Goal: Task Accomplishment & Management: Complete application form

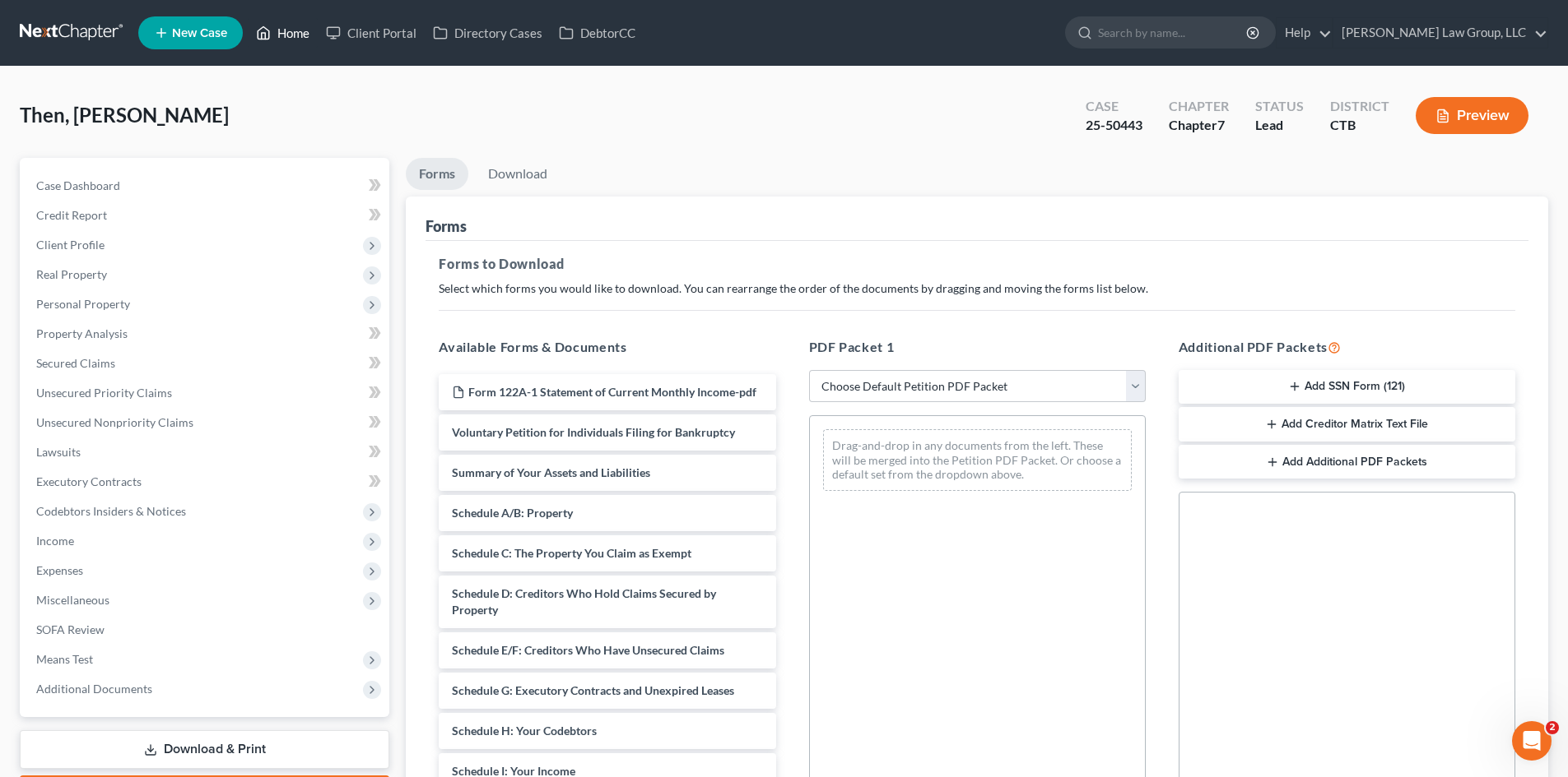
click at [288, 28] on link "Home" at bounding box center [283, 33] width 70 height 29
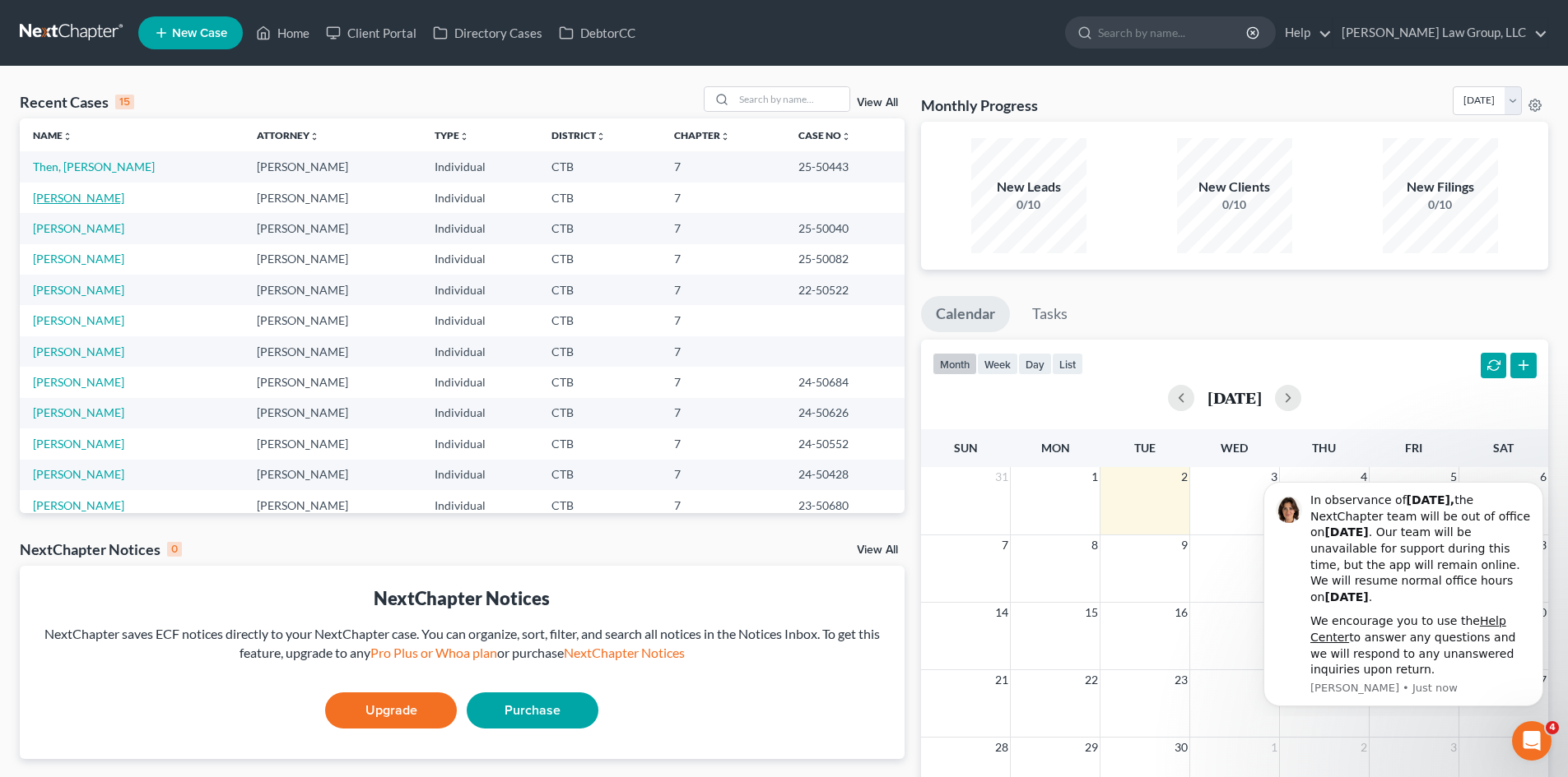
click at [81, 198] on link "[PERSON_NAME]" at bounding box center [78, 197] width 91 height 14
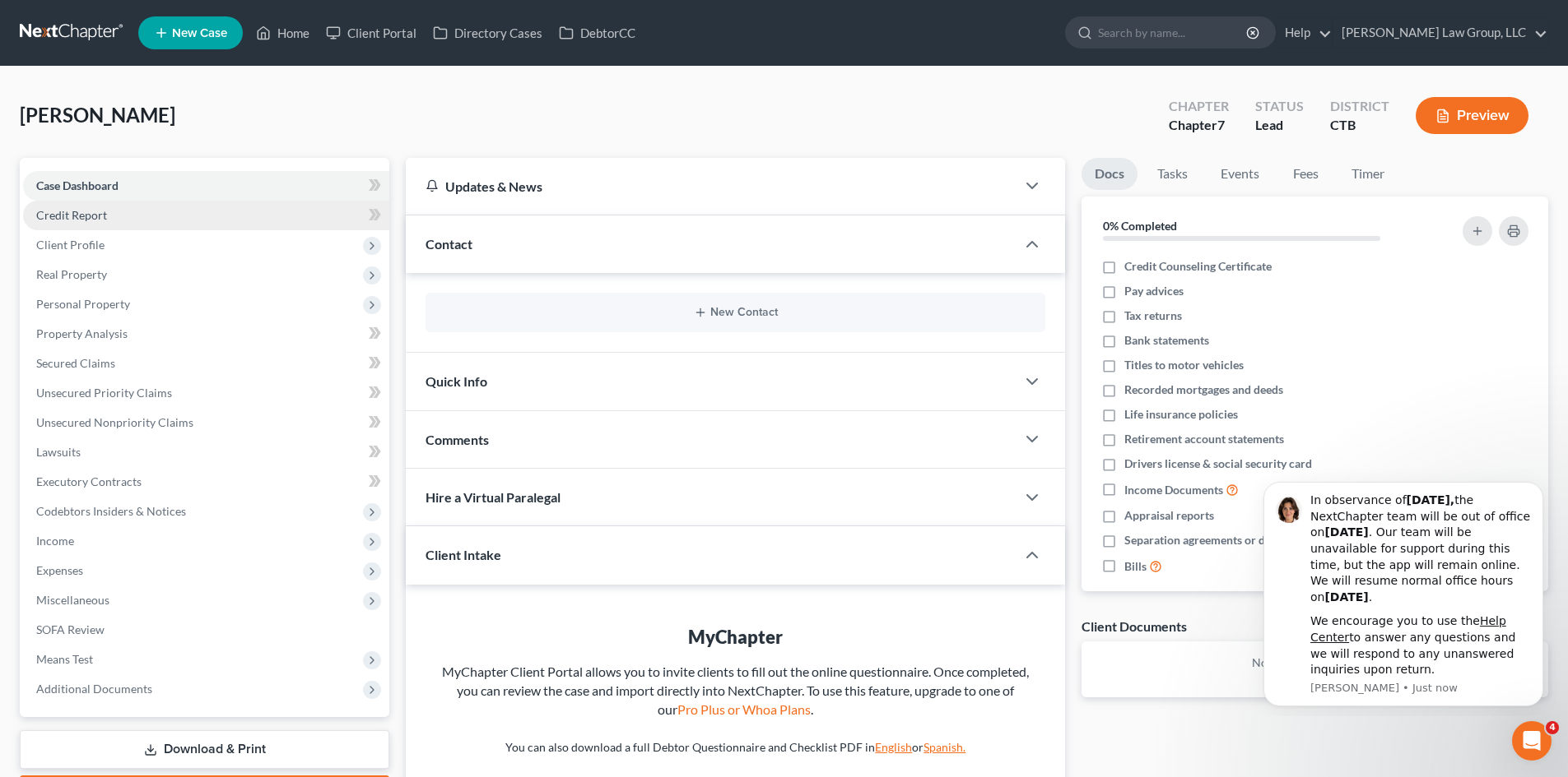
click at [91, 220] on span "Credit Report" at bounding box center [72, 215] width 71 height 14
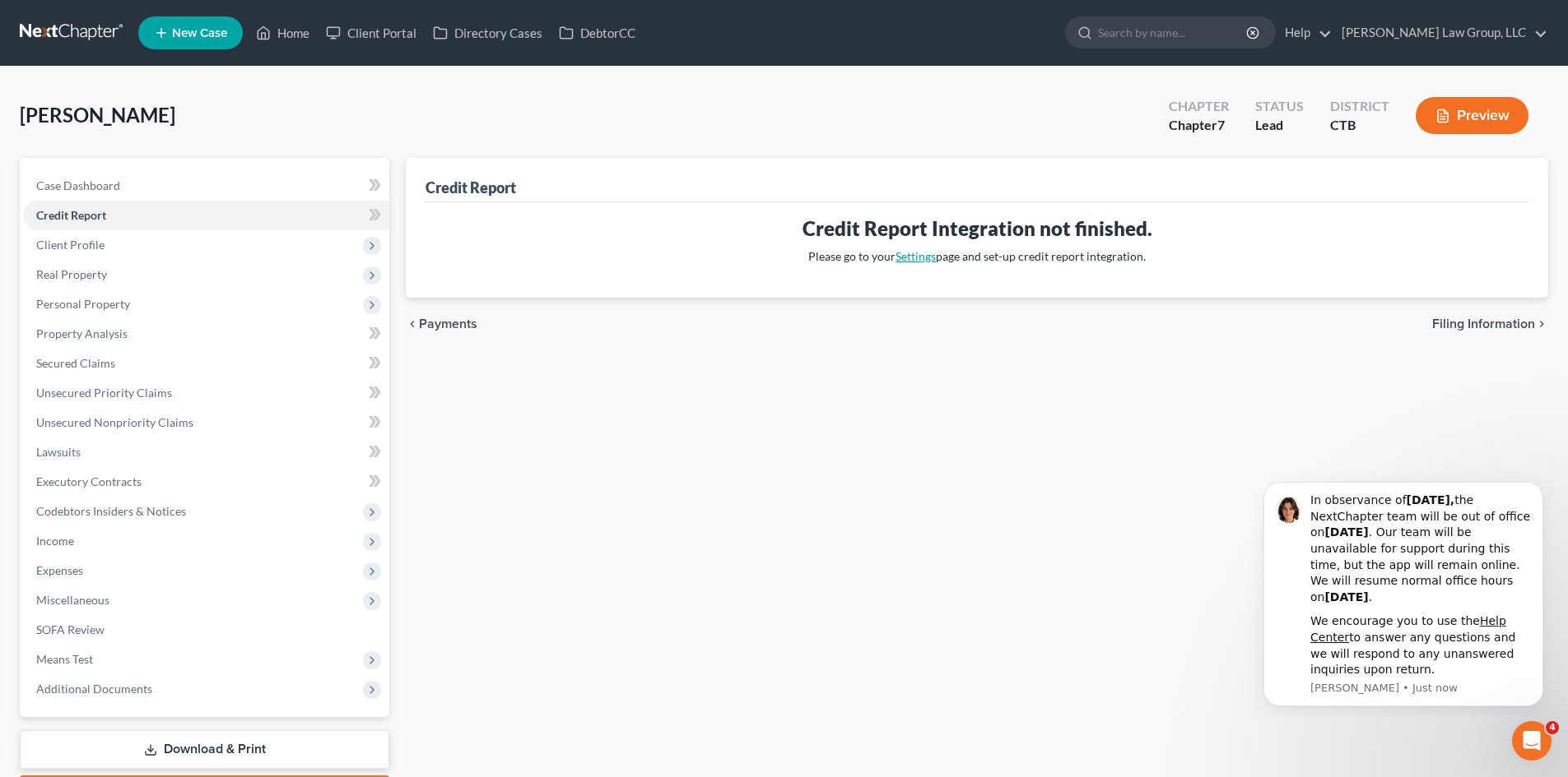
click at [921, 259] on link "Settings" at bounding box center [915, 256] width 41 height 14
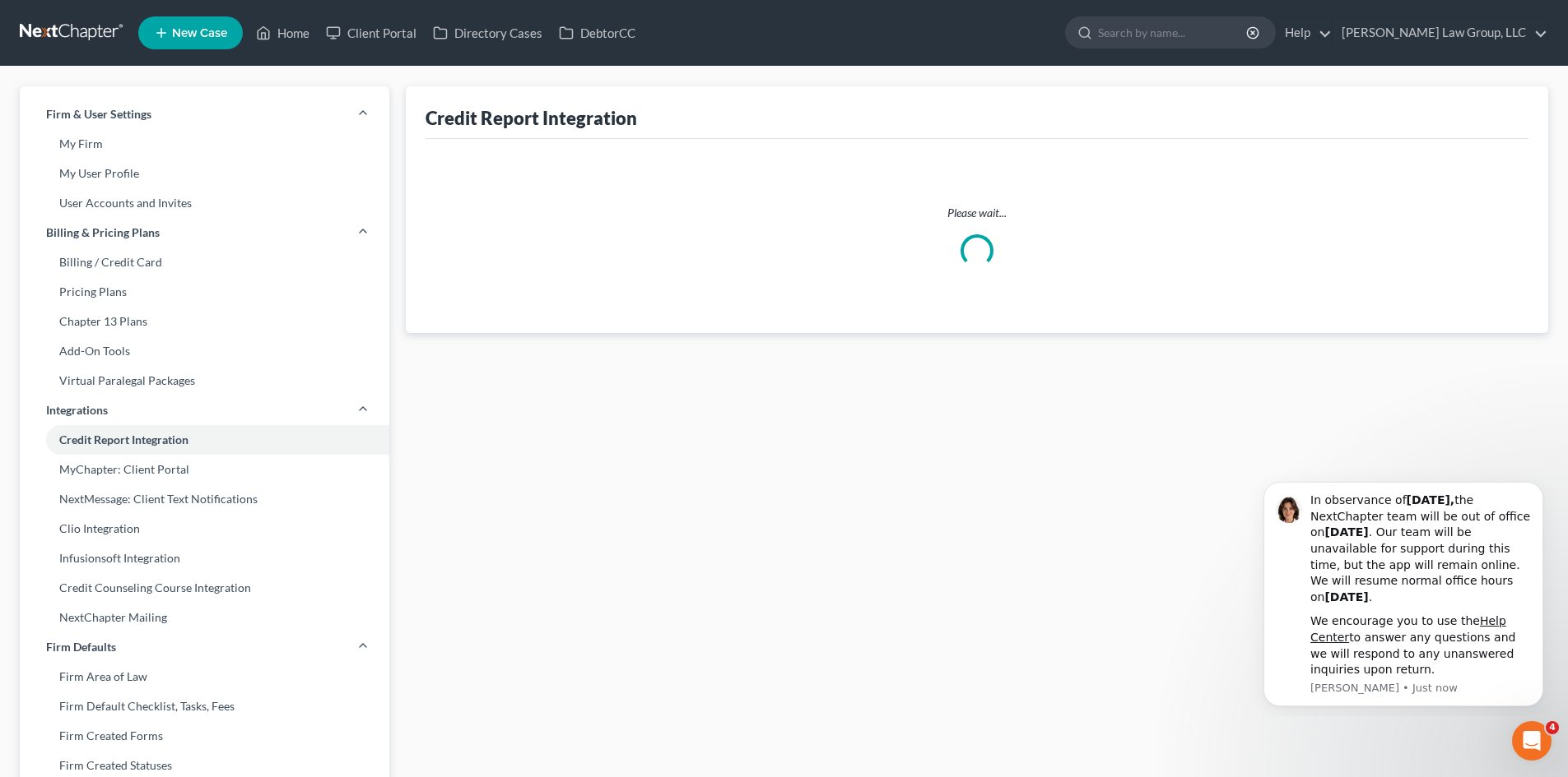
select select "1"
select select "6"
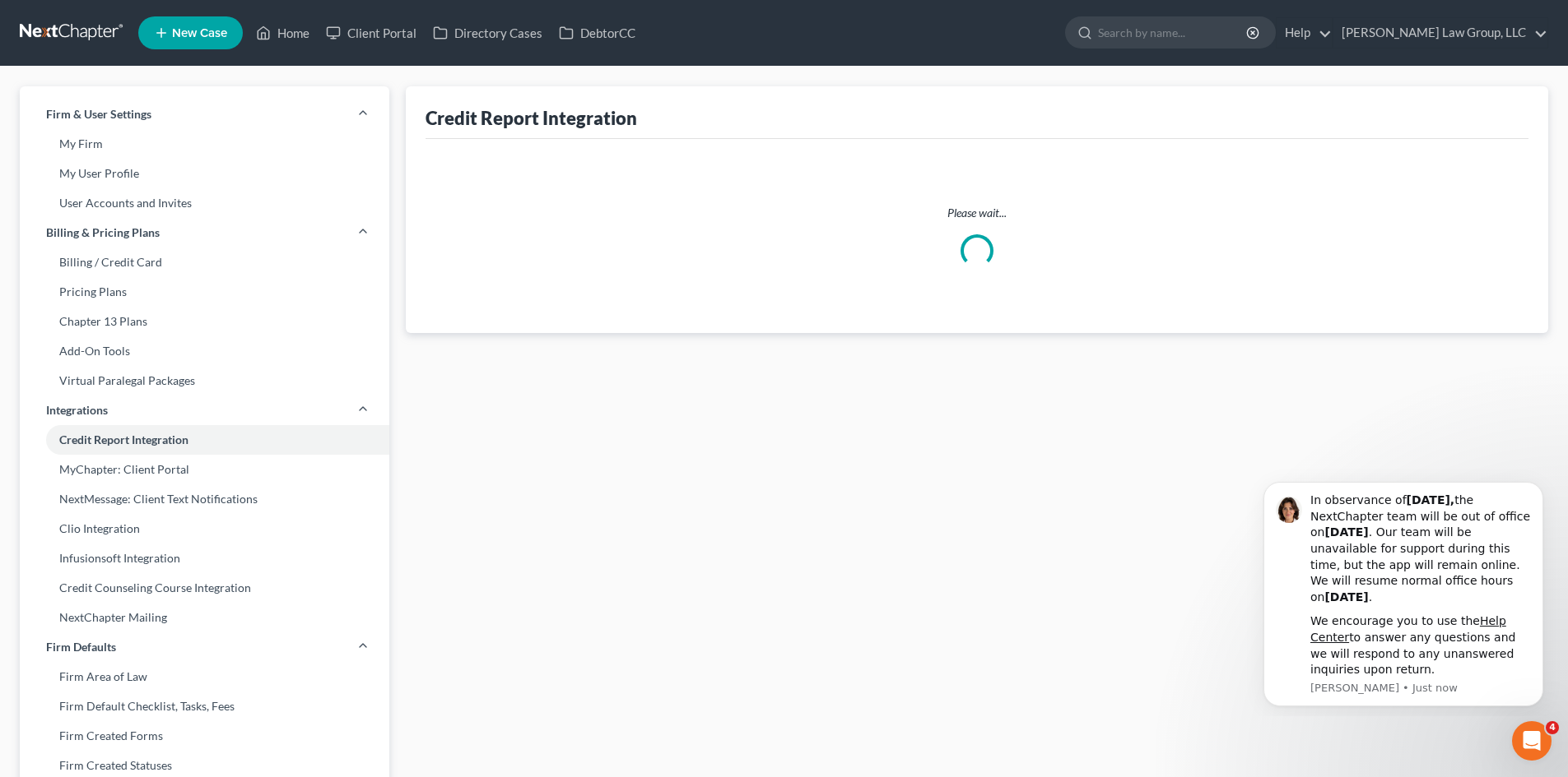
select select "6"
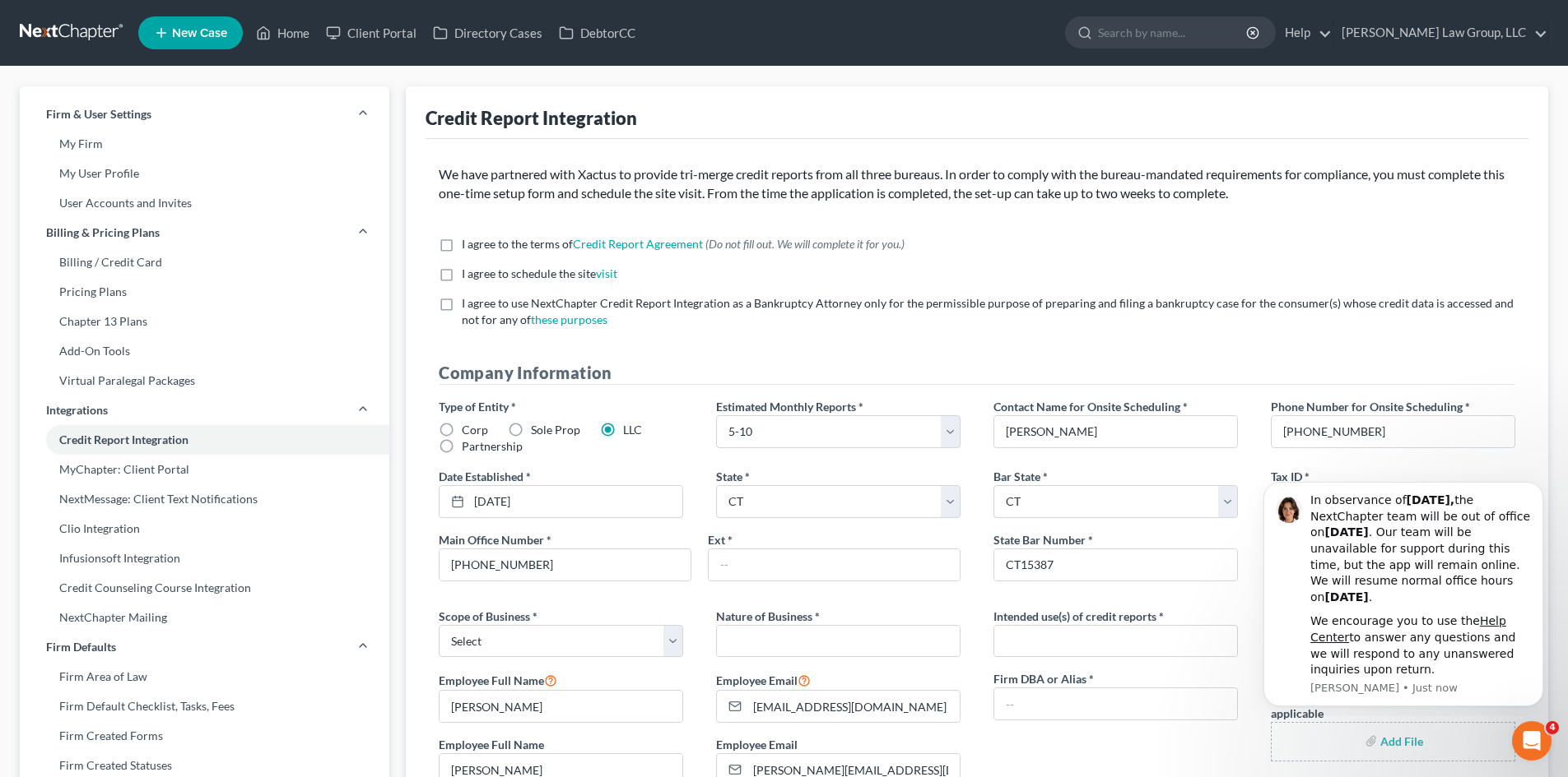
click at [462, 243] on label "I agree to the terms of Credit Report Agreement * (Do not fill out. We will com…" at bounding box center [683, 243] width 443 height 16
click at [468, 243] on input "I agree to the terms of Credit Report Agreement * (Do not fill out. We will com…" at bounding box center [473, 241] width 10 height 10
checkbox input "true"
click at [462, 275] on label "I agree to schedule the site visit *" at bounding box center [539, 274] width 155 height 16
click at [468, 275] on input "I agree to schedule the site visit *" at bounding box center [473, 271] width 10 height 10
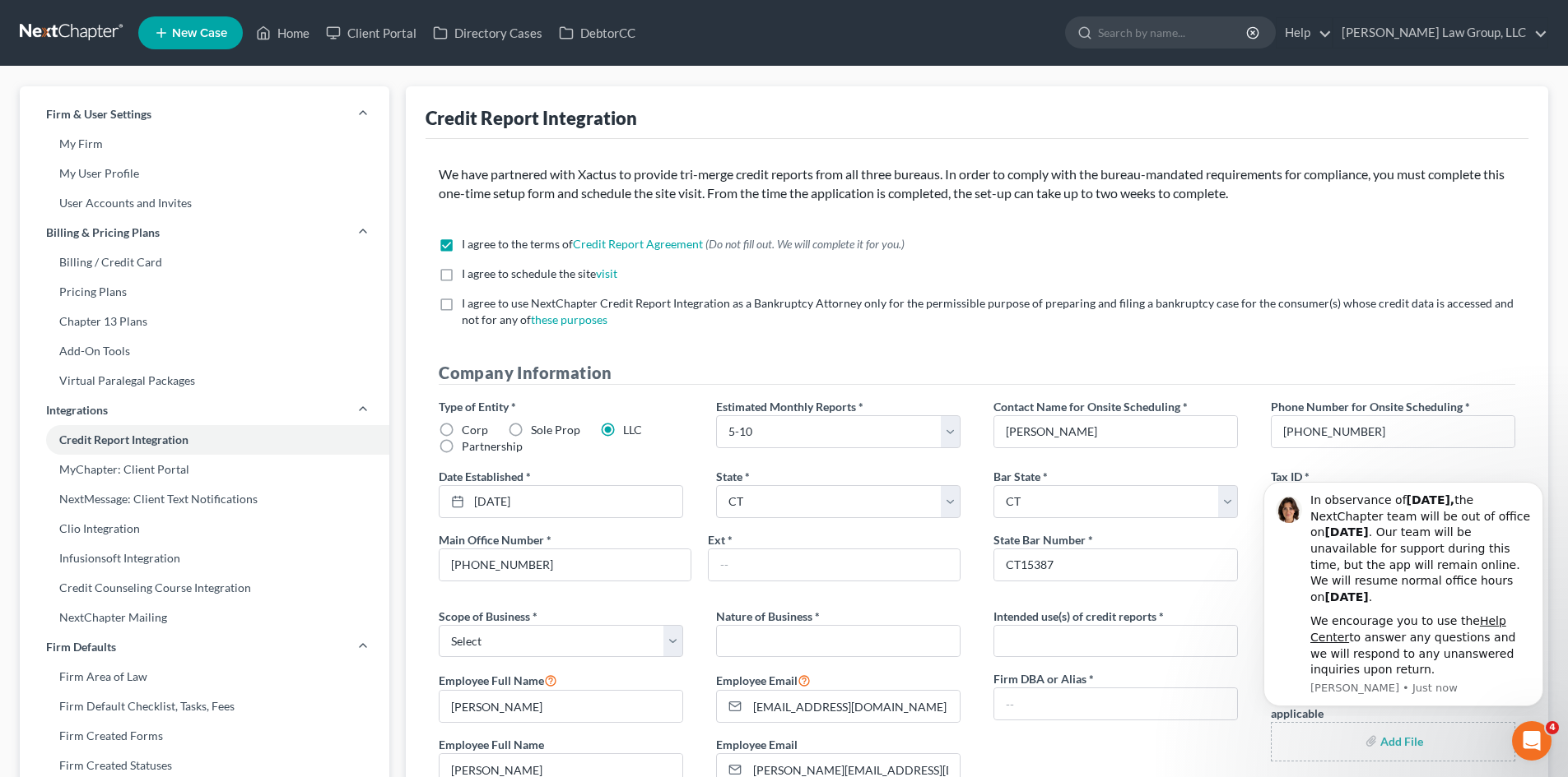
checkbox input "true"
click at [462, 304] on label "I agree to use NextChapter Credit Report Integration as a Bankruptcy Attorney o…" at bounding box center [988, 312] width 1053 height 33
click at [468, 304] on input "I agree to use NextChapter Credit Report Integration as a Bankruptcy Attorney o…" at bounding box center [473, 301] width 10 height 10
checkbox input "true"
click at [1539, 486] on icon "Dismiss notification" at bounding box center [1538, 487] width 6 height 6
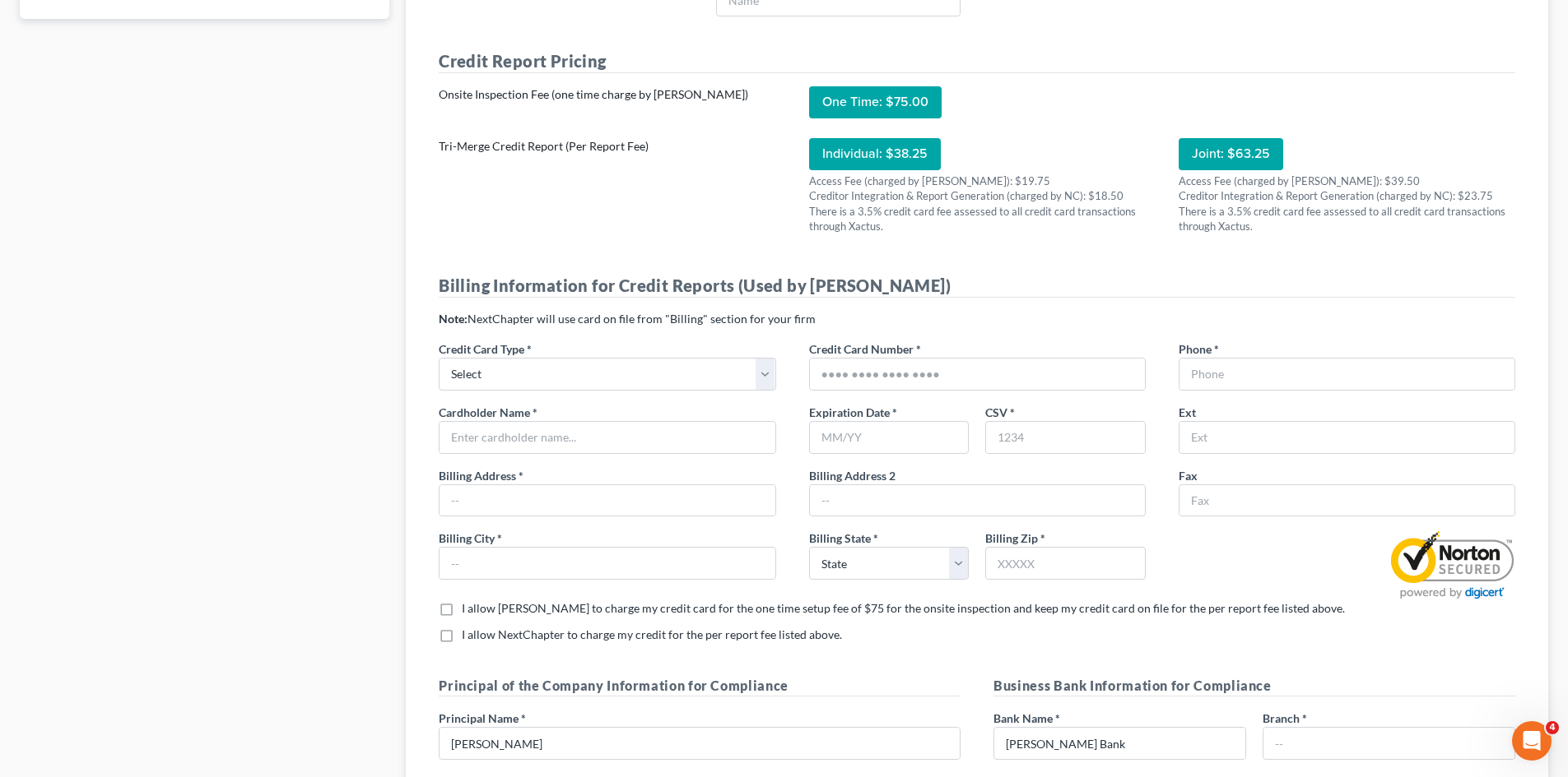
scroll to position [1151, 0]
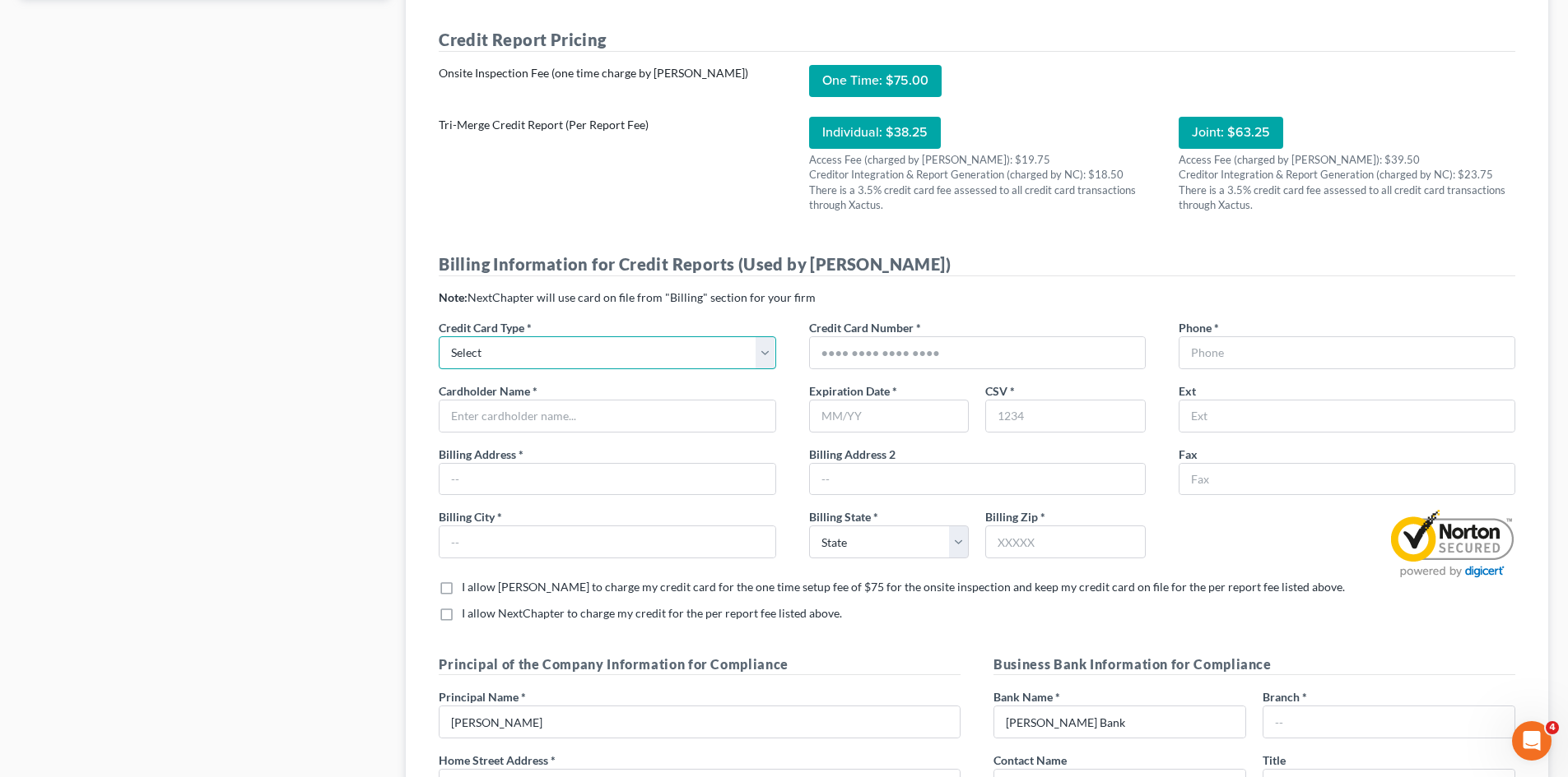
click at [764, 353] on select "Select Visa Master Card American Express Discover" at bounding box center [607, 353] width 336 height 33
select select "1"
click at [439, 336] on select "Select Visa Master Card American Express Discover" at bounding box center [607, 353] width 336 height 33
click at [819, 350] on input "text" at bounding box center [977, 353] width 335 height 31
type input "[CREDIT_CARD_NUMBER]"
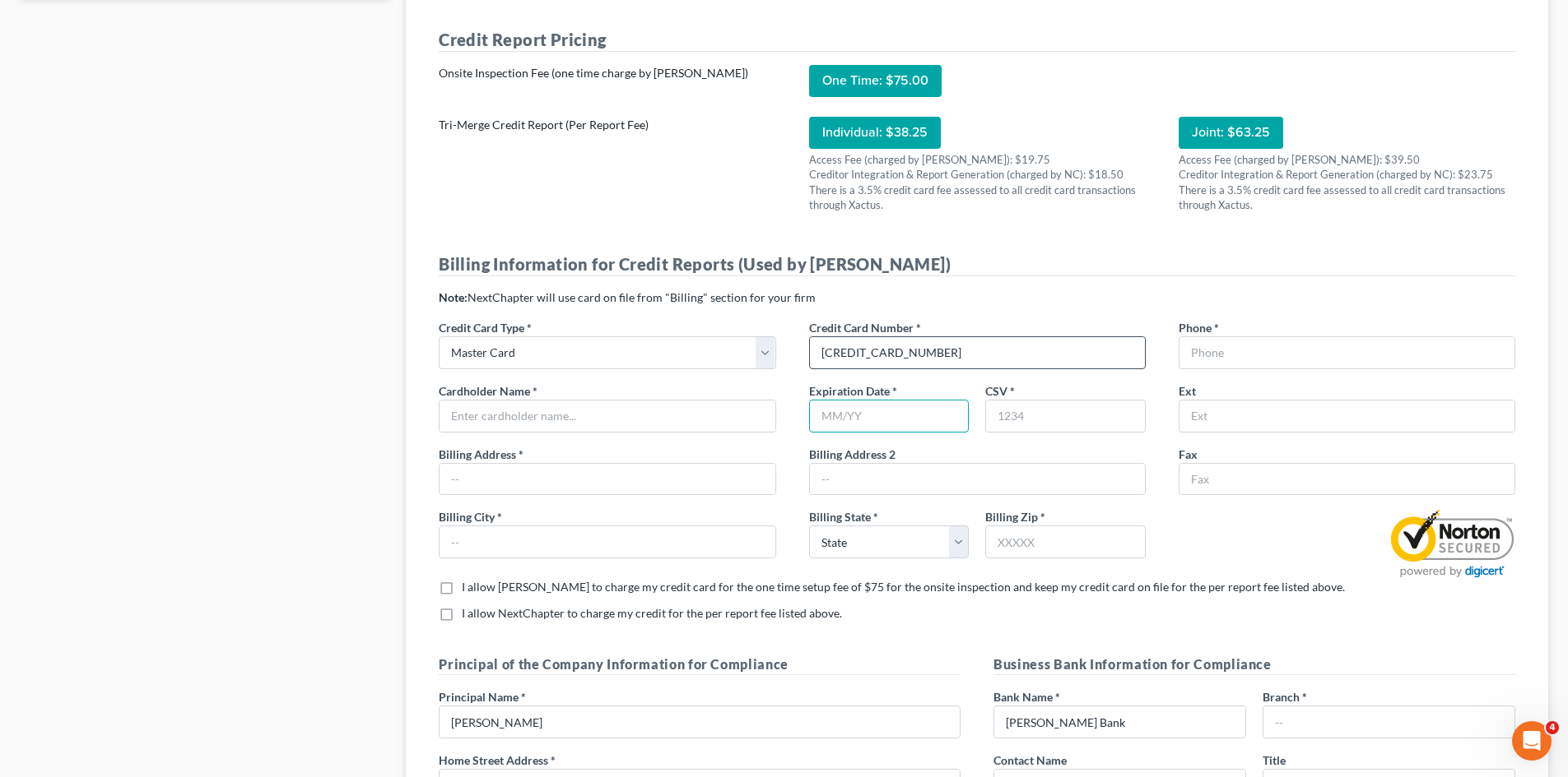
type input "11/29"
click at [486, 421] on input "text" at bounding box center [607, 416] width 335 height 31
type input "[PERSON_NAME]"
click at [1069, 416] on input "text" at bounding box center [1064, 416] width 159 height 31
type input "684"
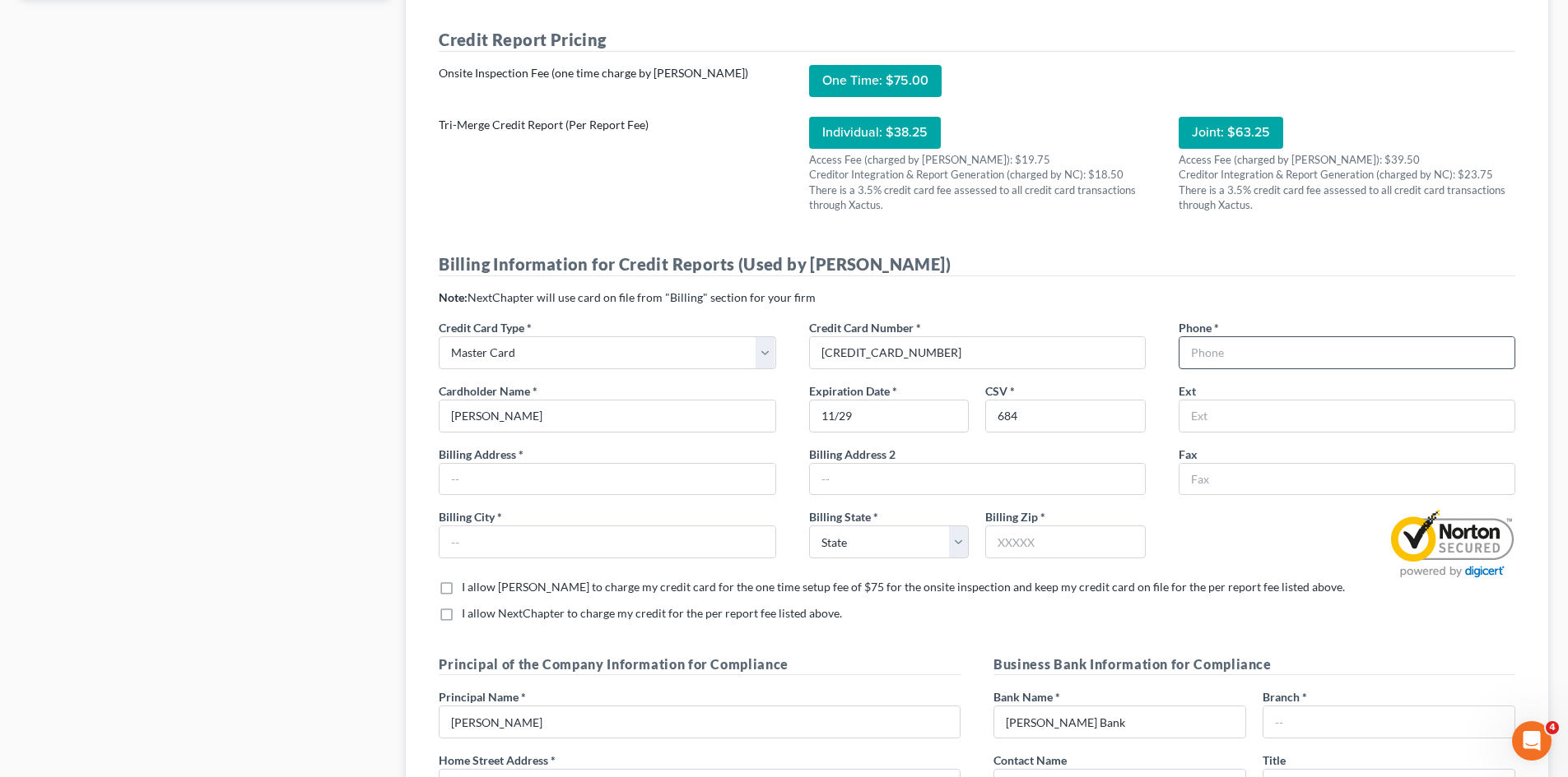
click at [1298, 355] on input "text" at bounding box center [1347, 353] width 335 height 31
type input "2037482671"
click at [471, 480] on input "text" at bounding box center [607, 479] width 335 height 31
type input "[STREET_ADDRESS]"
click at [455, 543] on input "text" at bounding box center [607, 542] width 335 height 31
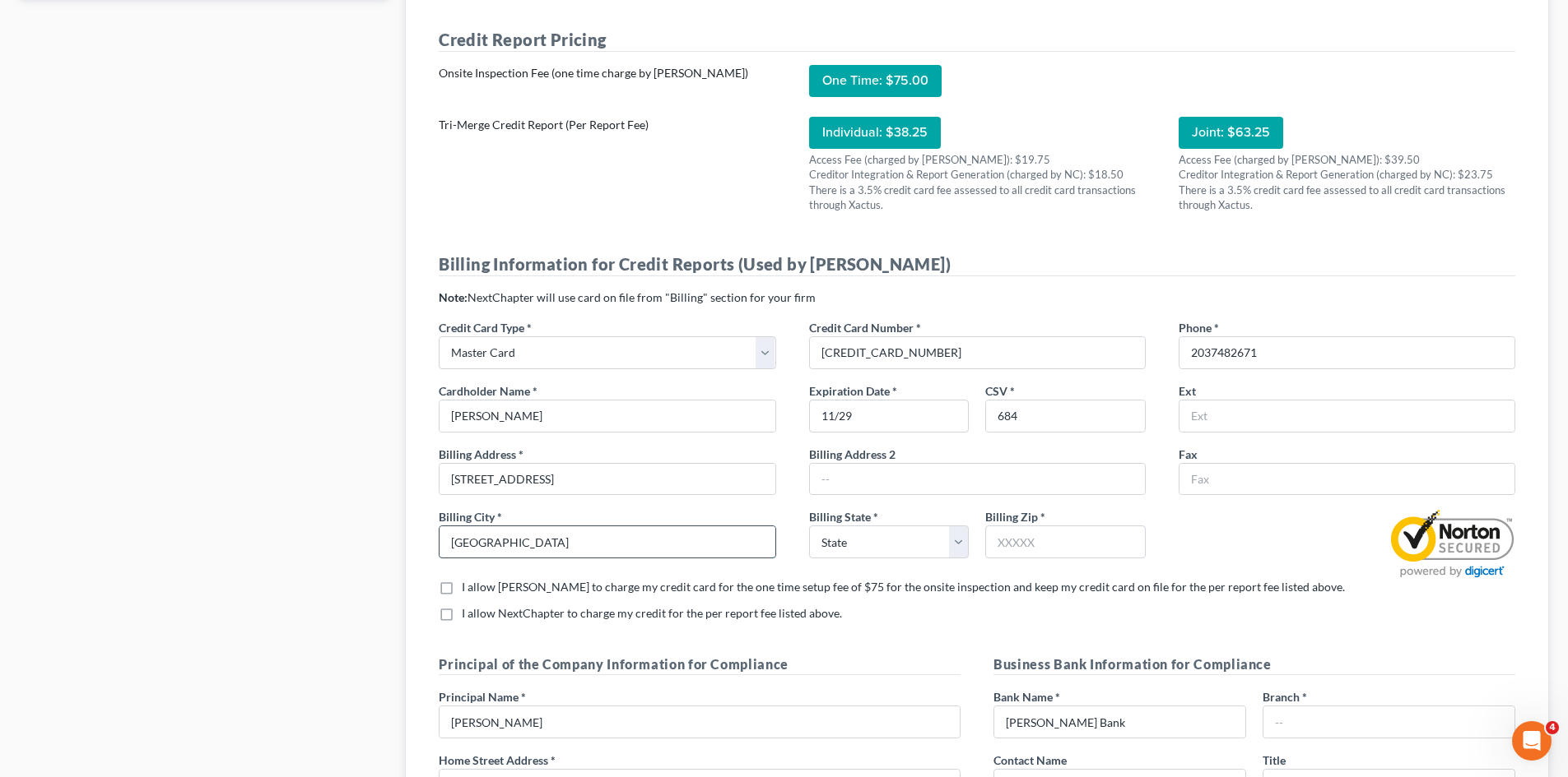
type input "[GEOGRAPHIC_DATA]"
select select "6"
type input "06812"
click at [1246, 565] on div at bounding box center [1347, 544] width 369 height 71
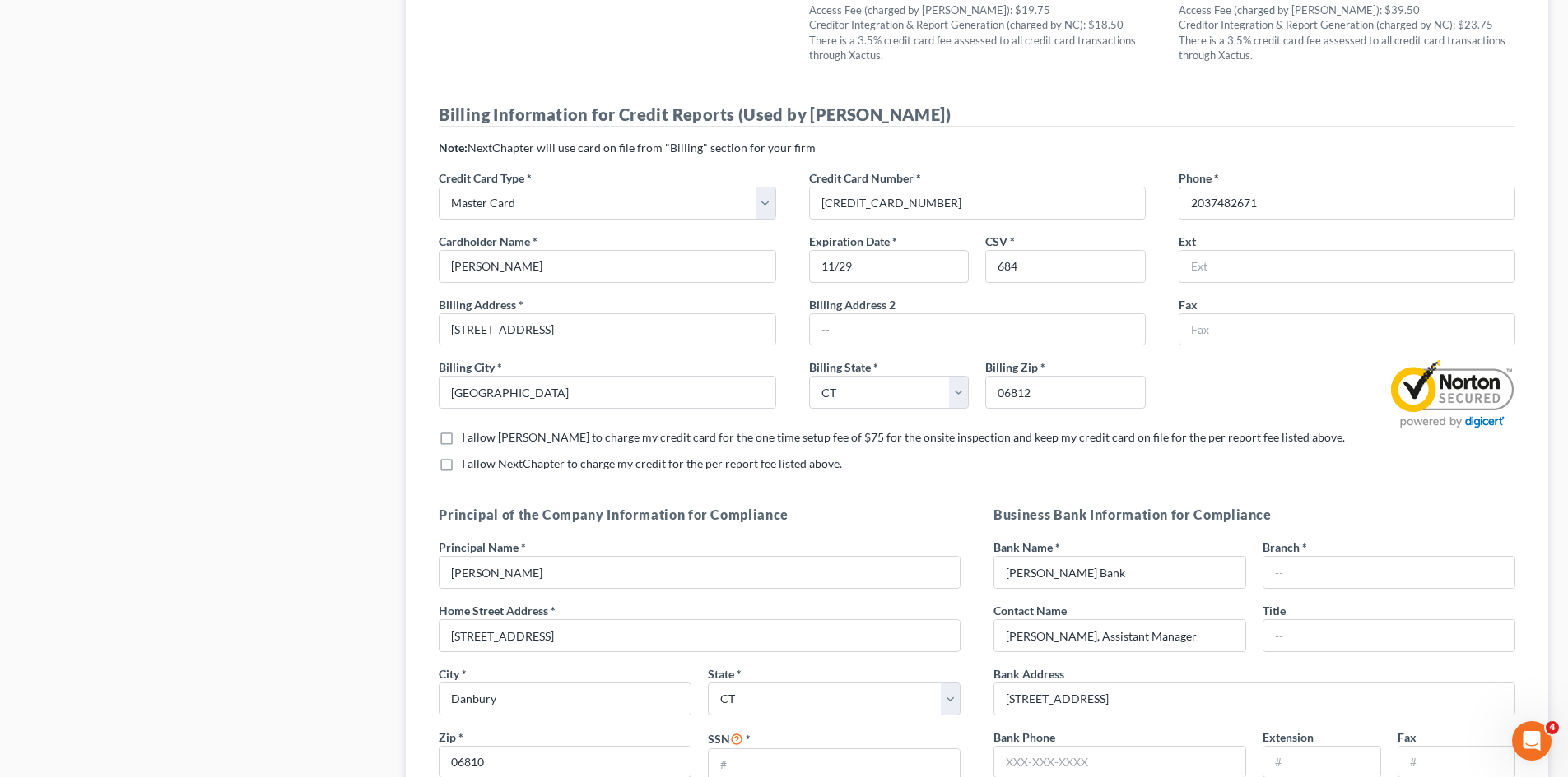
scroll to position [1316, 0]
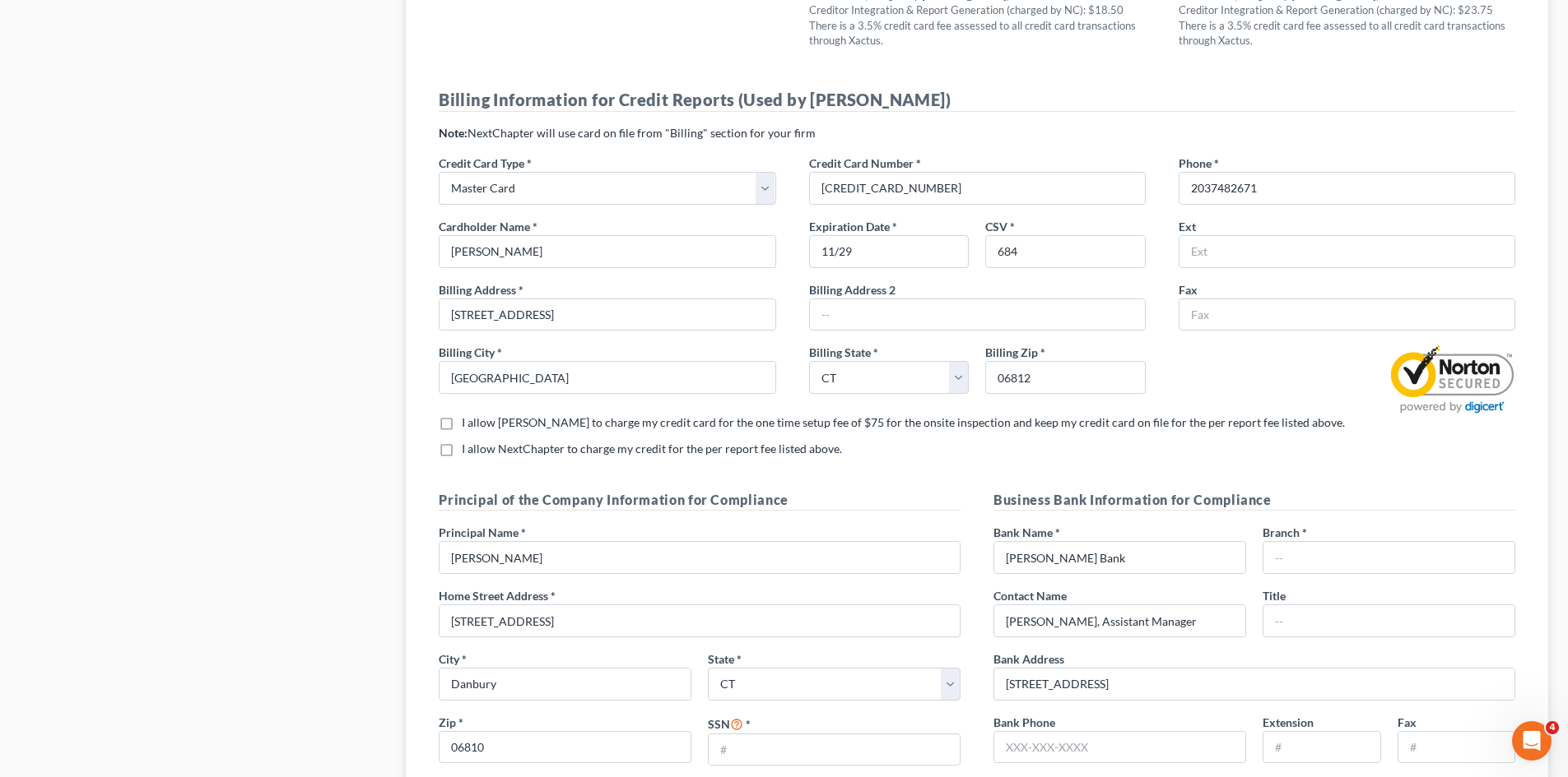
click at [462, 424] on label "I allow [PERSON_NAME] to charge my credit card for the one time setup fee of $7…" at bounding box center [903, 423] width 883 height 16
click at [468, 424] on input "I allow [PERSON_NAME] to charge my credit card for the one time setup fee of $7…" at bounding box center [473, 420] width 10 height 10
checkbox input "true"
click at [462, 446] on label "I allow NextChapter to charge my credit for the per report fee listed above. *" at bounding box center [652, 449] width 381 height 16
click at [468, 446] on input "I allow NextChapter to charge my credit for the per report fee listed above. *" at bounding box center [473, 446] width 10 height 10
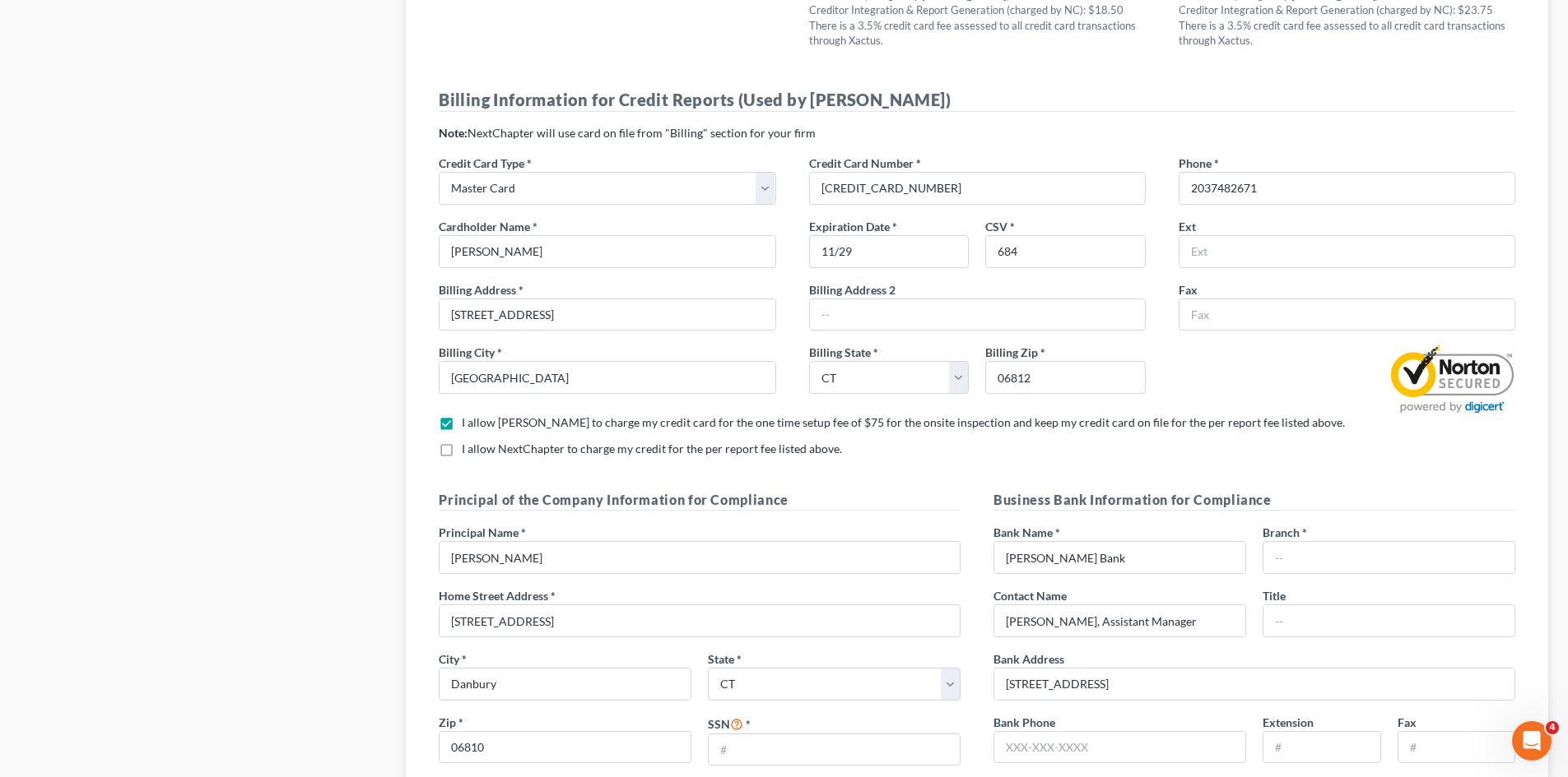
checkbox input "true"
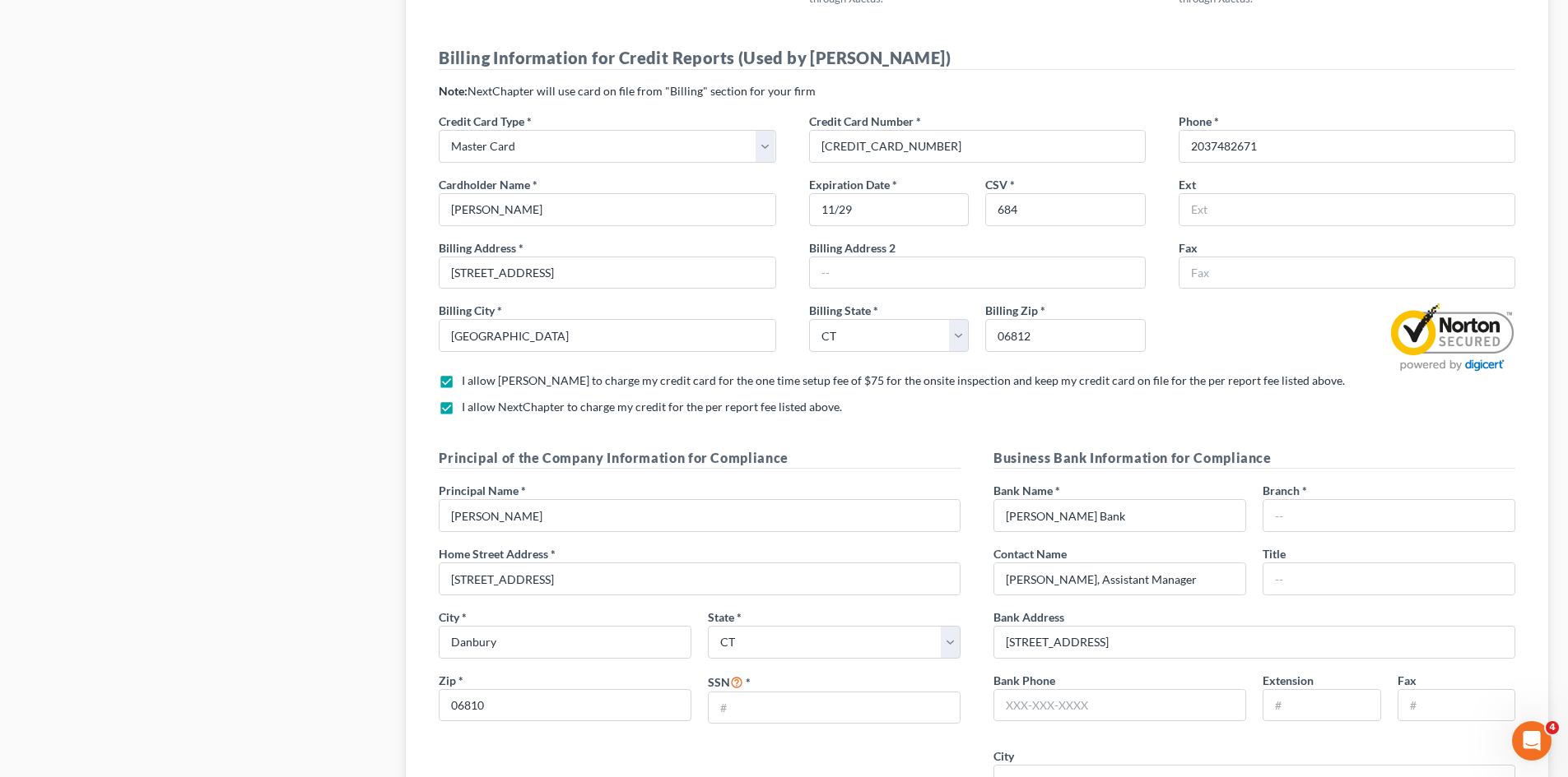
scroll to position [1398, 0]
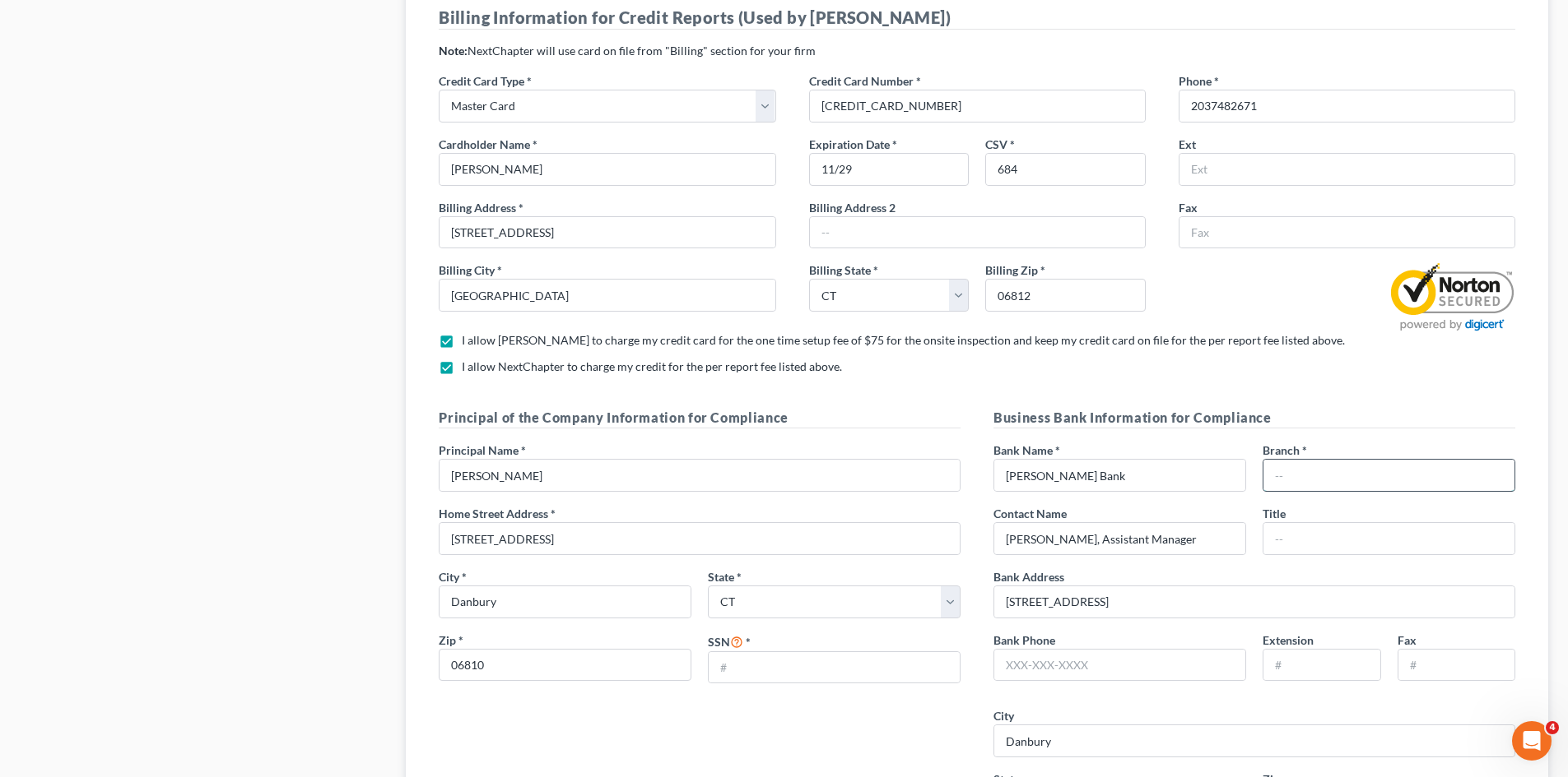
click at [1328, 470] on input "text" at bounding box center [1389, 476] width 251 height 31
type input "[GEOGRAPHIC_DATA], [GEOGRAPHIC_DATA]"
click at [1297, 541] on input "text" at bounding box center [1389, 539] width 251 height 31
type input "Assistant Manager"
drag, startPoint x: 1102, startPoint y: 542, endPoint x: 1094, endPoint y: 541, distance: 8.1
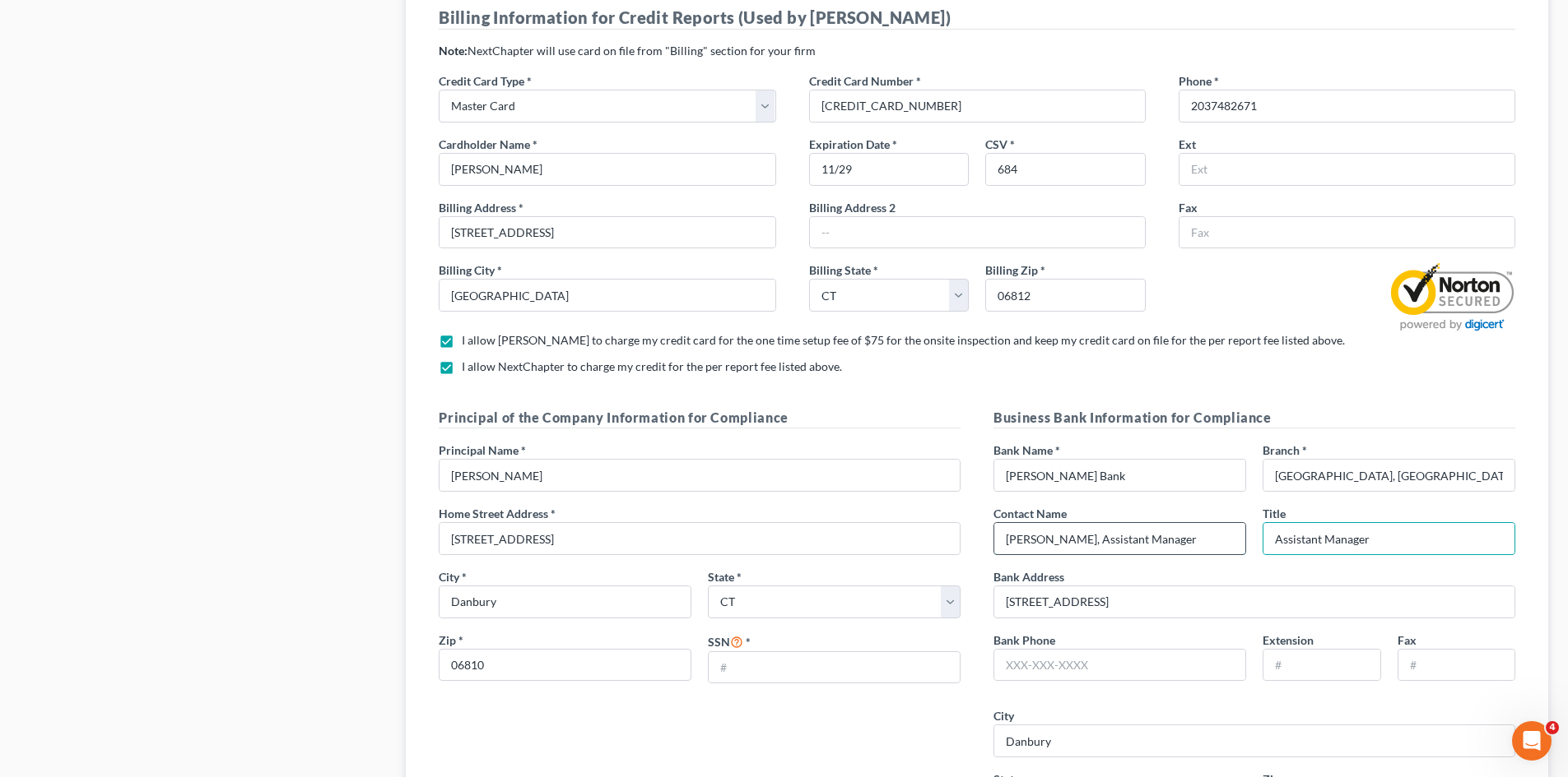
click at [1099, 542] on input "[PERSON_NAME], Assistant Manager" at bounding box center [1120, 539] width 251 height 31
drag, startPoint x: 1086, startPoint y: 541, endPoint x: 1187, endPoint y: 530, distance: 101.6
click at [1187, 530] on input "[PERSON_NAME], Assistant Manager" at bounding box center [1120, 539] width 251 height 31
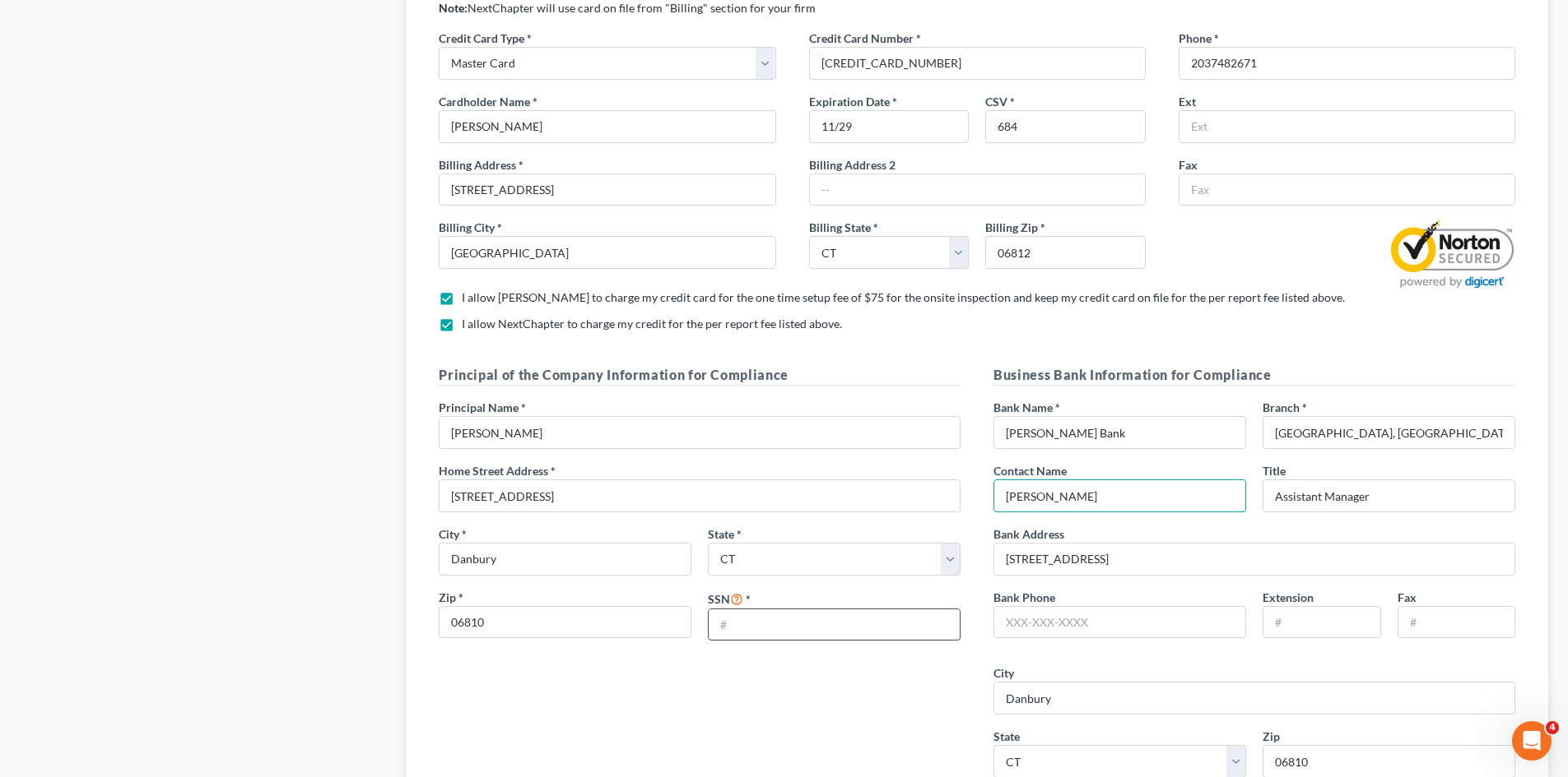
scroll to position [1480, 0]
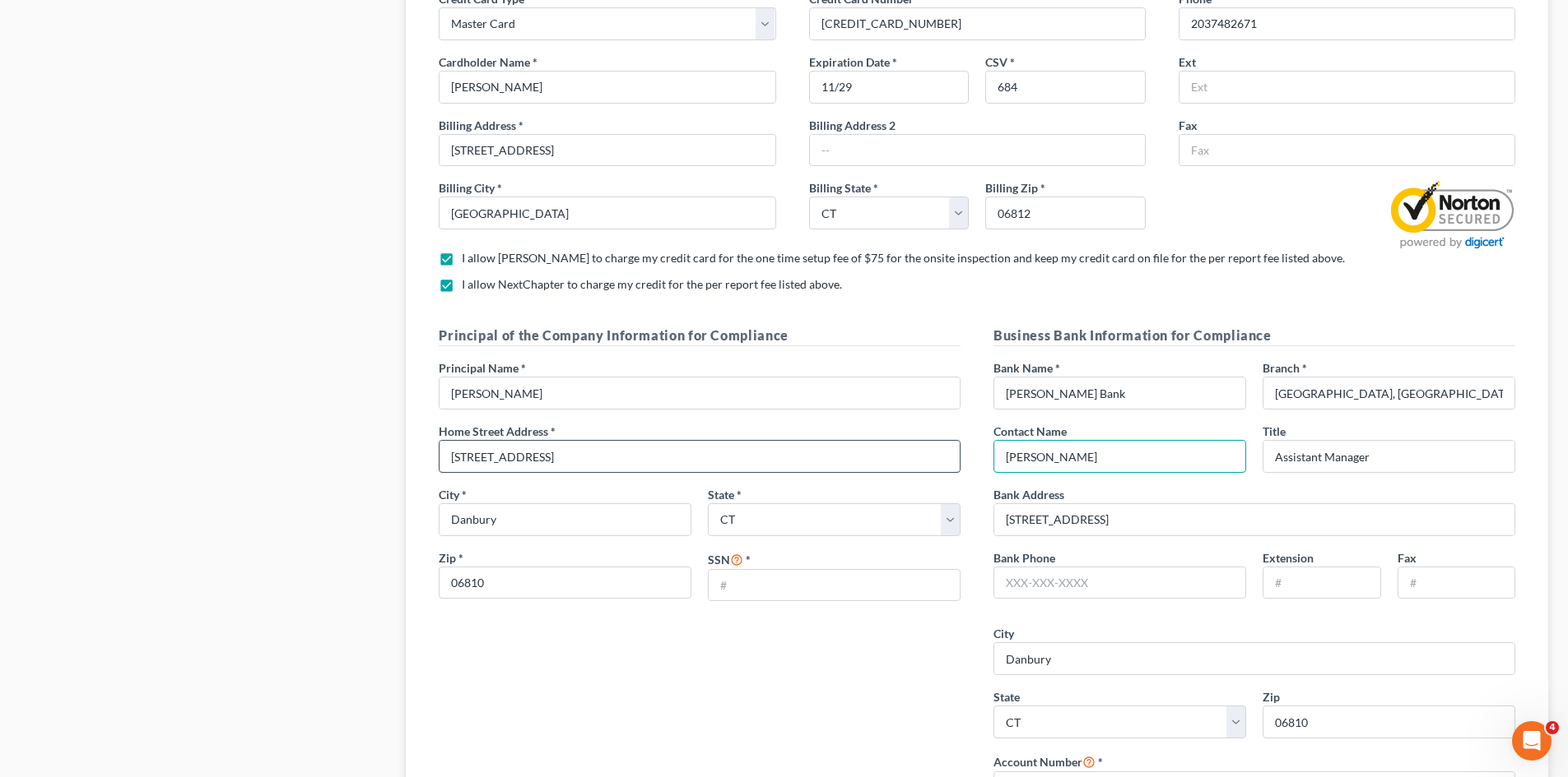
type input "[PERSON_NAME]"
drag, startPoint x: 542, startPoint y: 454, endPoint x: 359, endPoint y: 461, distance: 183.1
click at [360, 460] on div "Firm & User Settings My Firm My User Profile User Accounts and Invites Billing …" at bounding box center [784, 418] width 1545 height 3624
type input "[STREET_ADDRESS]"
click at [754, 587] on input "text" at bounding box center [834, 586] width 251 height 31
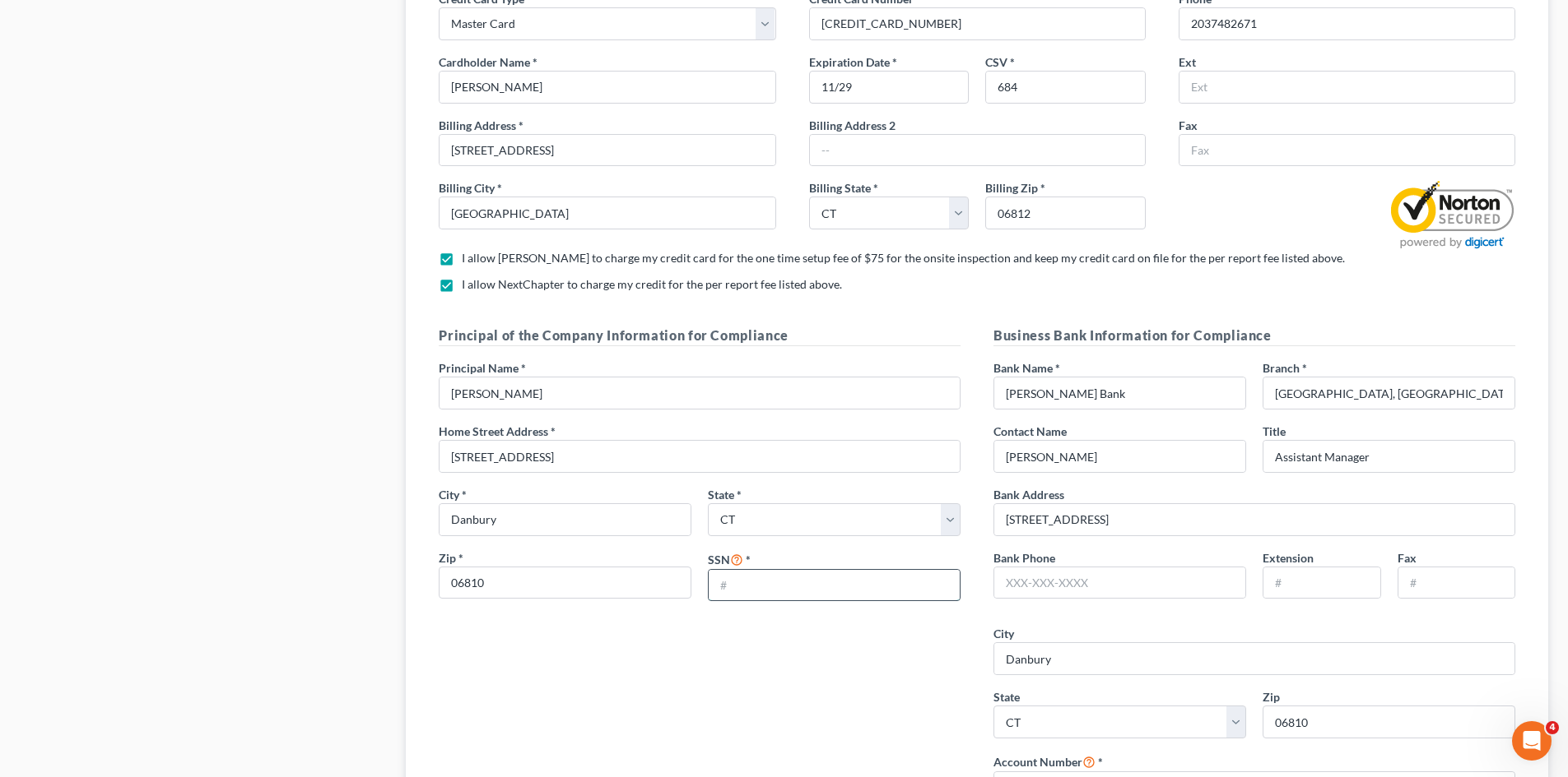
click at [739, 584] on input "text" at bounding box center [834, 586] width 251 height 31
click at [1002, 585] on input "text" at bounding box center [1120, 583] width 251 height 31
type input "[PHONE_NUMBER]"
click at [1316, 587] on input "text" at bounding box center [1321, 583] width 116 height 31
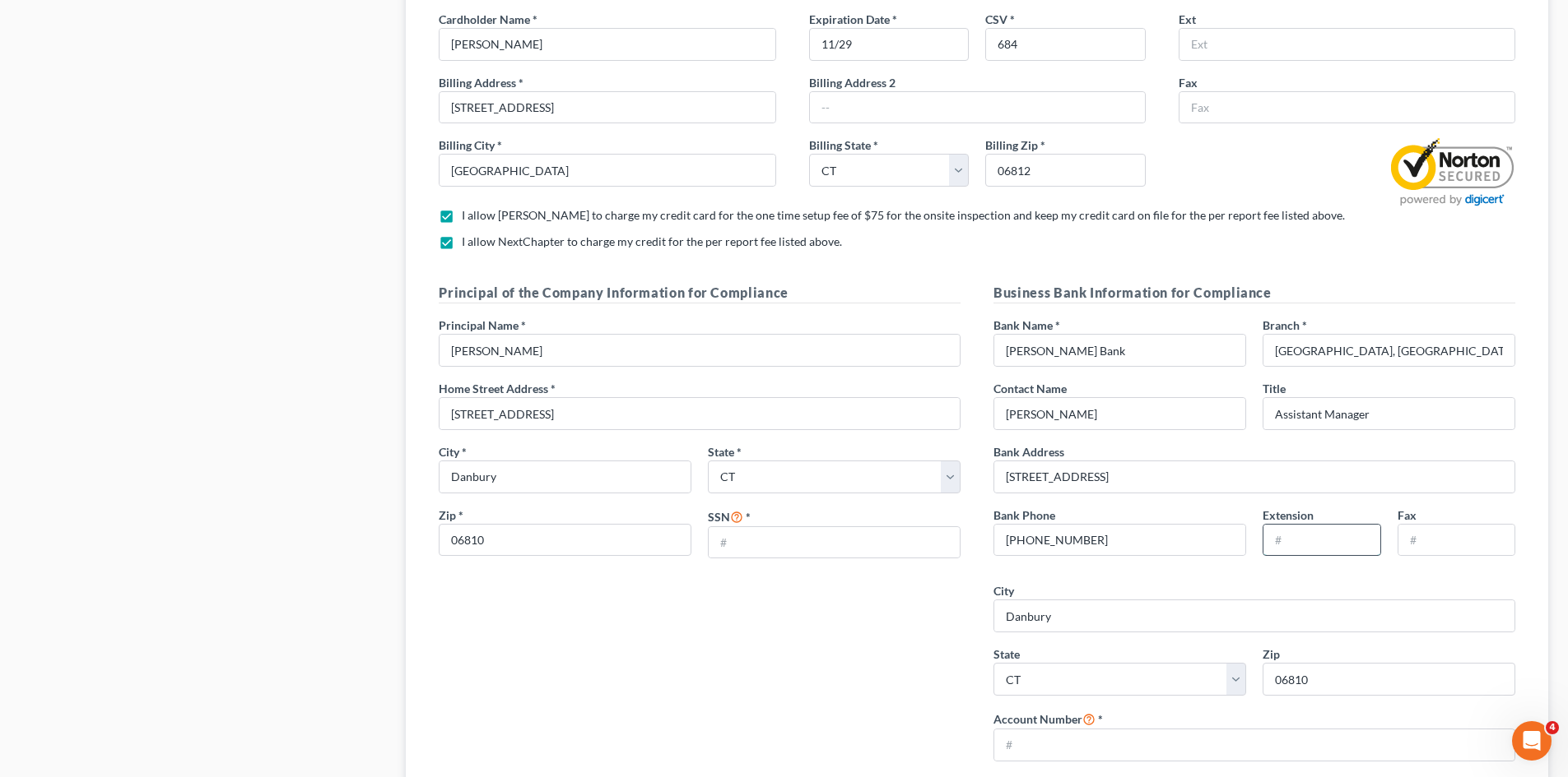
scroll to position [1563, 0]
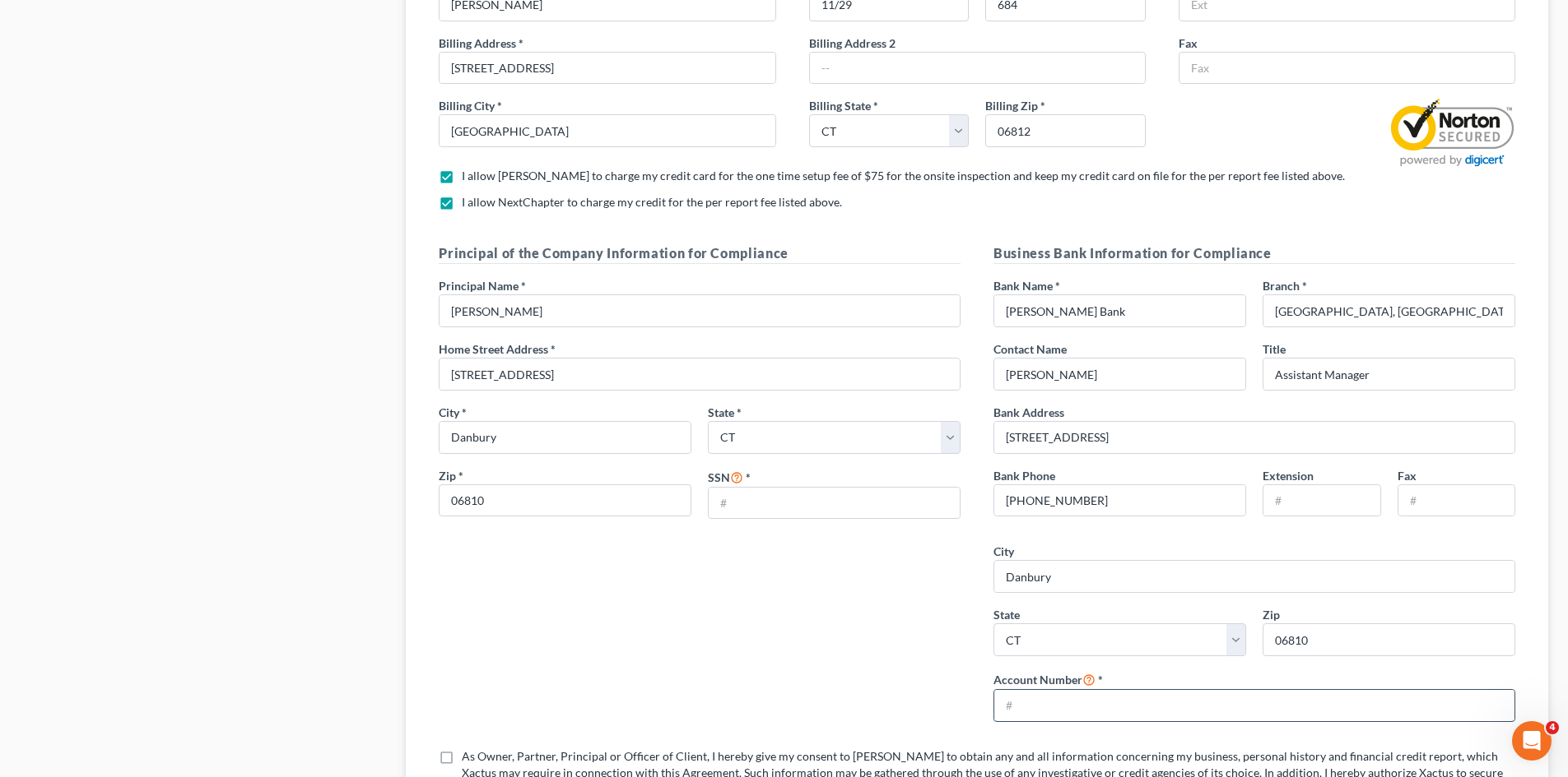
click at [1013, 714] on input "text" at bounding box center [1254, 706] width 520 height 31
type input "10998896"
click at [818, 665] on div "Principal of the Company Information for Compliance Principal Name * [PERSON_NA…" at bounding box center [699, 489] width 555 height 491
click at [735, 496] on input "text" at bounding box center [834, 503] width 251 height 31
type input "7280"
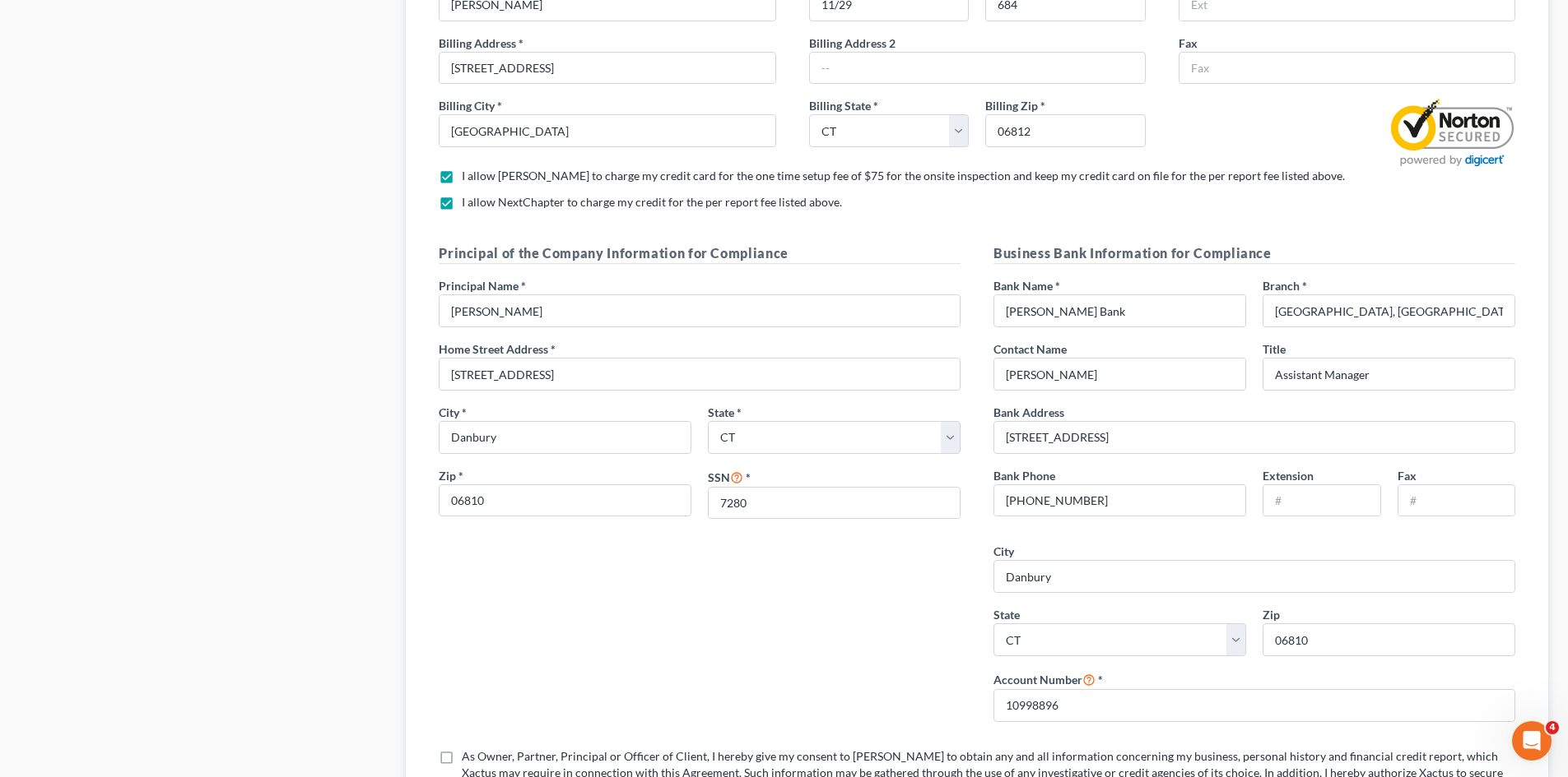
click at [790, 569] on div "Principal of the Company Information for Compliance Principal Name * [PERSON_NA…" at bounding box center [699, 489] width 555 height 491
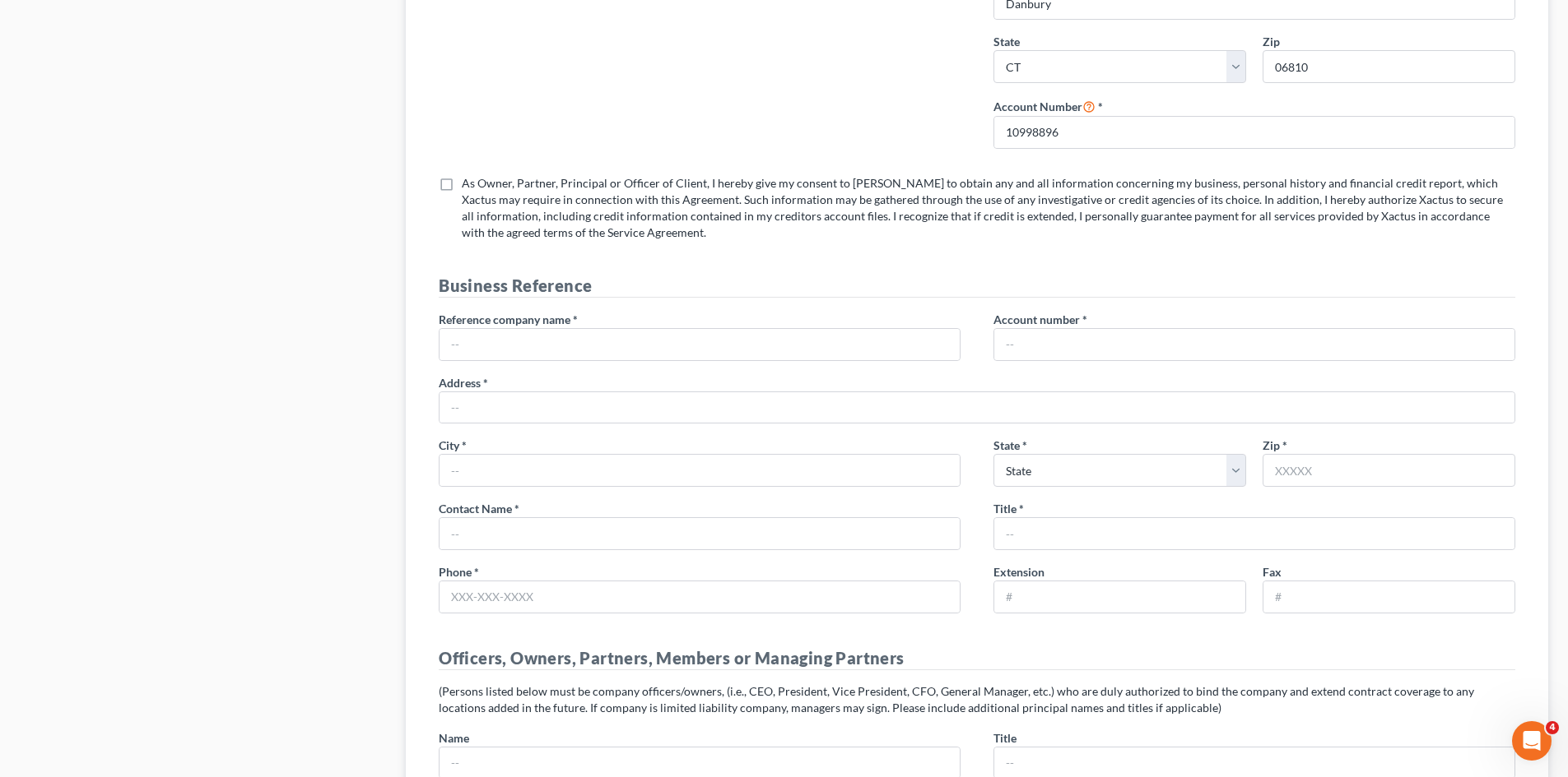
scroll to position [2139, 0]
click at [449, 340] on input "text" at bounding box center [699, 342] width 520 height 31
type input "North Court"
type input "303A"
click at [470, 395] on input "text" at bounding box center [977, 405] width 1075 height 31
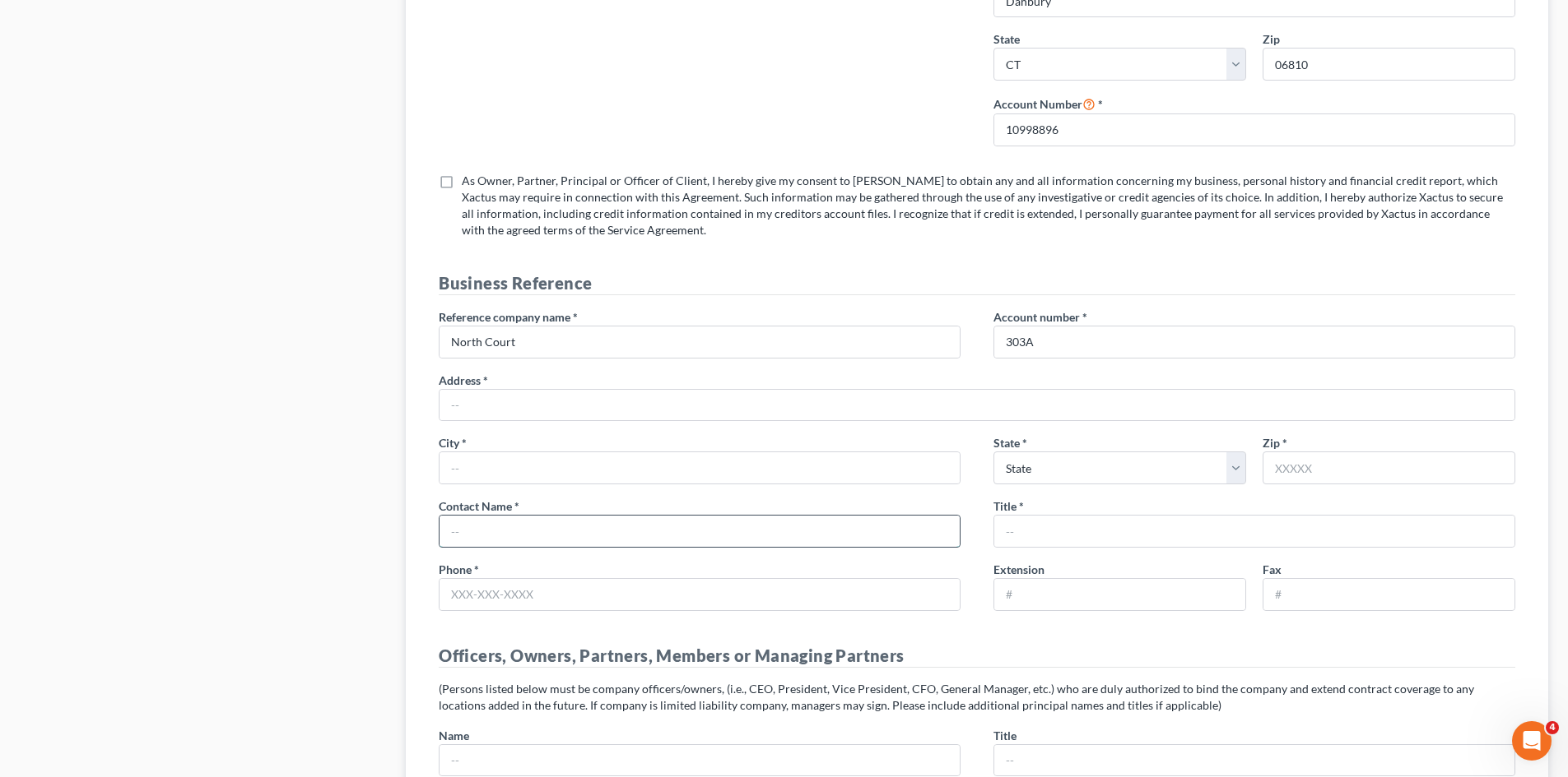
click at [497, 523] on input "text" at bounding box center [699, 531] width 520 height 31
type input "[PERSON_NAME]"
click at [1025, 525] on input "text" at bounding box center [1254, 531] width 520 height 31
type input "Landlord"
click at [497, 400] on input "text" at bounding box center [977, 405] width 1075 height 31
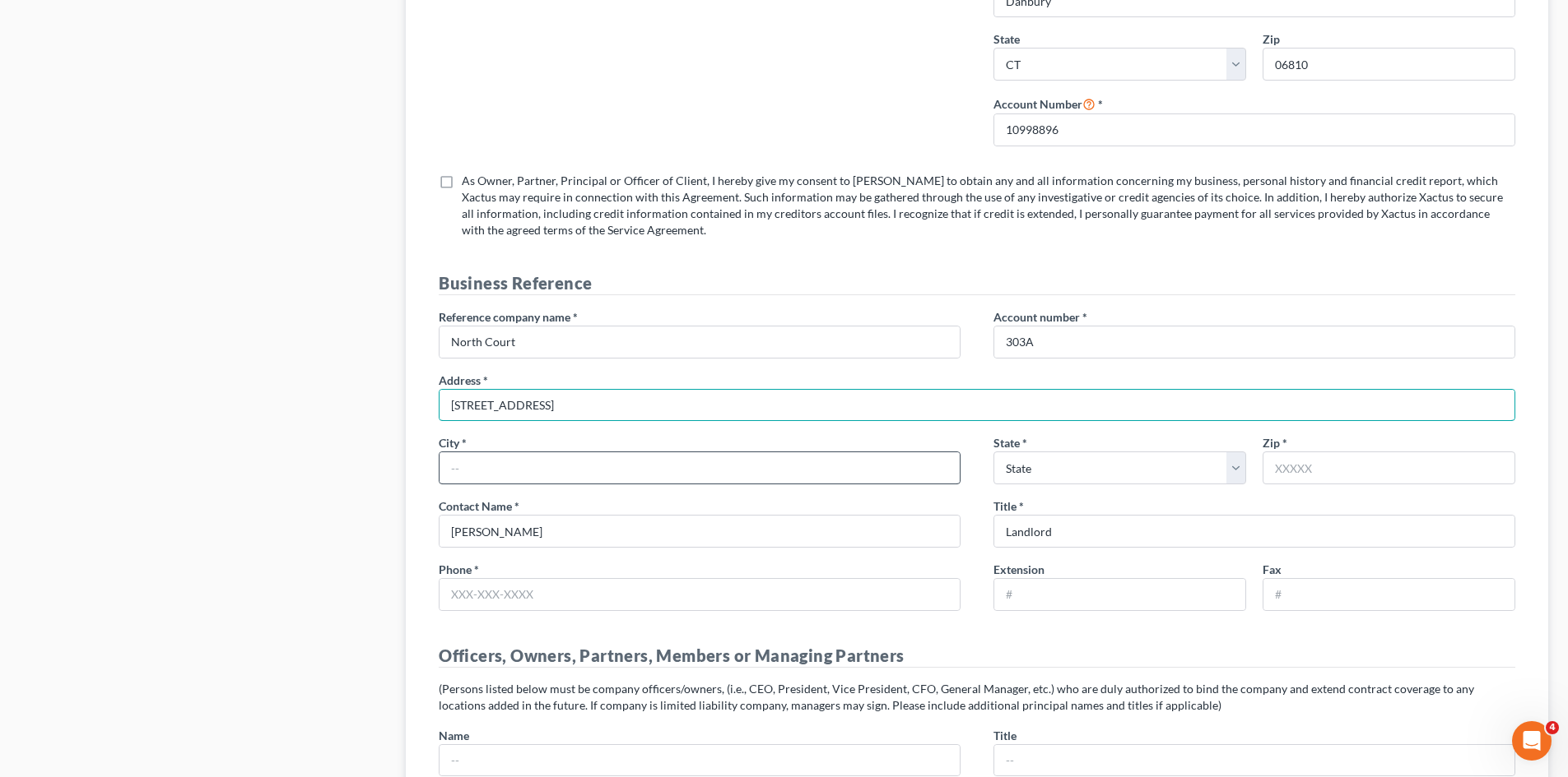
type input "[STREET_ADDRESS]"
click at [531, 463] on input "text" at bounding box center [699, 468] width 520 height 31
type input "Danbury"
click at [1316, 470] on input "text" at bounding box center [1388, 468] width 252 height 33
type input "06810"
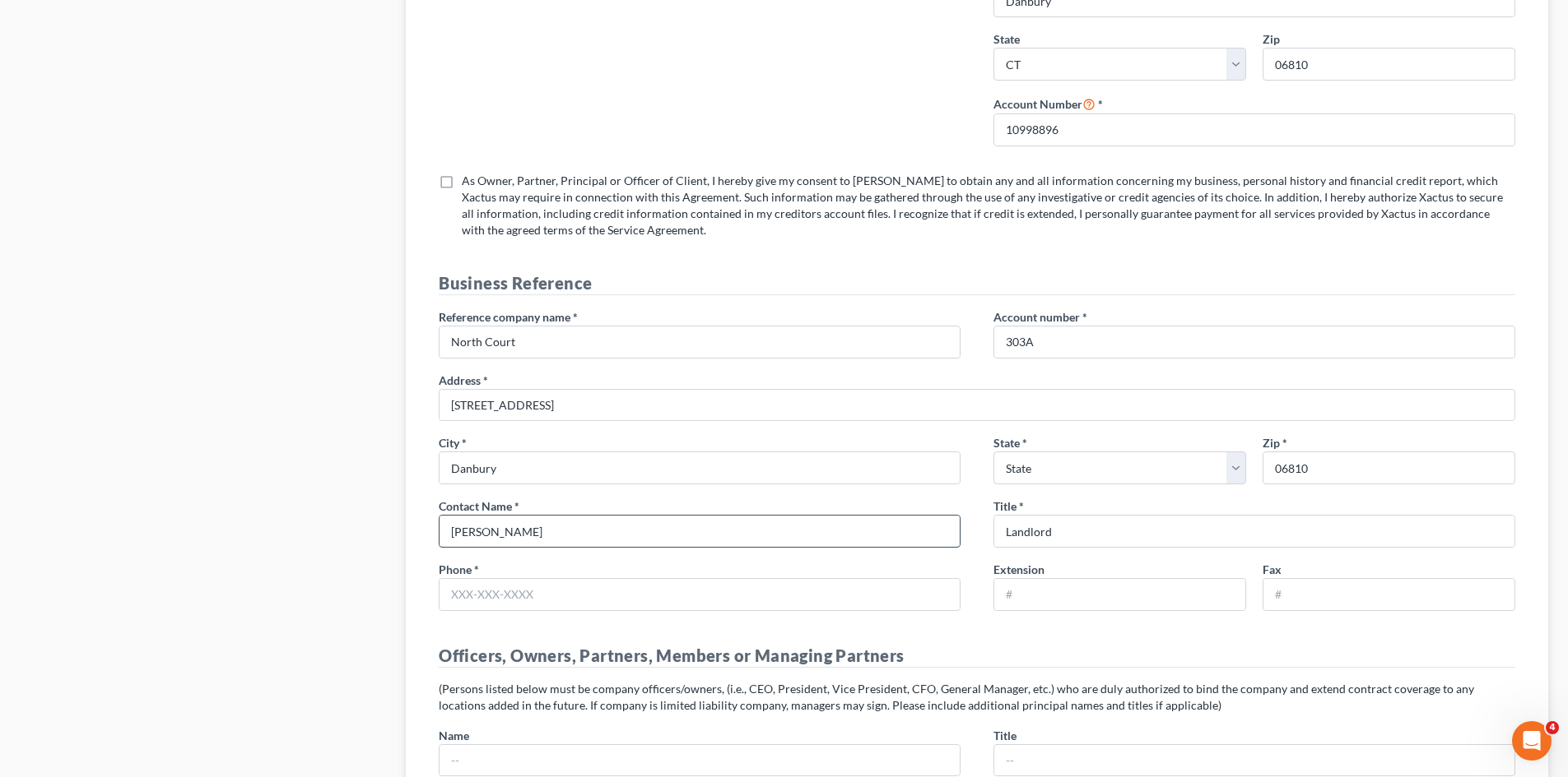
click at [598, 537] on input "[PERSON_NAME]" at bounding box center [699, 531] width 520 height 31
select select "6"
type input "[PERSON_NAME]"
click at [463, 597] on input "text" at bounding box center [699, 594] width 520 height 31
type input "[PHONE_NUMBER]"
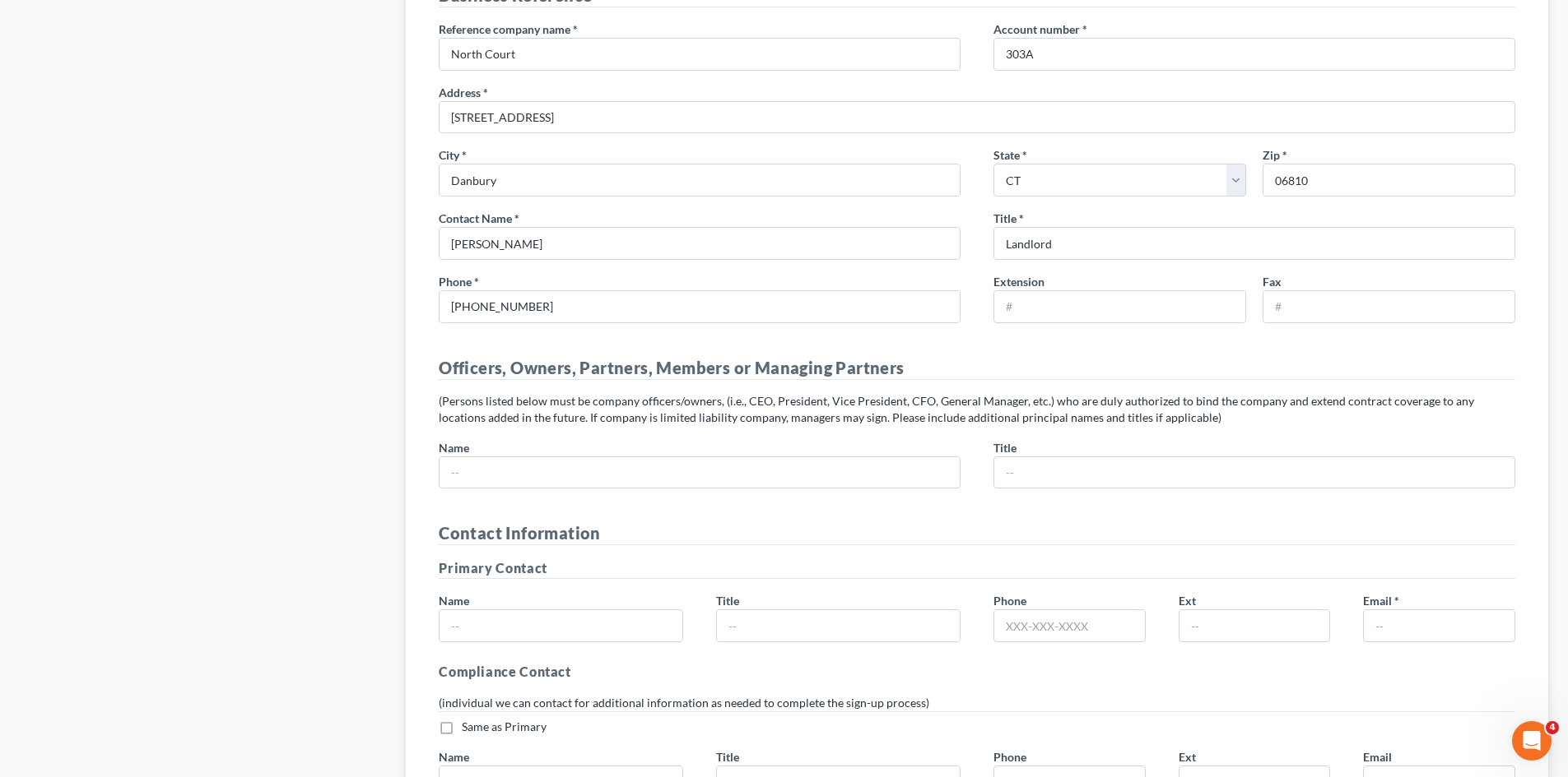
scroll to position [2467, 0]
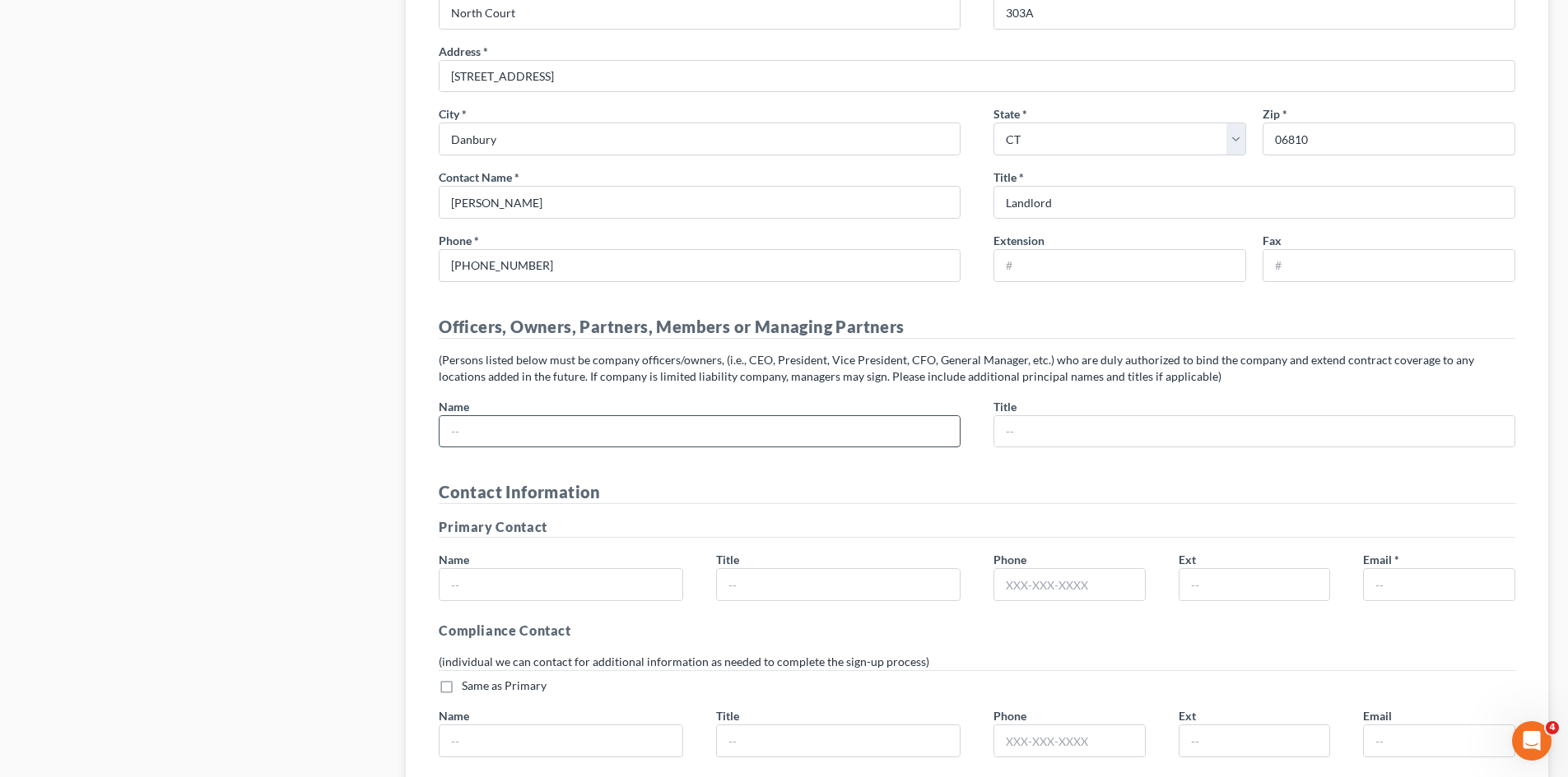
click at [452, 432] on input "text" at bounding box center [699, 431] width 520 height 31
type input "[PERSON_NAME]"
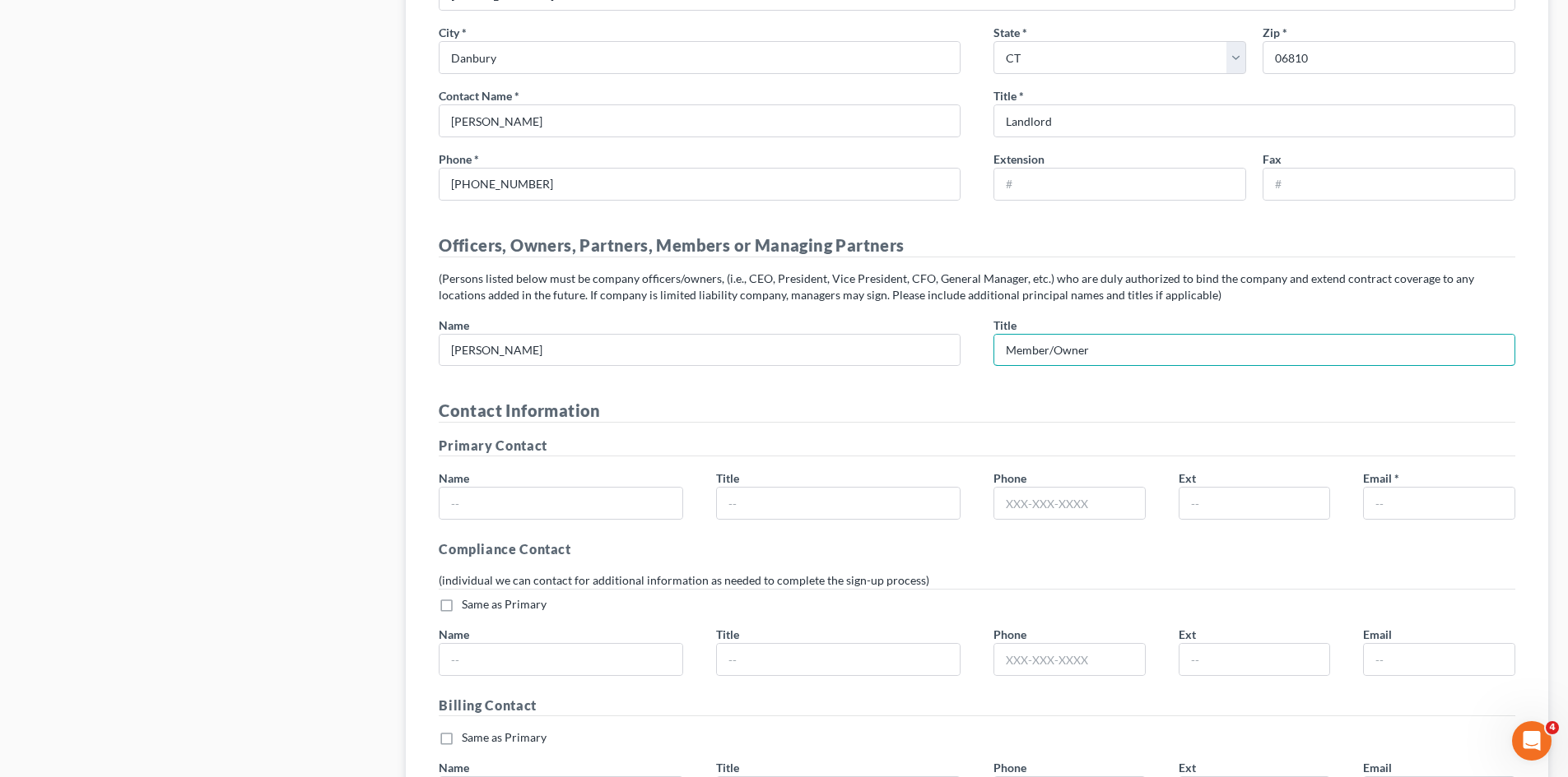
scroll to position [2549, 0]
type input "Member/Owner"
click at [465, 499] on input "text" at bounding box center [561, 502] width 243 height 31
type input "[PERSON_NAME]"
type input "Member/Owner"
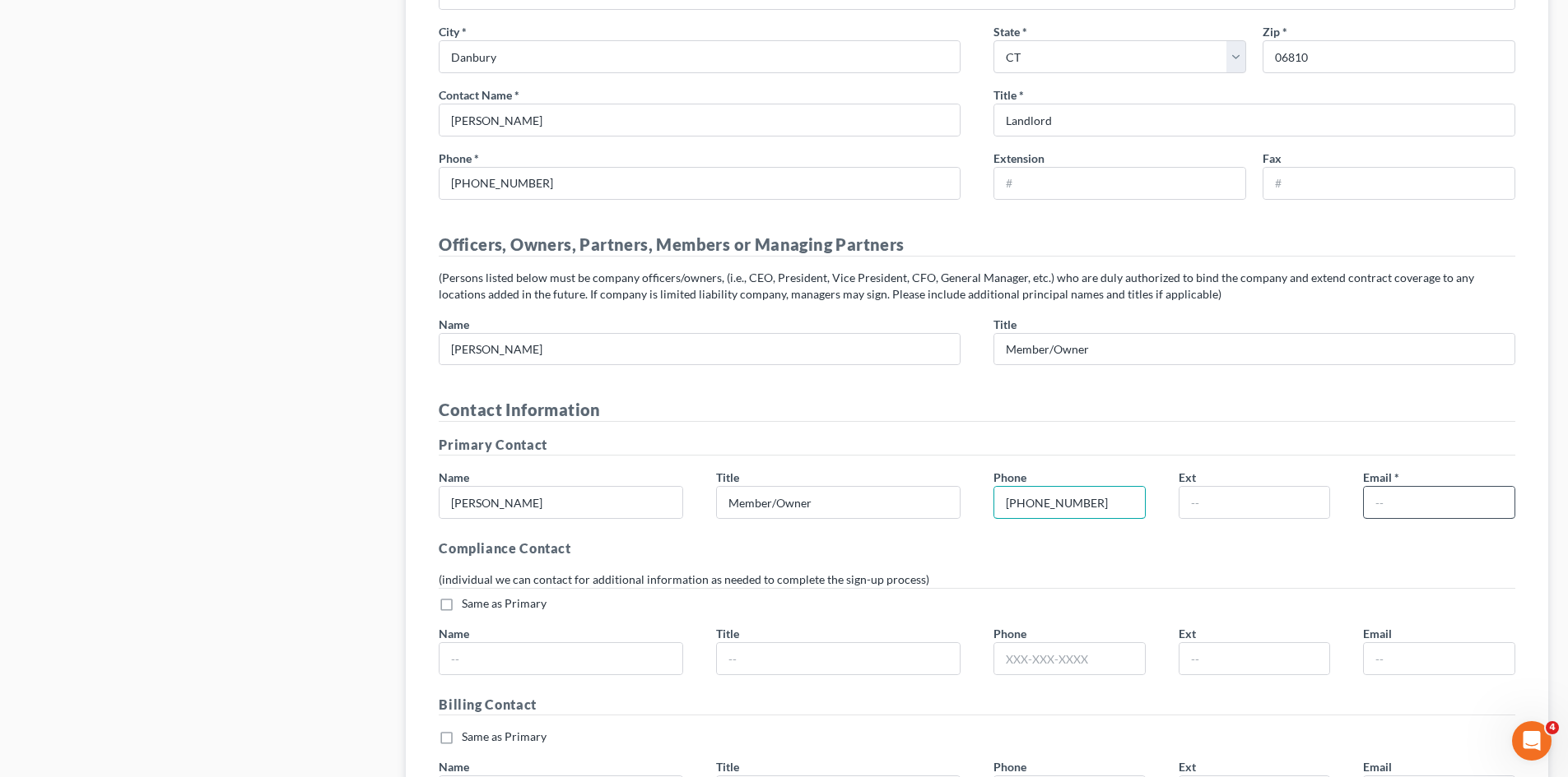
type input "[PHONE_NUMBER]"
click at [1391, 502] on input "text" at bounding box center [1439, 502] width 151 height 31
type input "[EMAIL_ADDRESS][DOMAIN_NAME]"
click at [1212, 558] on h5 "Compliance Contact" at bounding box center [977, 548] width 1077 height 20
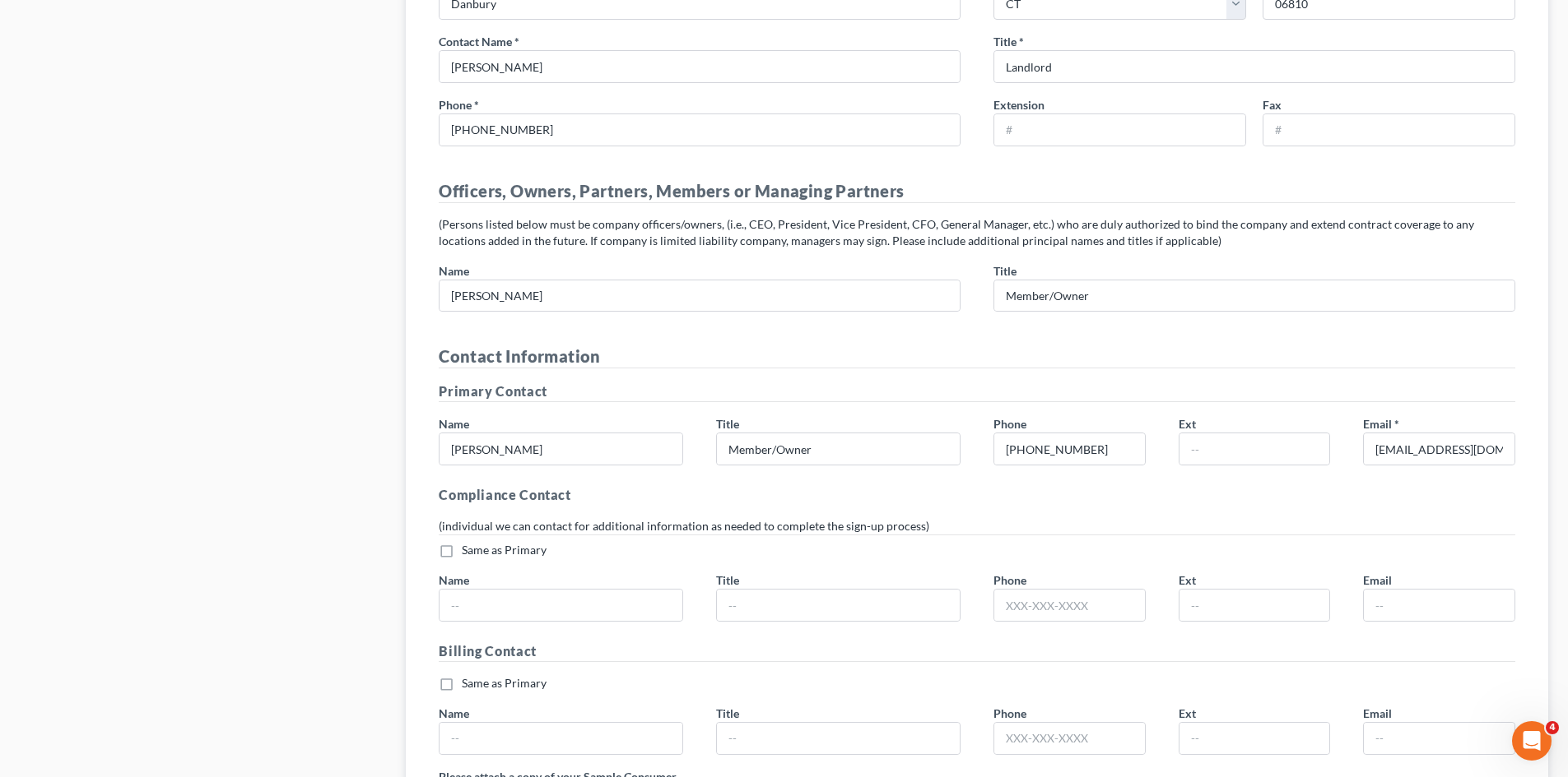
scroll to position [2632, 0]
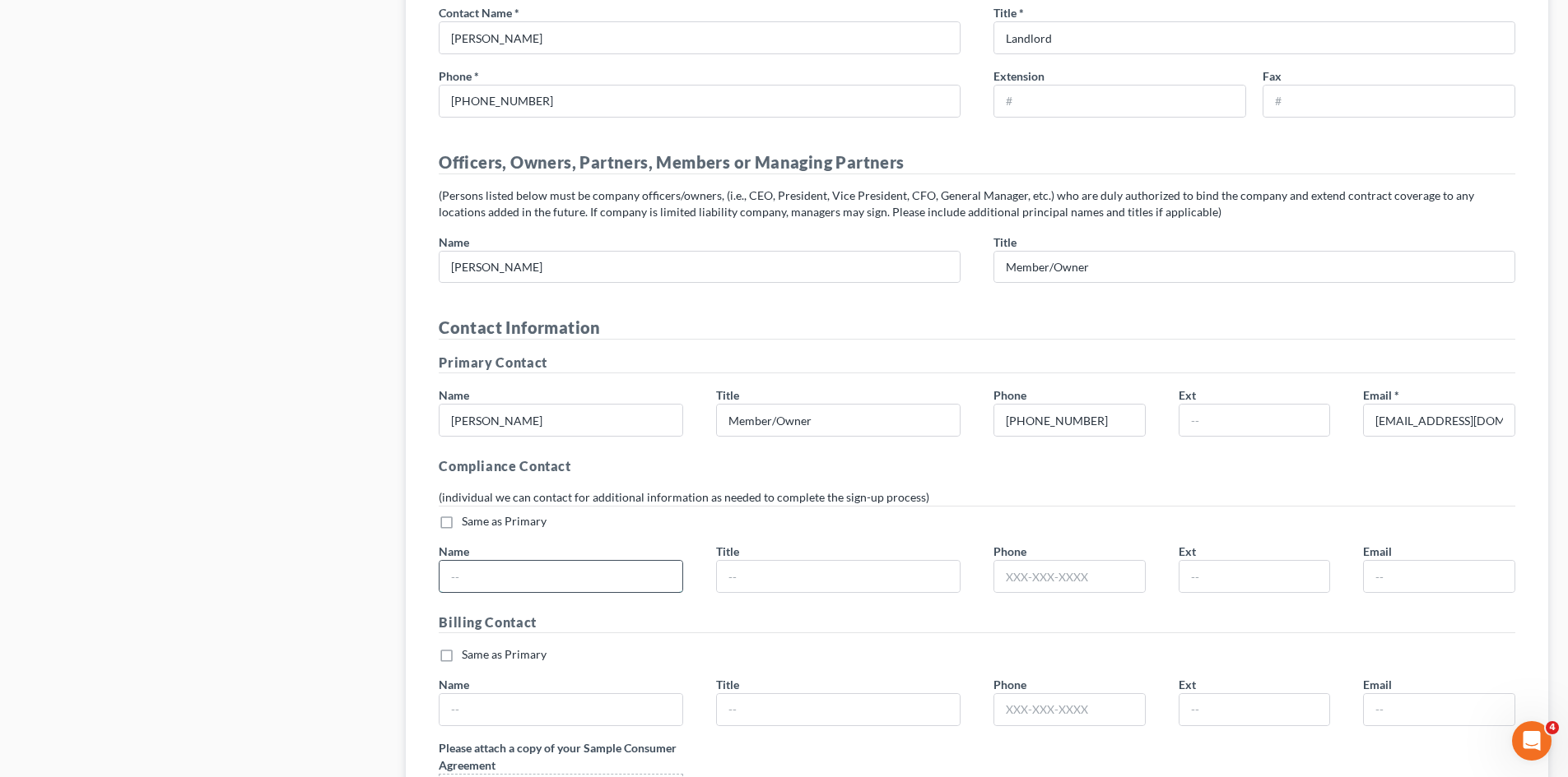
click at [478, 579] on input "text" at bounding box center [561, 577] width 243 height 31
type input "[PERSON_NAME]"
type input "P"
type input "Office Manager/Paralegal"
type input "[PHONE_NUMBER]"
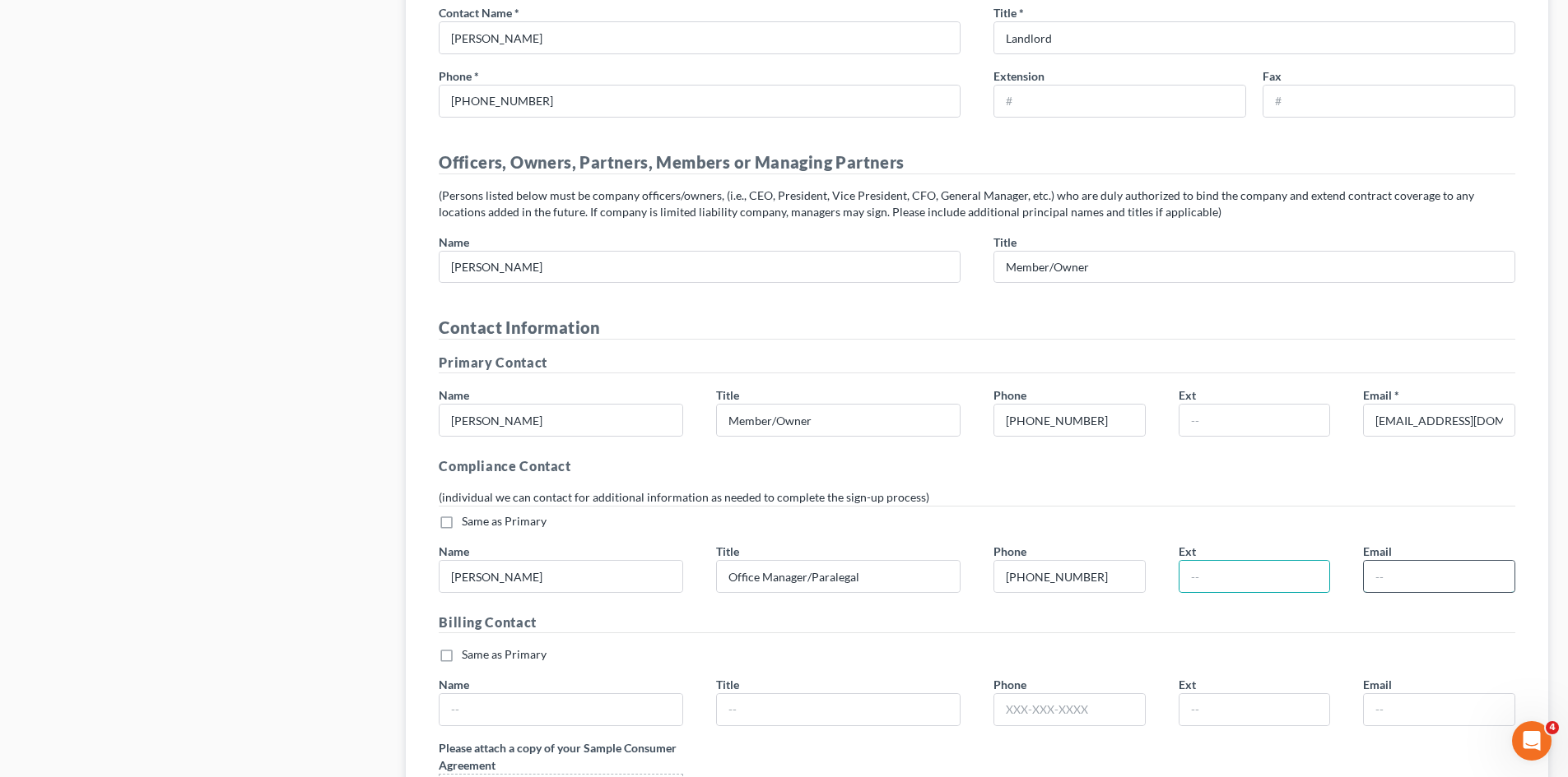
click at [1389, 574] on input "text" at bounding box center [1439, 577] width 151 height 31
type input "[PERSON_NAME][EMAIL_ADDRESS][DOMAIN_NAME]"
click at [1352, 617] on h5 "Billing Contact" at bounding box center [977, 623] width 1077 height 21
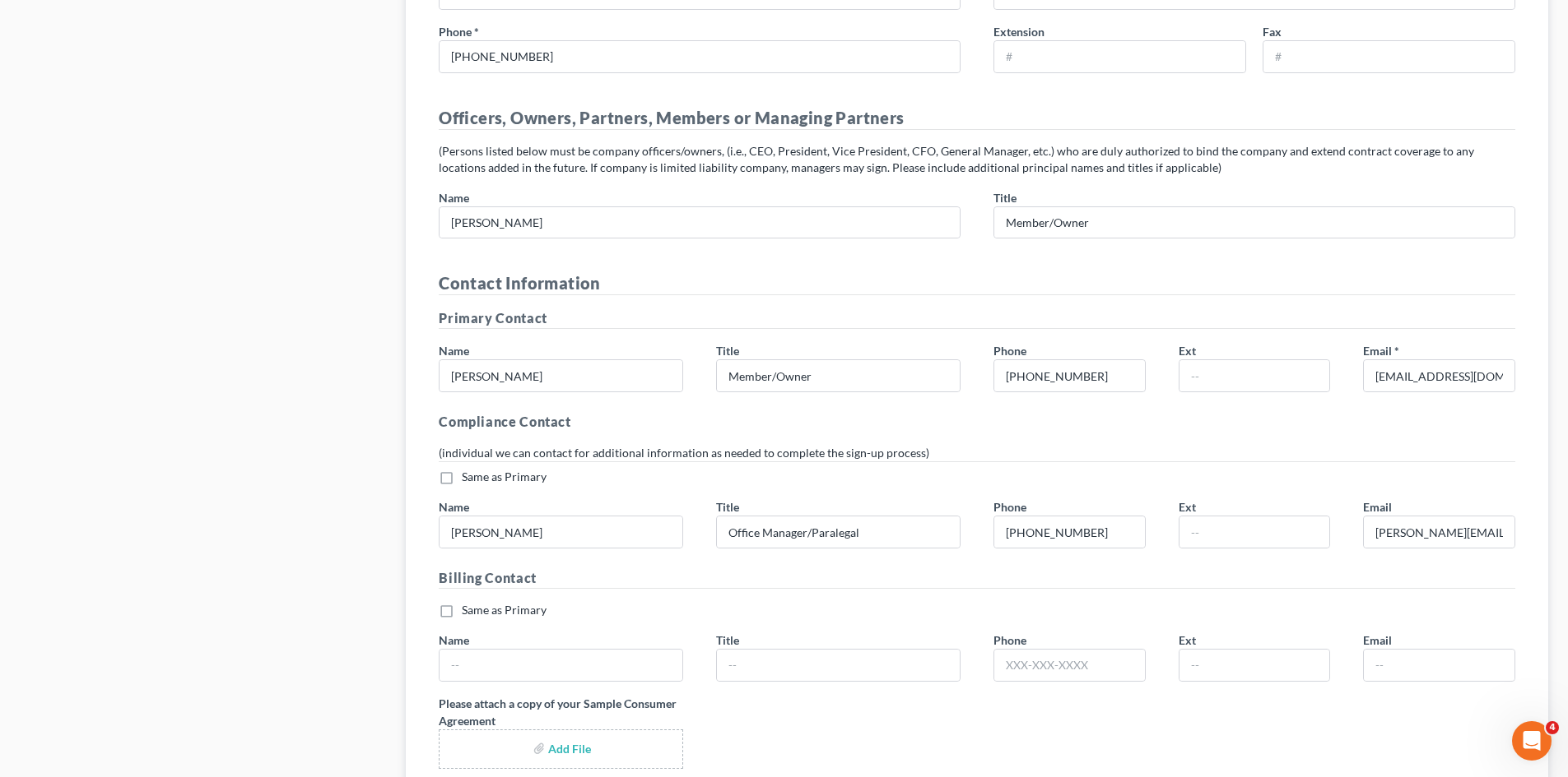
scroll to position [2714, 0]
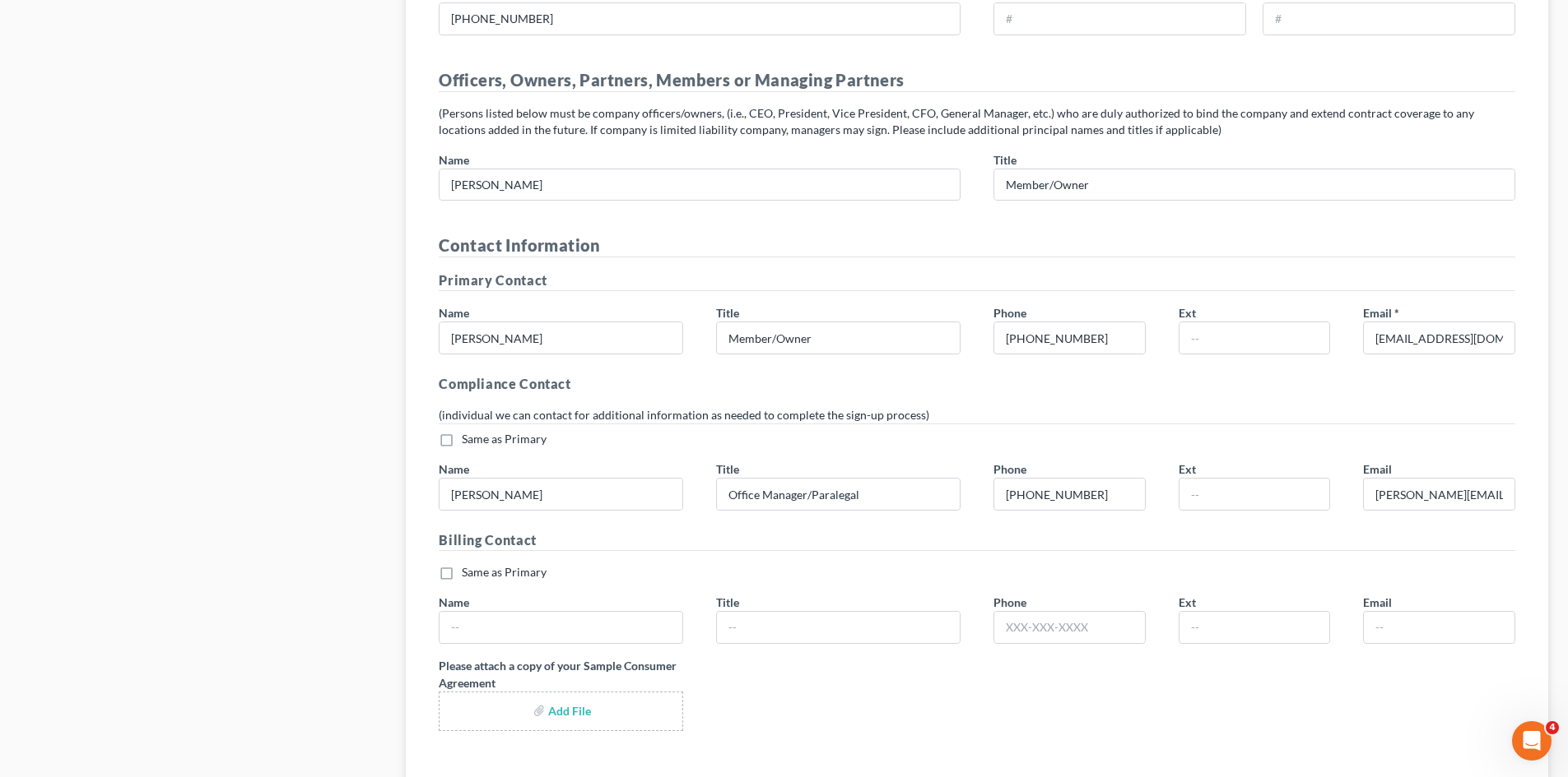
click at [462, 574] on label "Same as Primary *" at bounding box center [504, 572] width 85 height 16
click at [468, 574] on input "Same as Primary *" at bounding box center [473, 569] width 10 height 10
checkbox input "true"
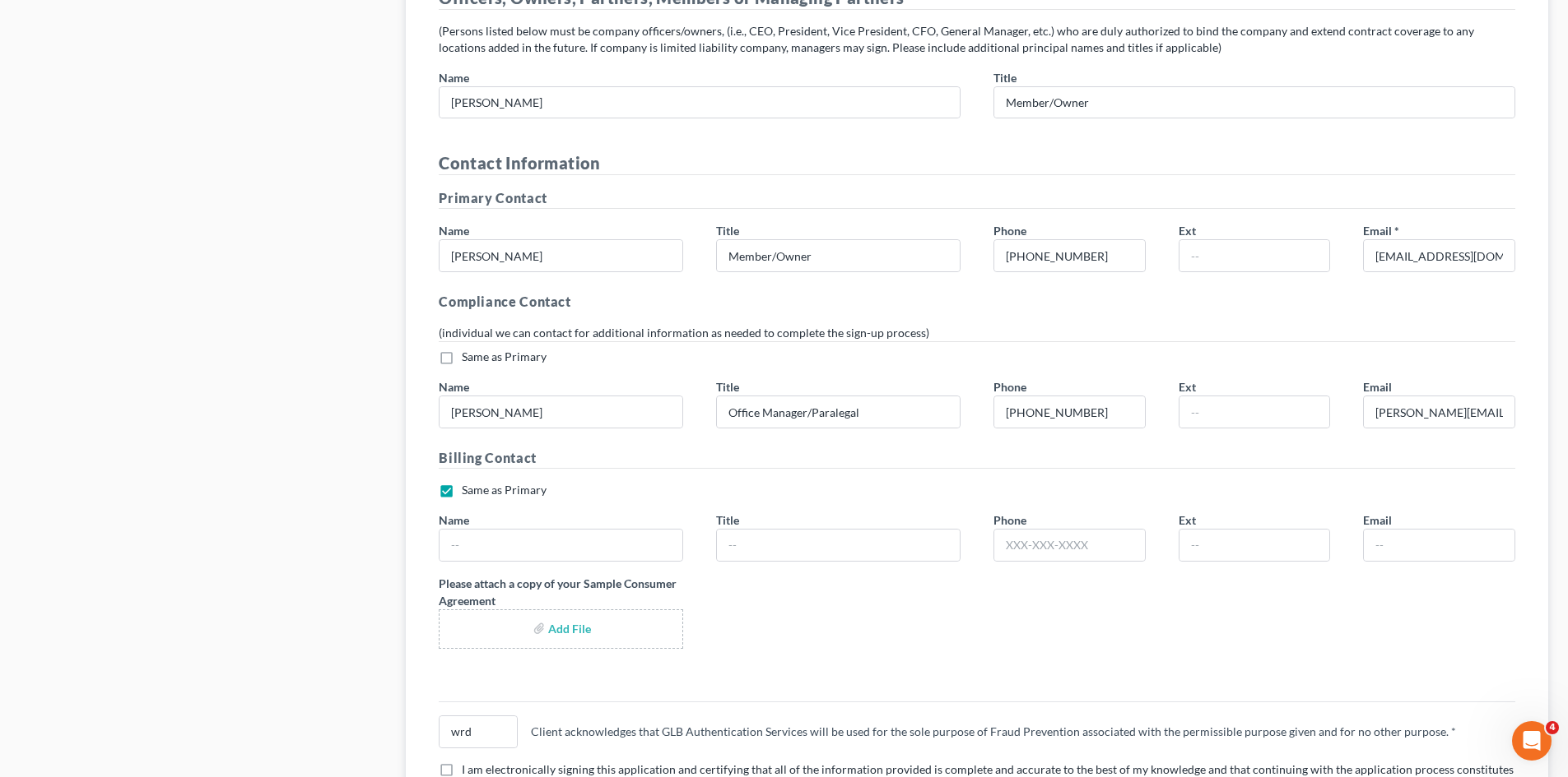
scroll to position [2878, 0]
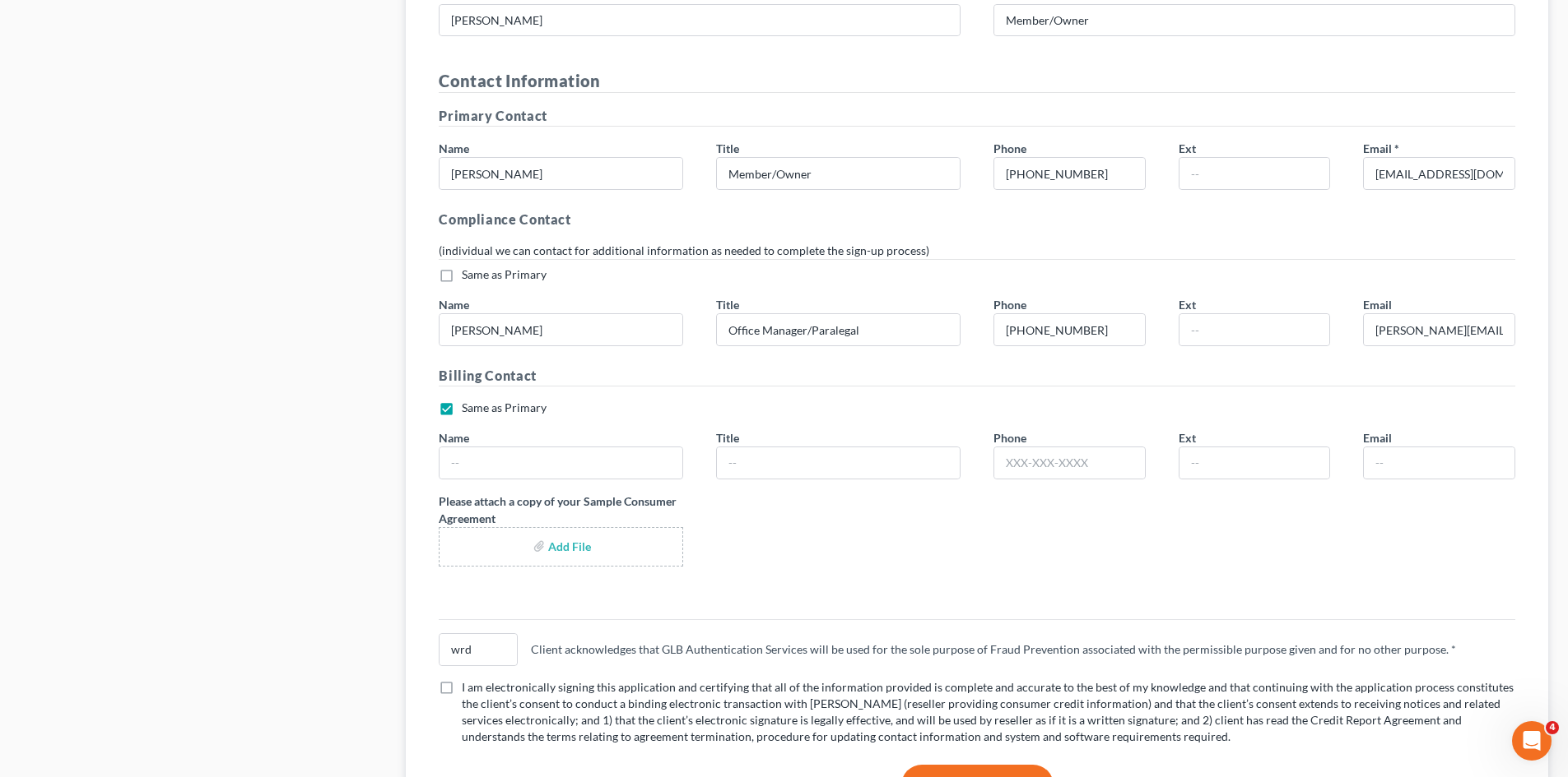
click at [559, 545] on input "file" at bounding box center [561, 547] width 217 height 29
type input "C:\fakepath\Consumer authorization Form for NEXT CHAPTER files 2025.pdf"
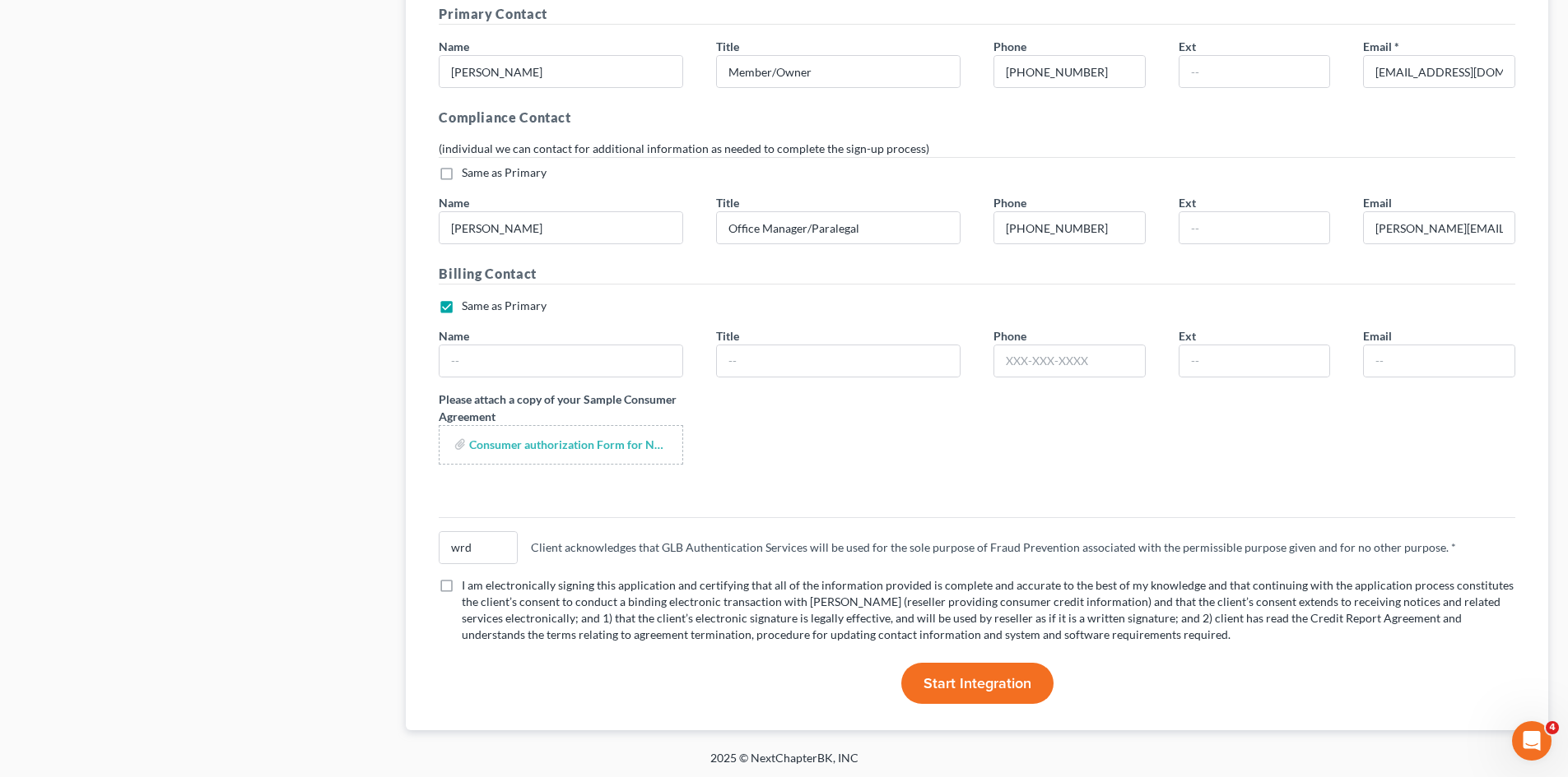
scroll to position [2983, 0]
click at [462, 583] on label "I am electronically signing this application and certifying that all of the inf…" at bounding box center [988, 608] width 1053 height 66
click at [468, 583] on input "I am electronically signing this application and certifying that all of the inf…" at bounding box center [473, 580] width 10 height 10
checkbox input "true"
click at [966, 682] on span "Start Integration" at bounding box center [977, 681] width 107 height 18
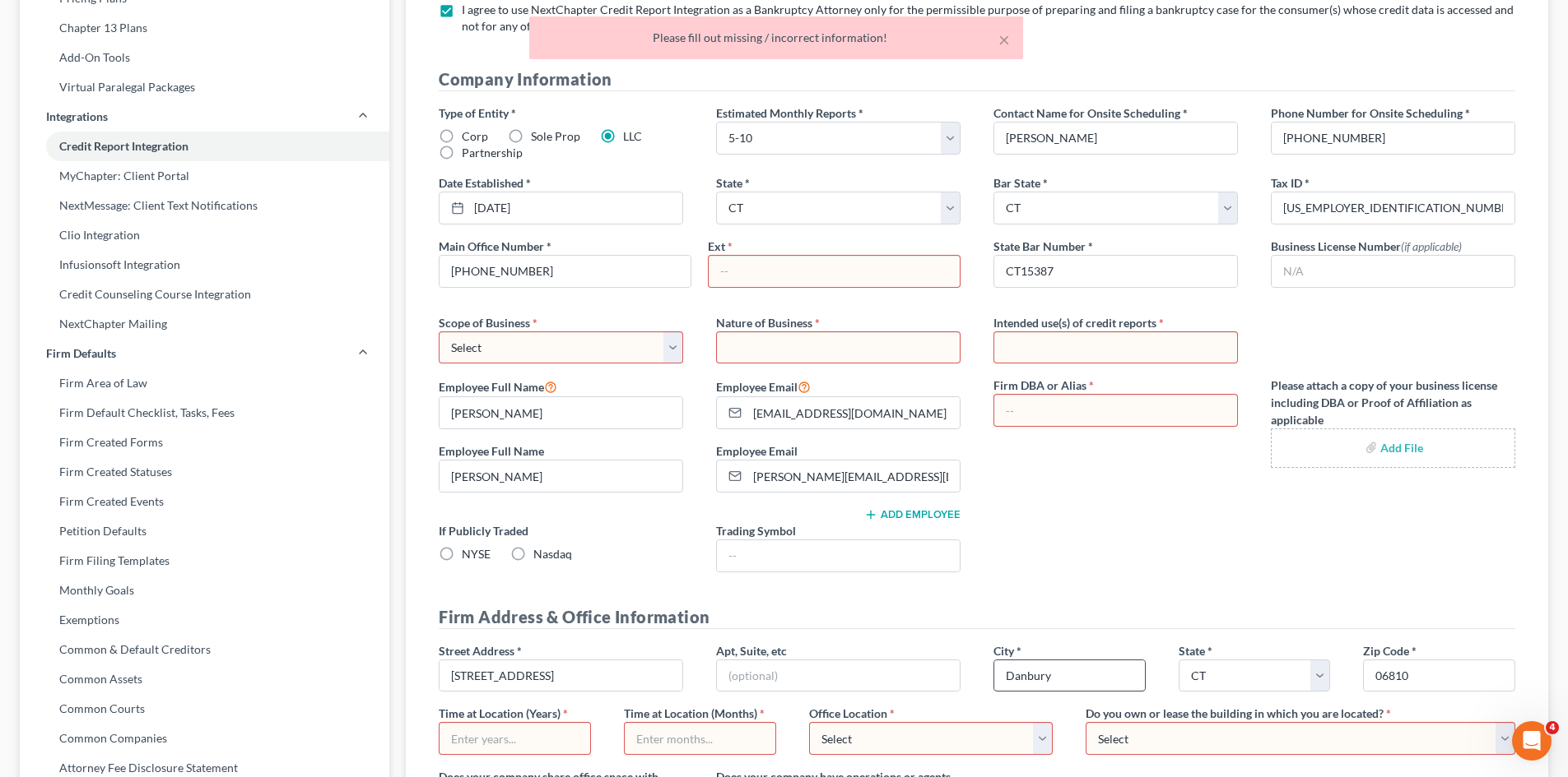
scroll to position [220, 0]
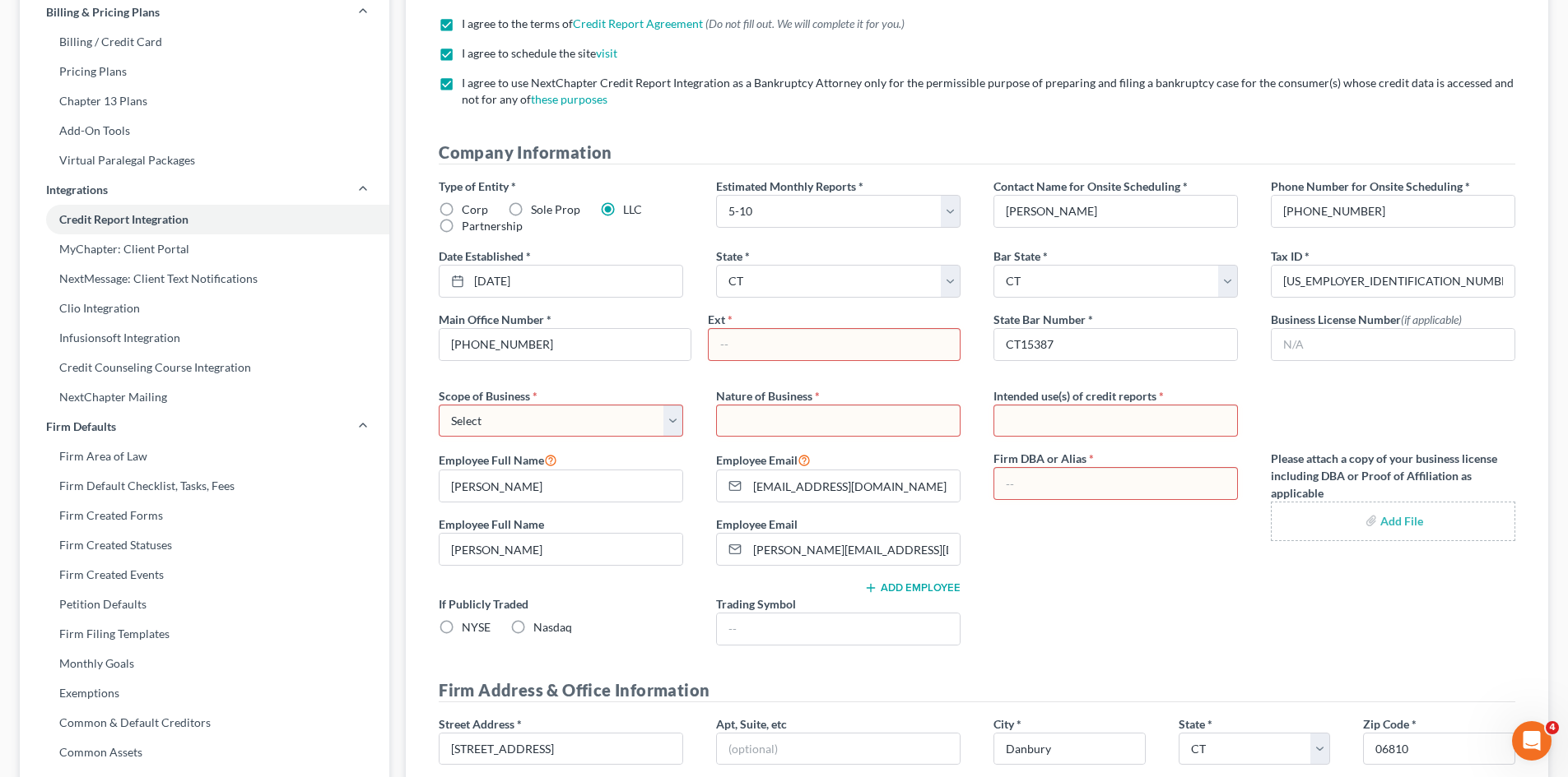
click at [752, 349] on input "text" at bounding box center [834, 345] width 251 height 31
type input "101"
click at [676, 421] on select "Select Local Regional National" at bounding box center [561, 421] width 244 height 33
select select "1"
click at [439, 405] on select "Select Local Regional National" at bounding box center [561, 421] width 244 height 33
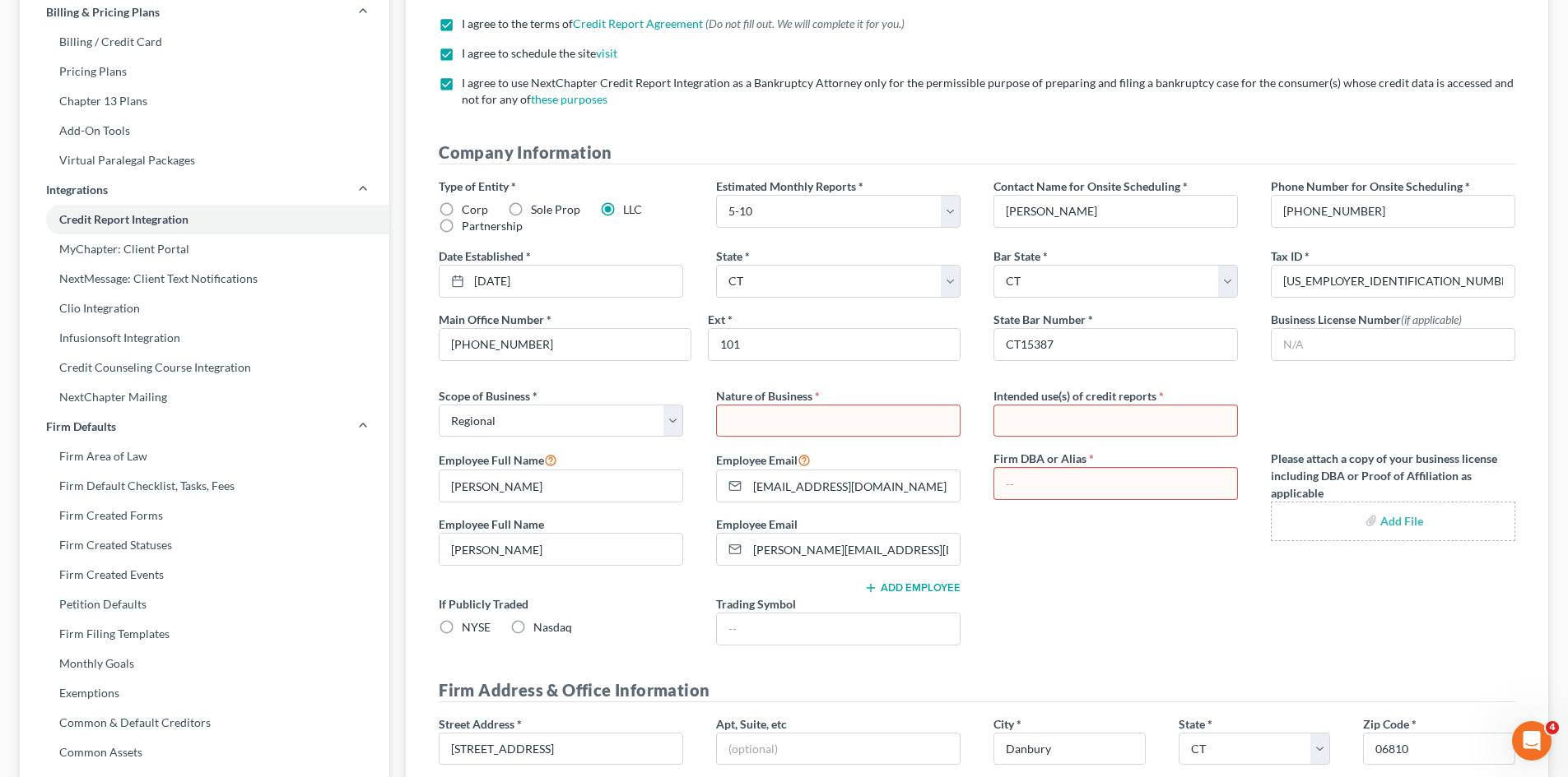
click at [778, 414] on input "text" at bounding box center [838, 421] width 243 height 31
type input "Bankruptcy"
click at [1016, 424] on input "inport into software program" at bounding box center [1116, 421] width 243 height 31
type input "import into software program"
click at [1032, 492] on input "text" at bounding box center [1116, 483] width 243 height 31
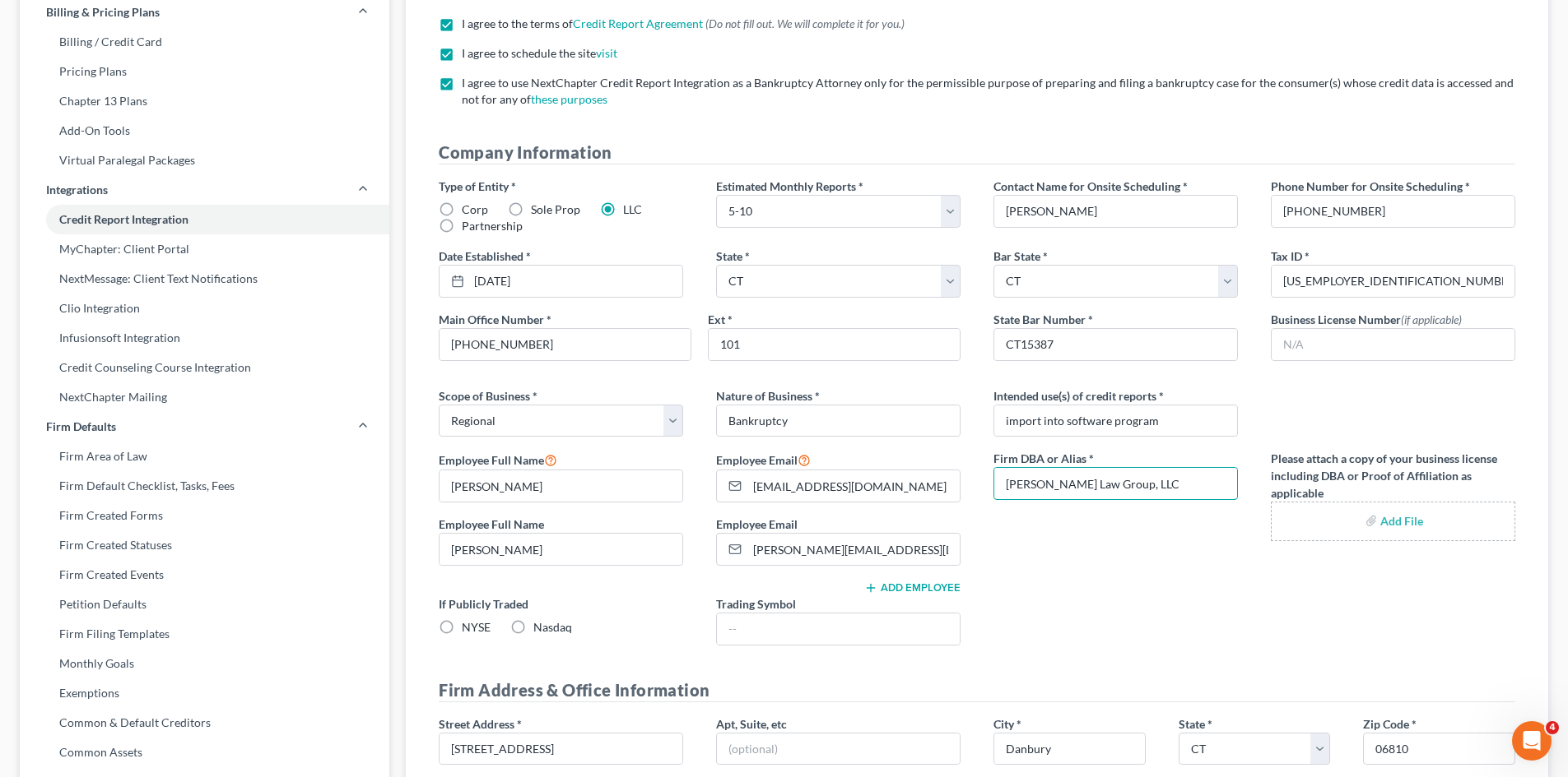
type input "[PERSON_NAME] Law Group, LLC"
click at [1067, 627] on div "Type of Entity * Corp Sole Prop LLC Partnership Estimated Monthly Reports * Sel…" at bounding box center [977, 418] width 1109 height 481
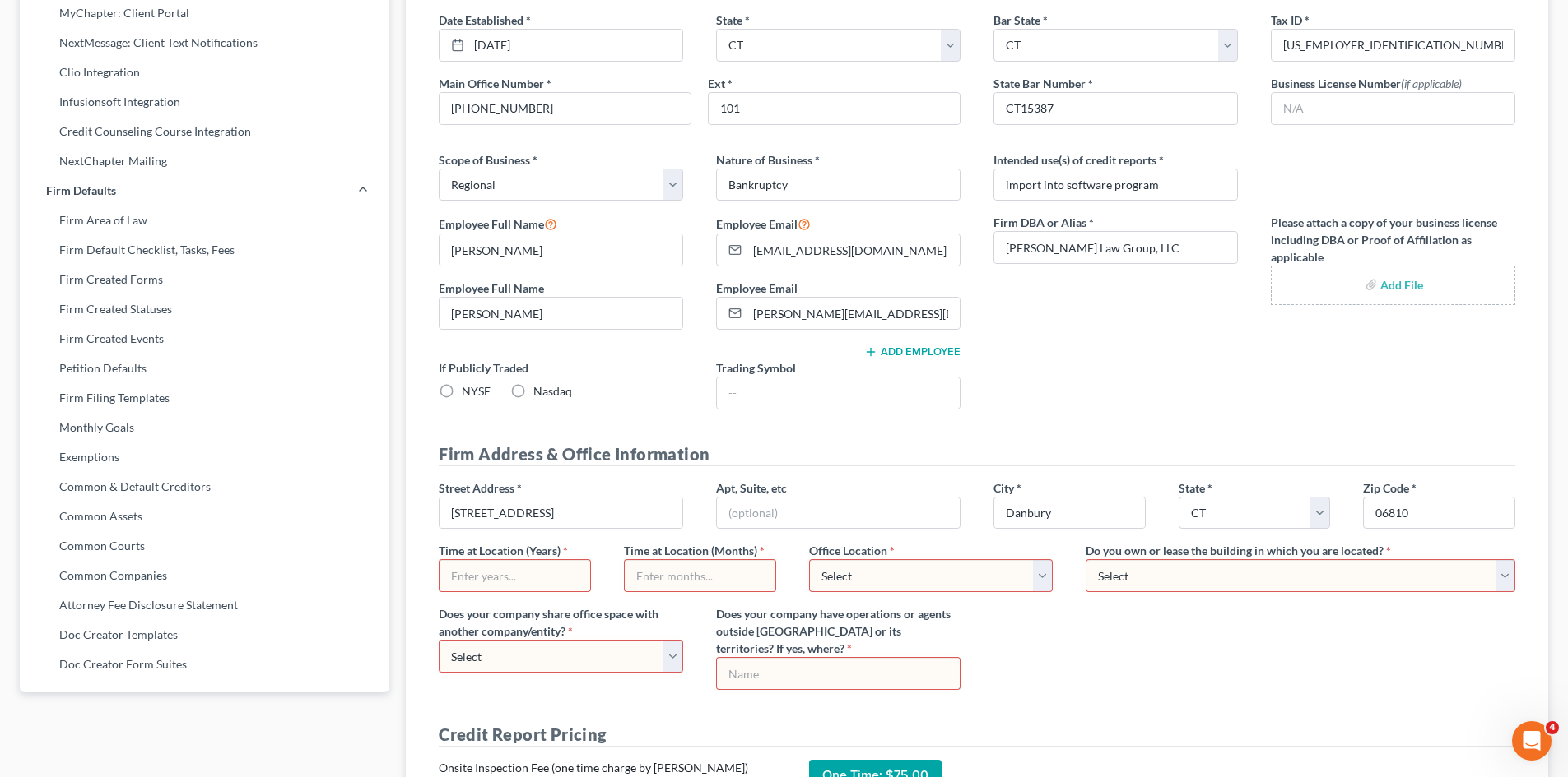
scroll to position [467, 0]
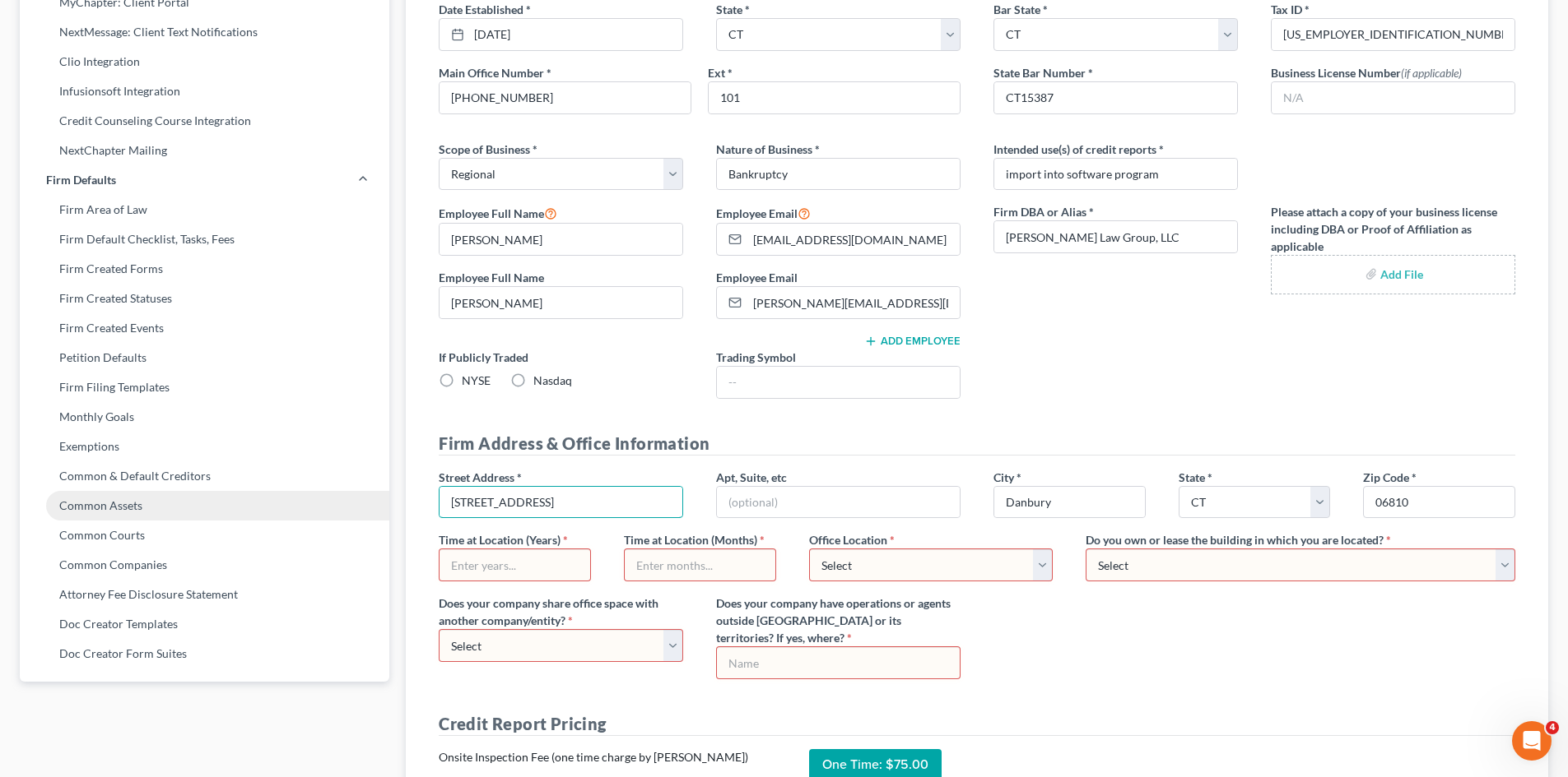
drag, startPoint x: 555, startPoint y: 502, endPoint x: 290, endPoint y: 508, distance: 265.1
type input "[STREET_ADDRESS]"
type input "q"
type input "303A"
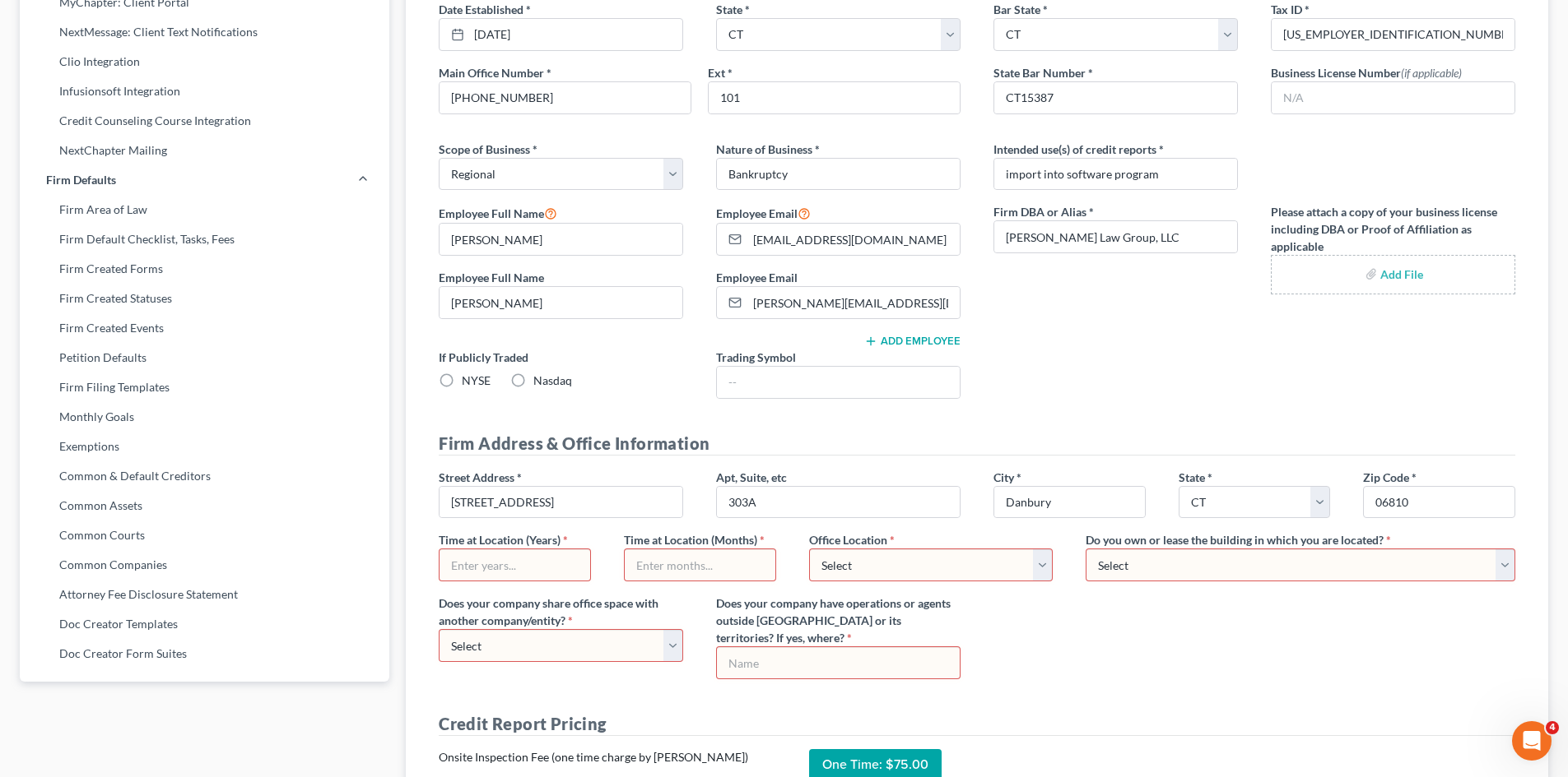
click at [458, 569] on input "text" at bounding box center [515, 565] width 151 height 31
click at [660, 566] on input "text" at bounding box center [700, 565] width 151 height 31
type input "8"
click at [542, 572] on input "text" at bounding box center [515, 565] width 151 height 31
type input "0"
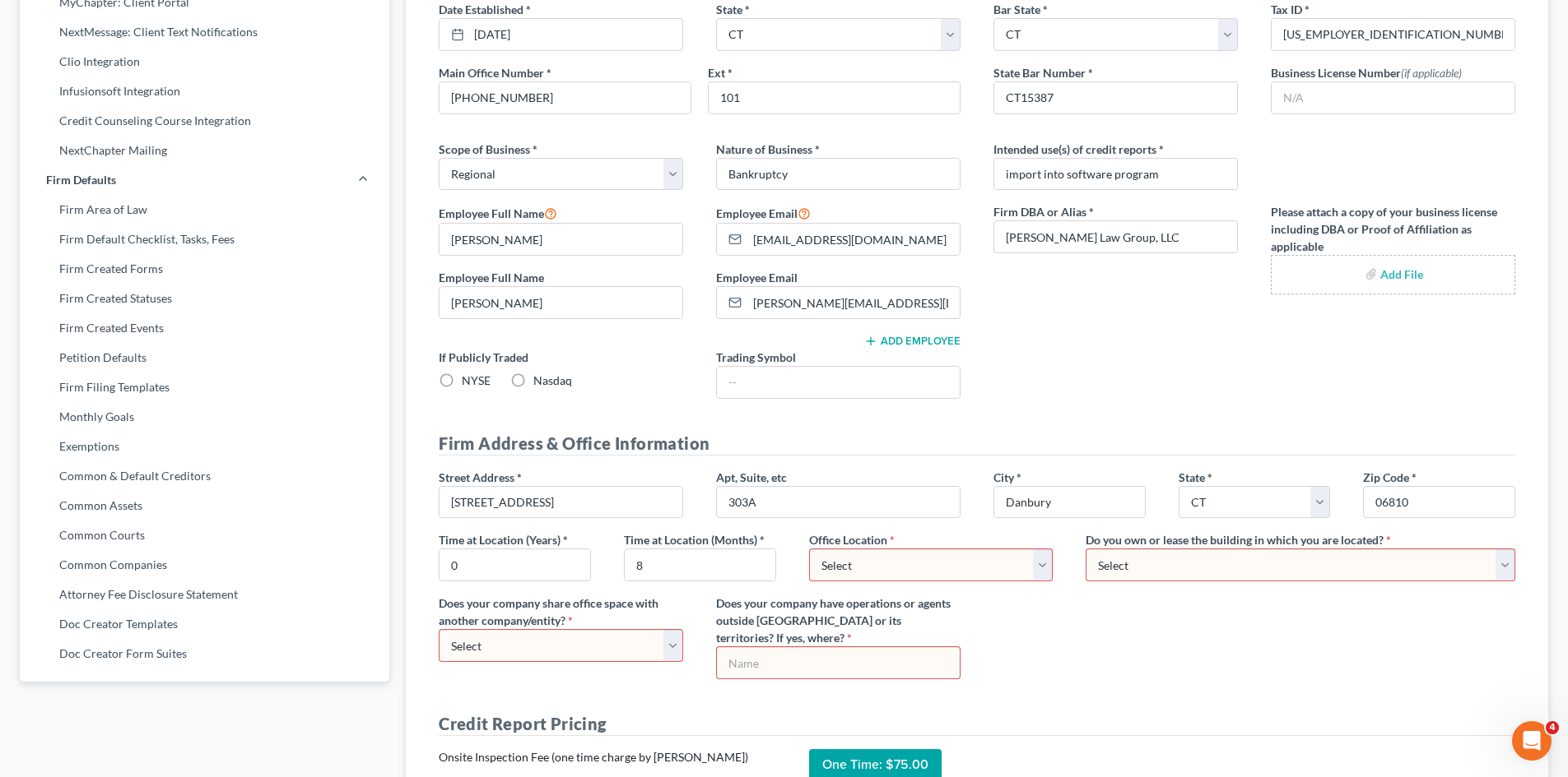
click at [869, 567] on select "Select Commercial Residential" at bounding box center [931, 565] width 244 height 33
select select "0"
click at [809, 548] on select "Select Commercial Residential" at bounding box center [931, 565] width 244 height 33
click at [1125, 565] on select "Select Own Lease" at bounding box center [1300, 565] width 430 height 33
select select "1"
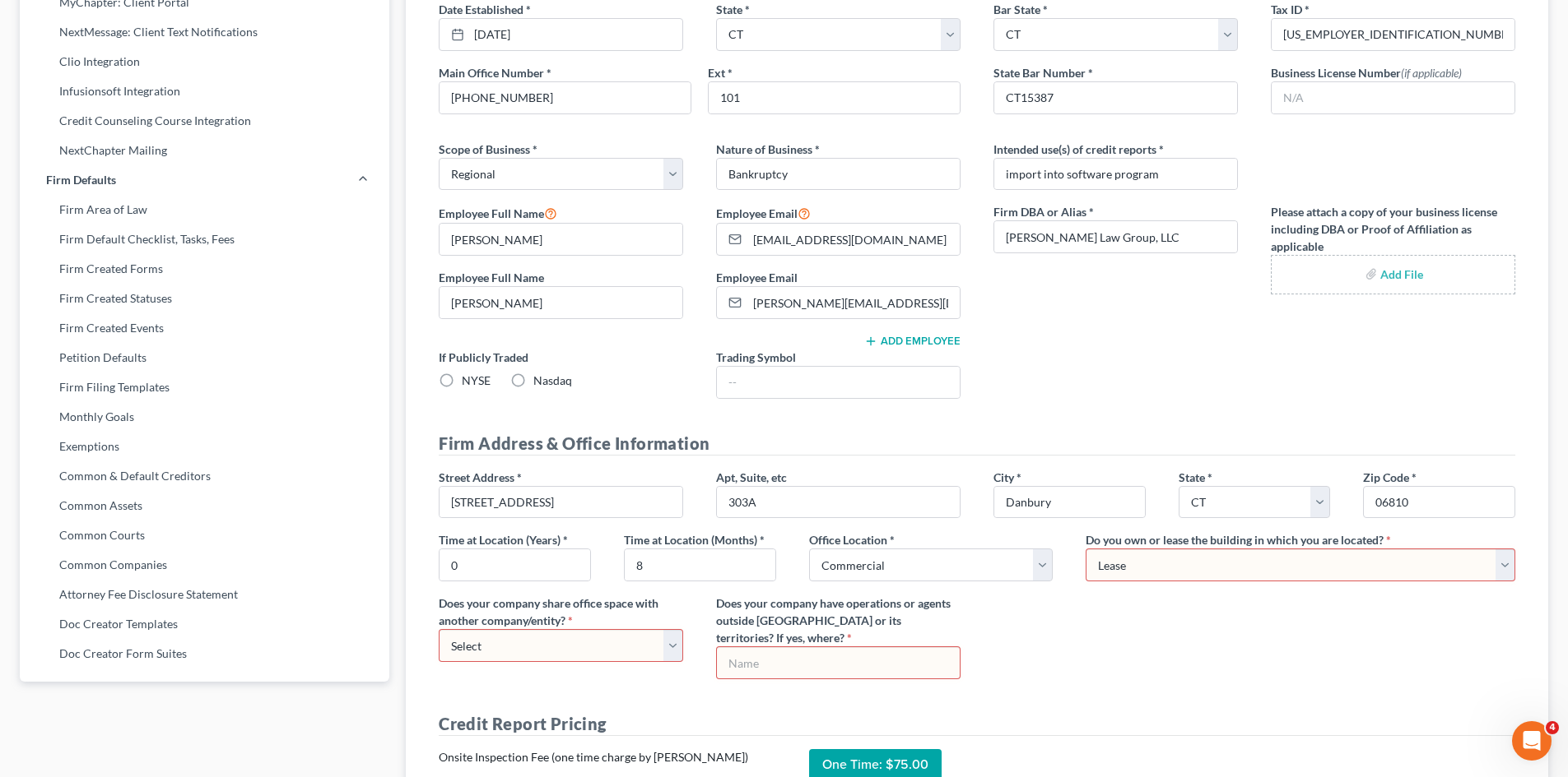
click at [1085, 548] on select "Select Own Lease" at bounding box center [1300, 565] width 430 height 33
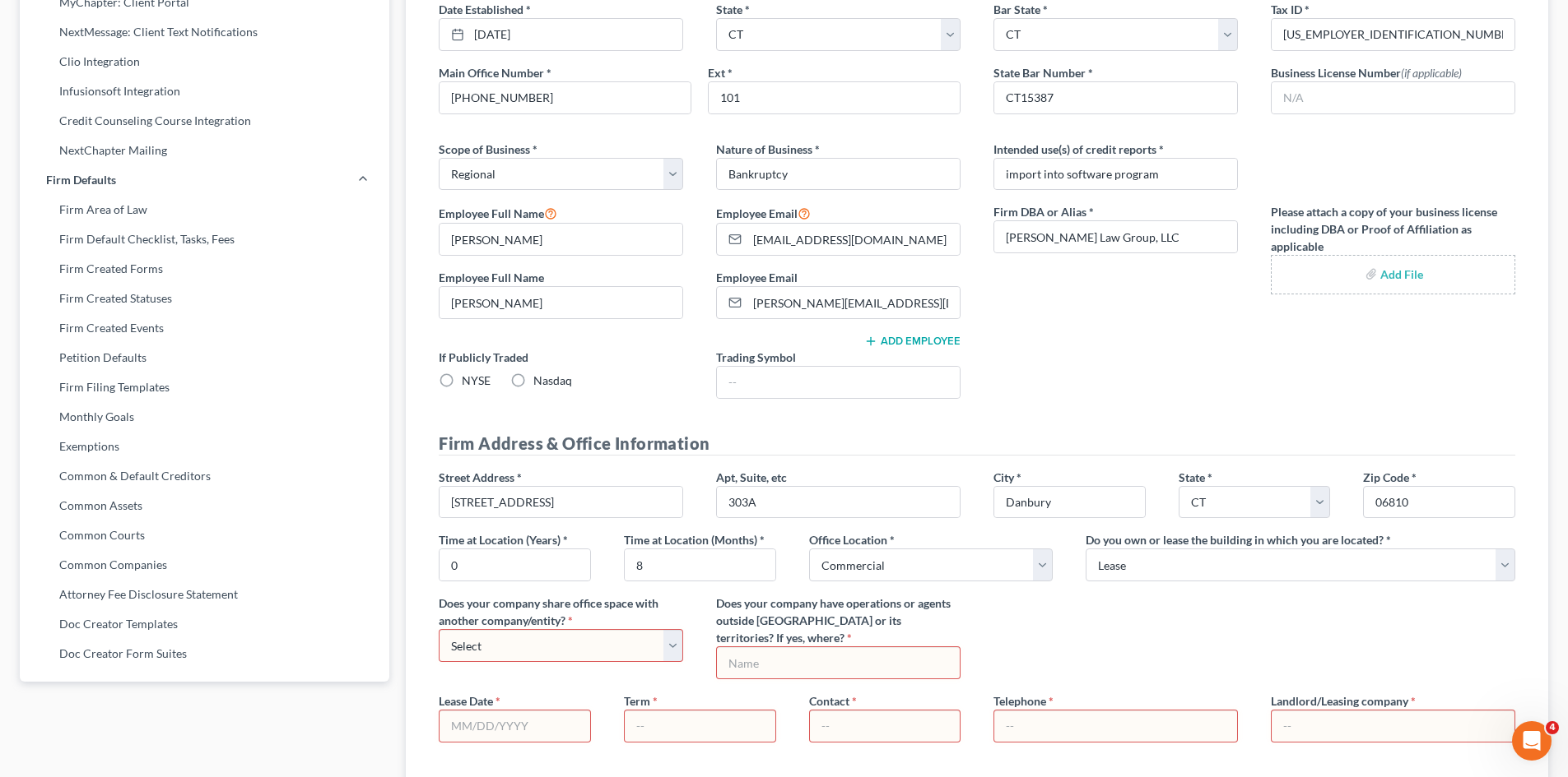
click at [673, 646] on select "Select Yes No" at bounding box center [561, 645] width 244 height 33
select select "1"
click at [439, 629] on select "Select Yes No" at bounding box center [561, 645] width 244 height 33
click at [748, 657] on input "text" at bounding box center [838, 663] width 243 height 31
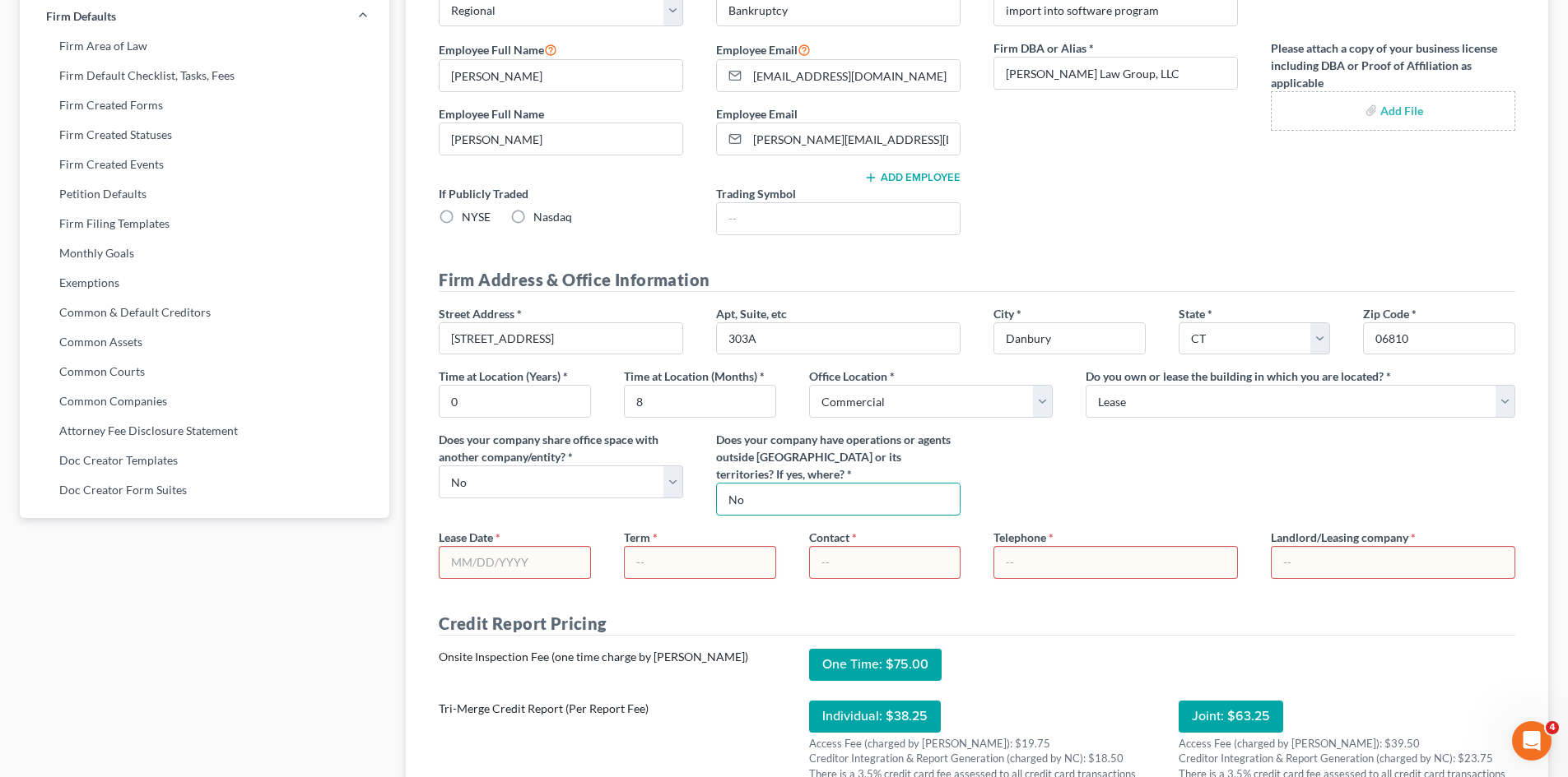
scroll to position [631, 0]
type input "No"
click at [456, 561] on input "text" at bounding box center [515, 561] width 151 height 31
click at [863, 566] on input "text" at bounding box center [885, 561] width 151 height 31
type input "[PERSON_NAME]"
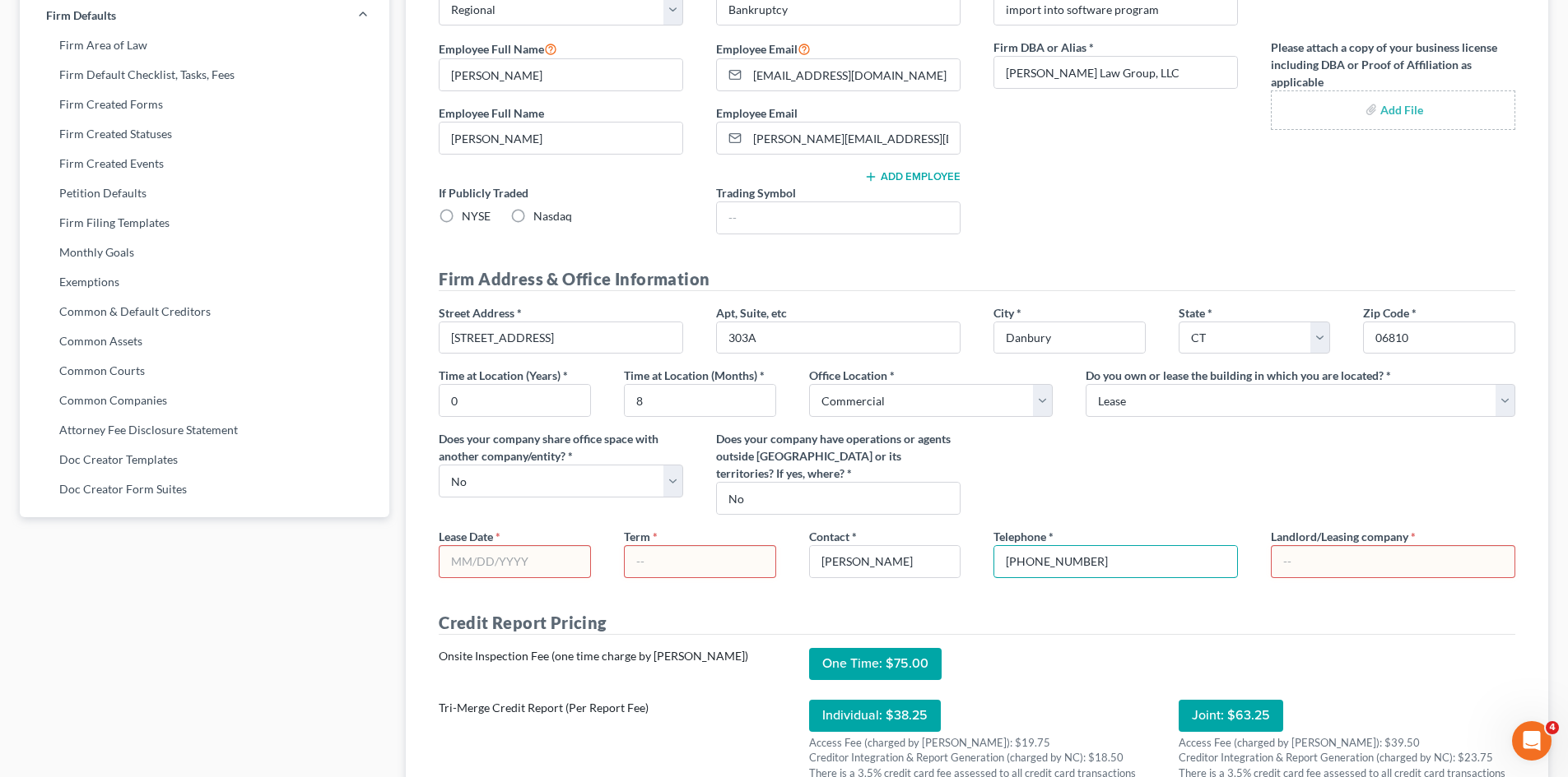
type input "[PHONE_NUMBER]"
click at [1313, 566] on input "text" at bounding box center [1393, 561] width 243 height 31
type input "North Court"
click at [681, 589] on div "Lease Date * Term * Contact * [PERSON_NAME] Telephone * [PHONE_NUMBER] Landlord…" at bounding box center [977, 560] width 1109 height 63
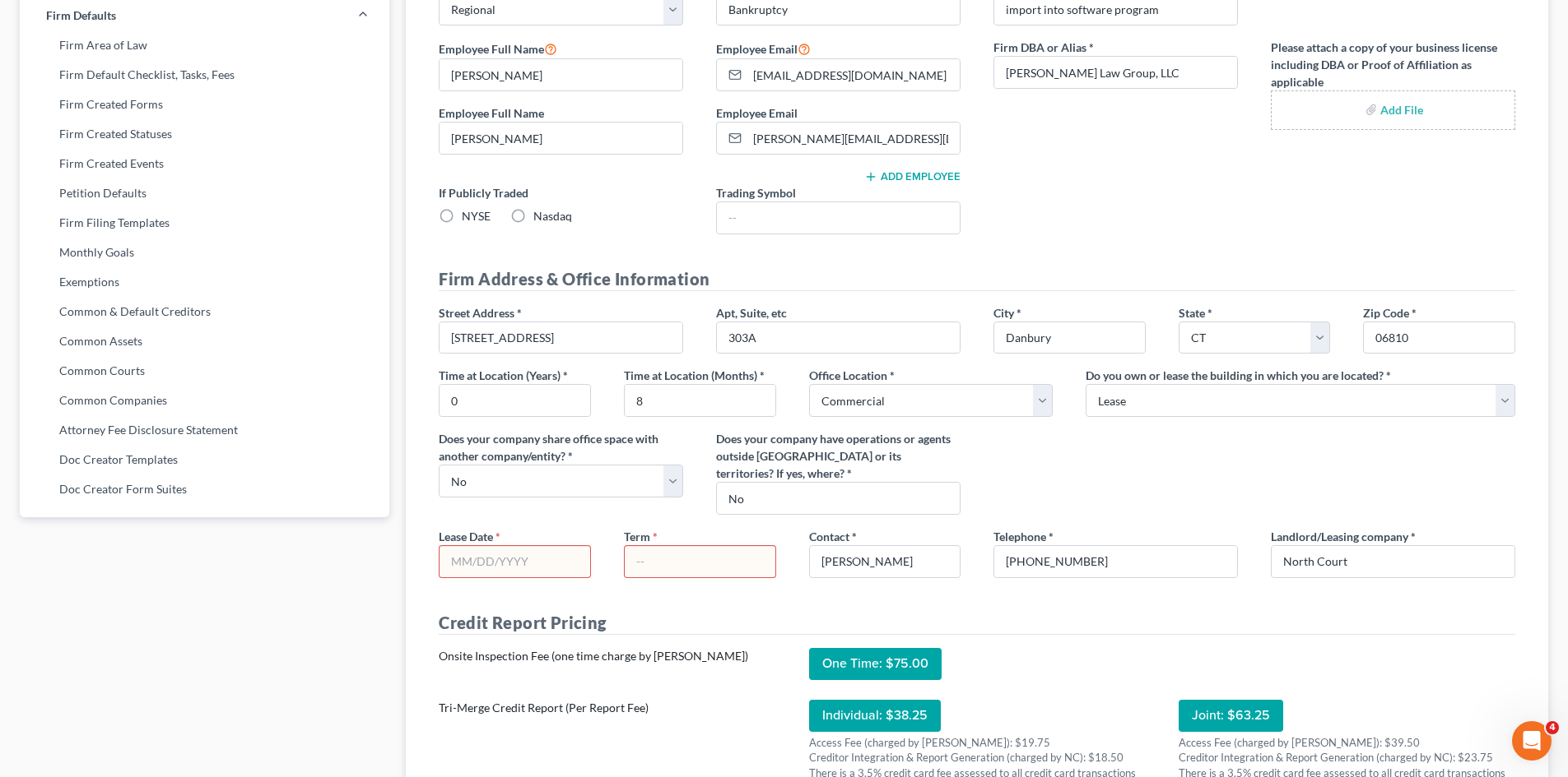
click at [447, 560] on input "text" at bounding box center [515, 561] width 151 height 31
drag, startPoint x: 533, startPoint y: 564, endPoint x: 524, endPoint y: 567, distance: 9.5
click at [532, 563] on input "[DATE]" at bounding box center [515, 561] width 151 height 31
drag, startPoint x: 480, startPoint y: 564, endPoint x: 381, endPoint y: 562, distance: 99.0
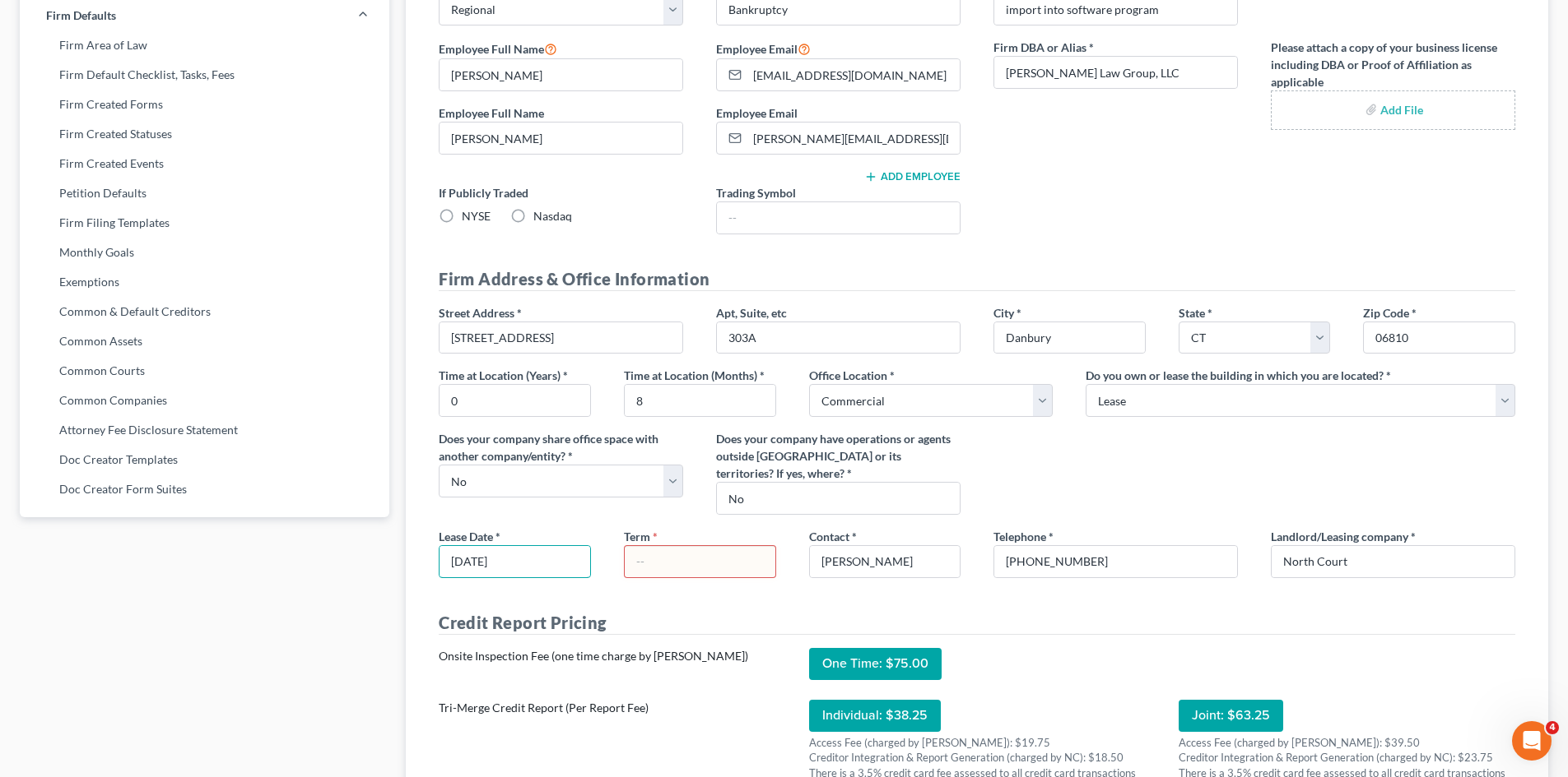
type input "[DATE]"
click at [652, 562] on input "text" at bounding box center [700, 561] width 151 height 31
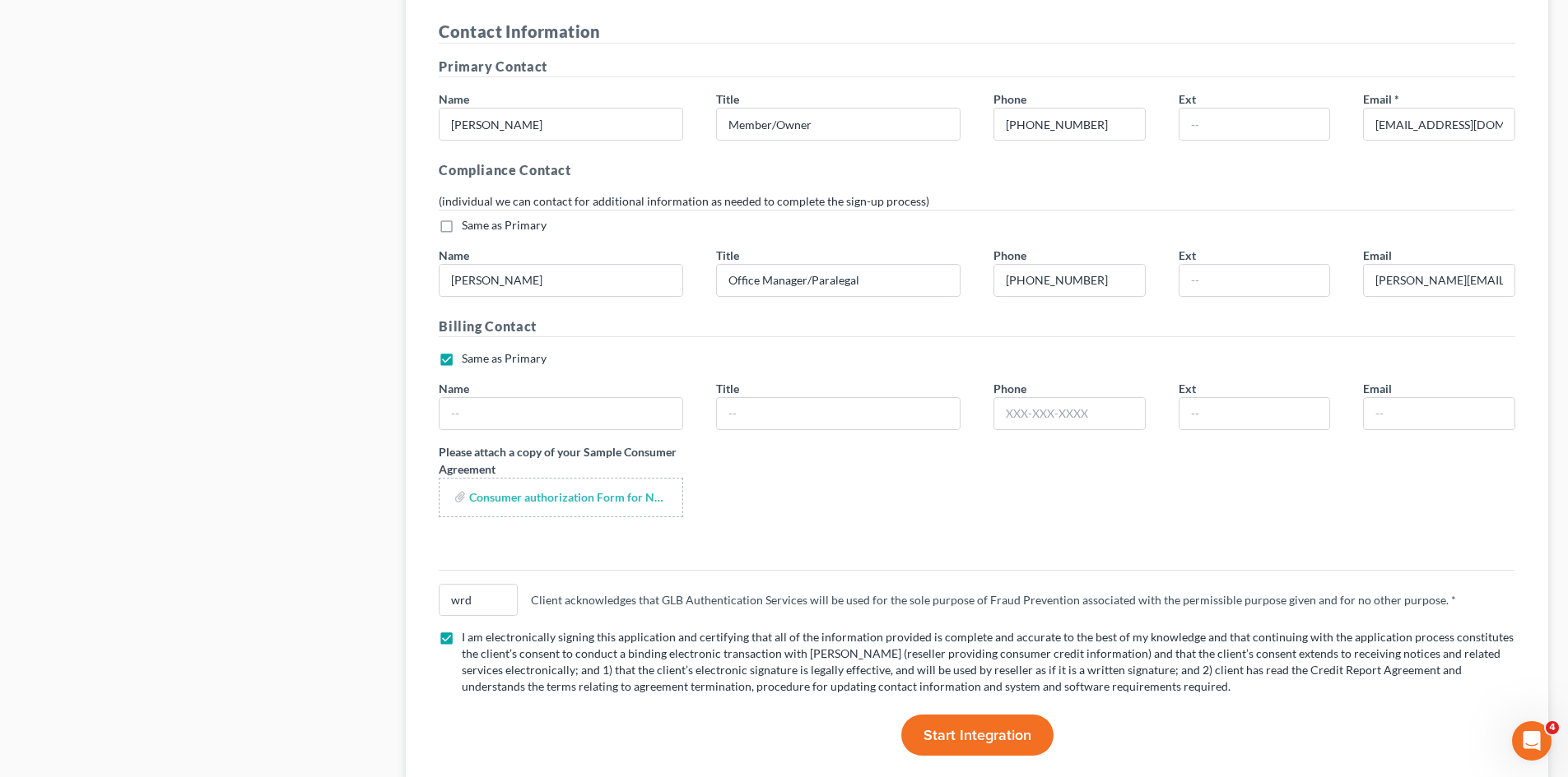
scroll to position [3046, 0]
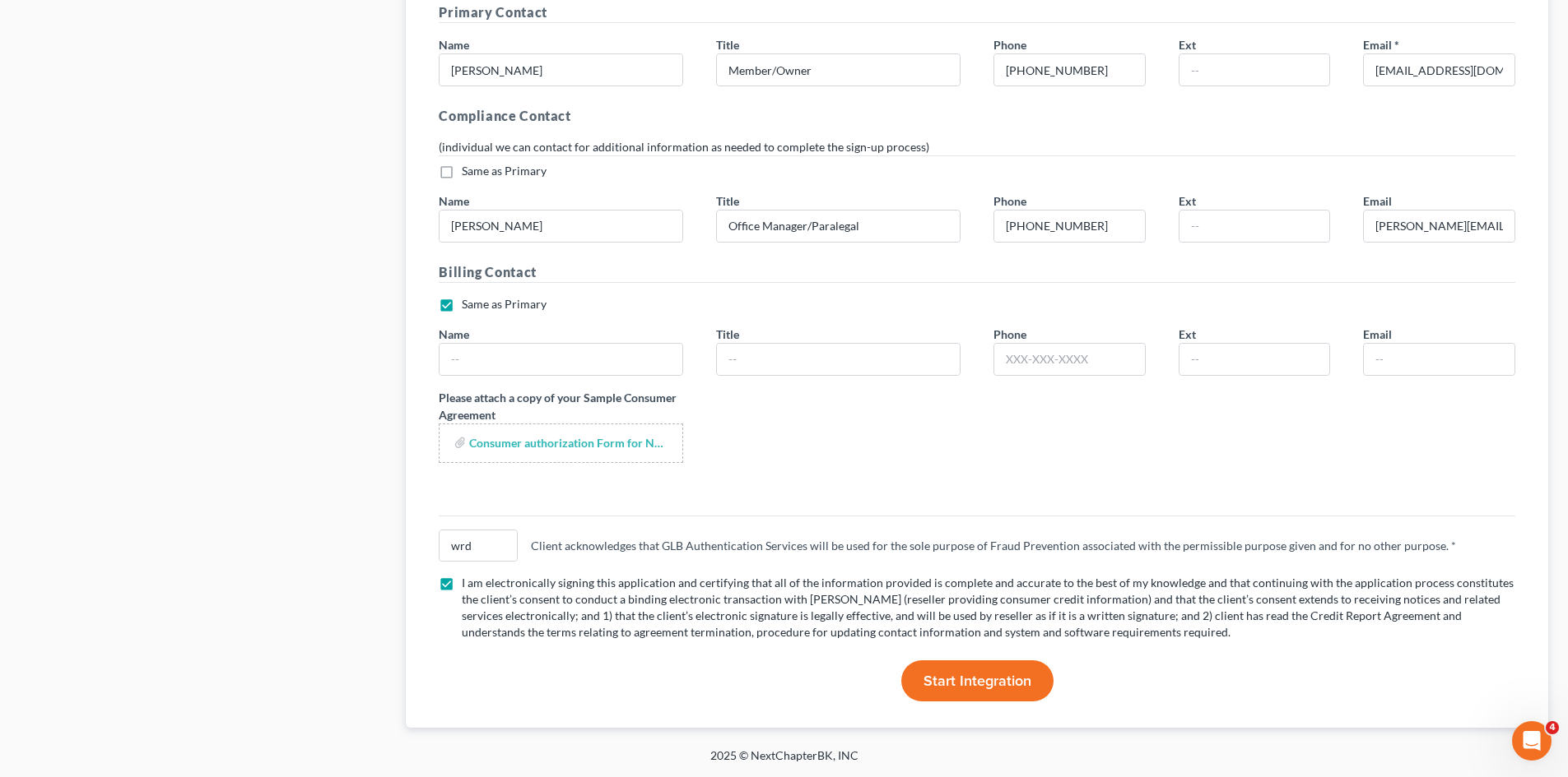
type input "5 years"
click at [973, 673] on span "Start Integration" at bounding box center [977, 681] width 107 height 18
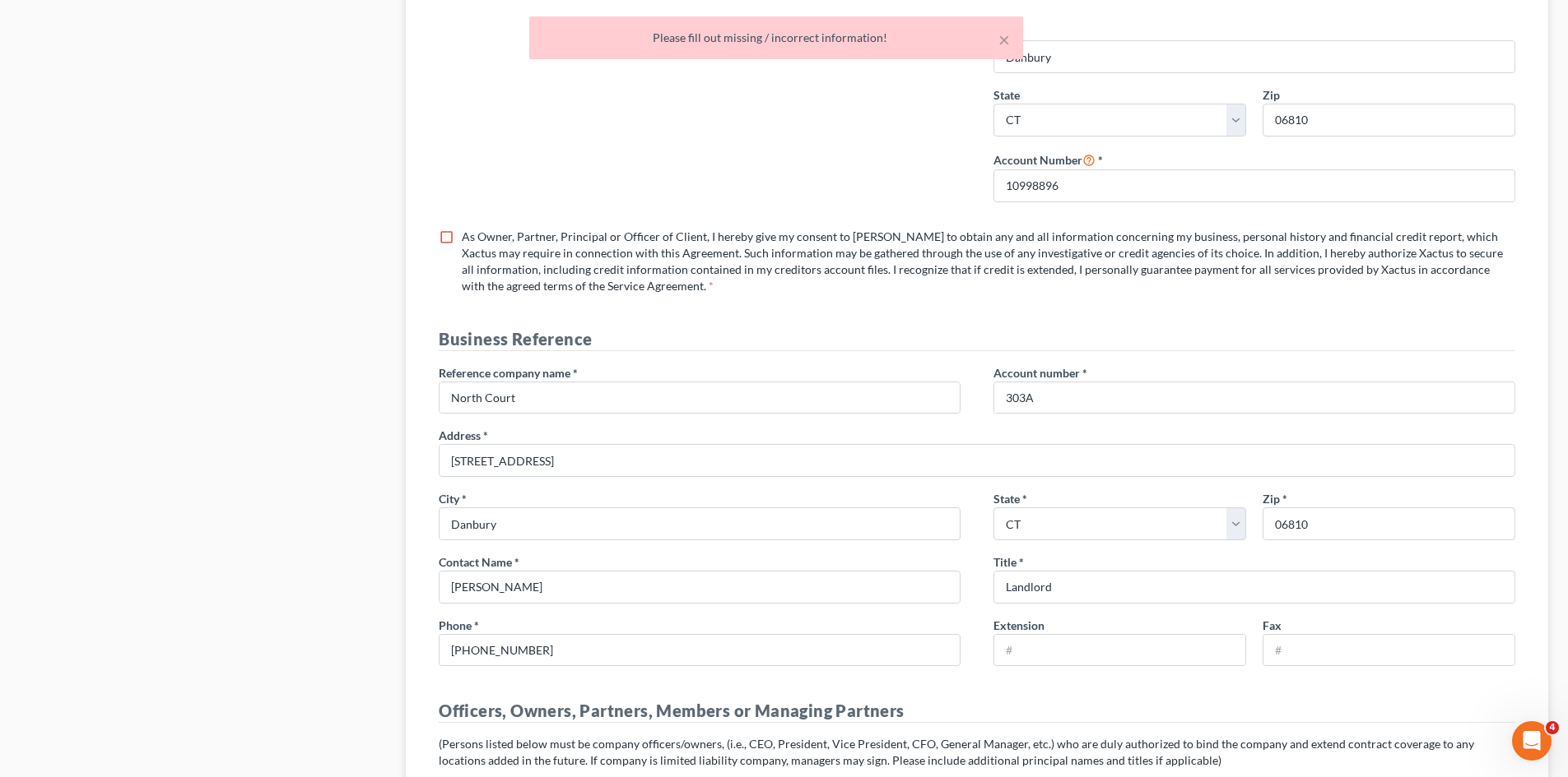
scroll to position [2127, 0]
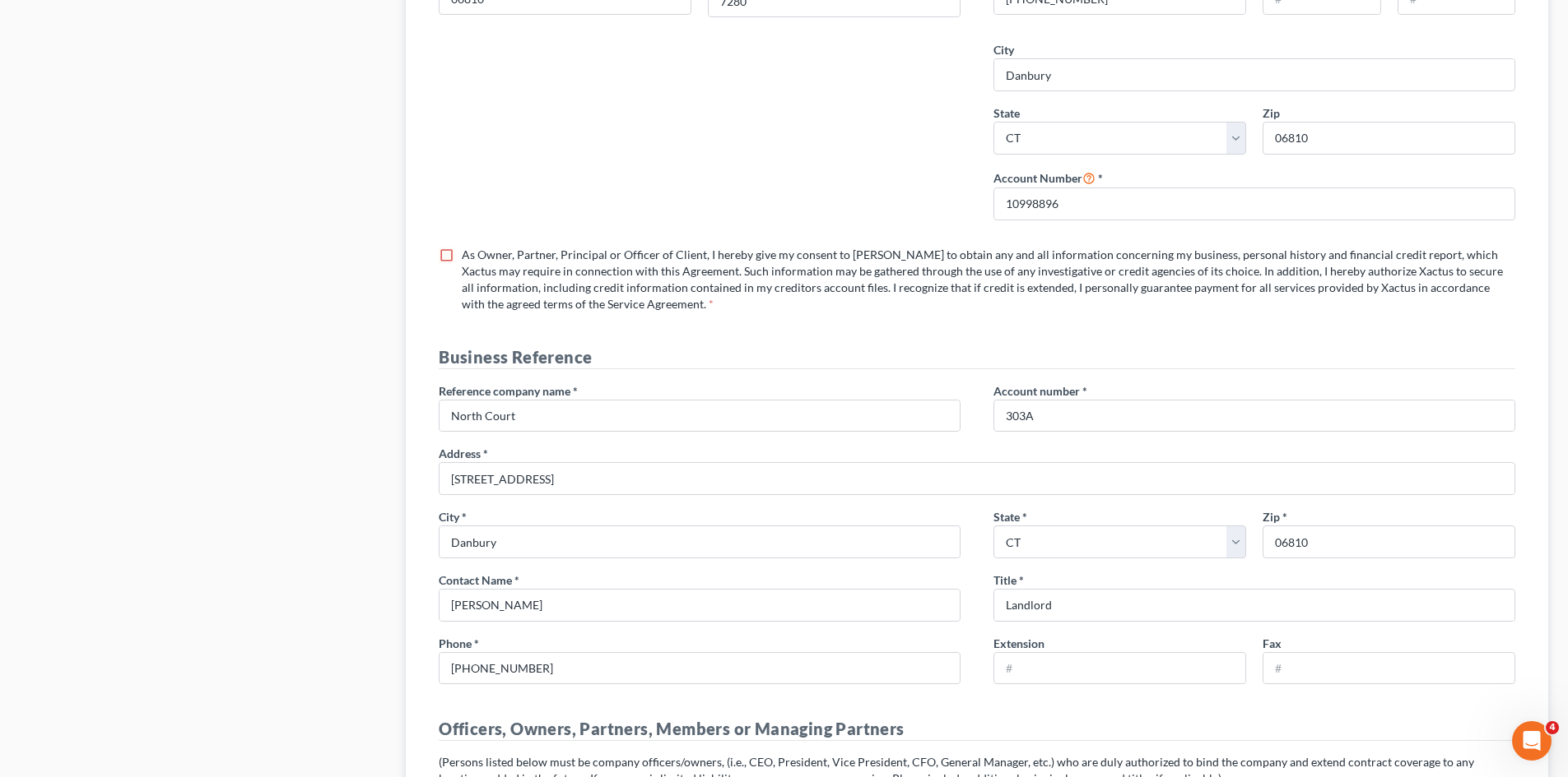
click at [462, 254] on label "As Owner, Partner, Principal or Officer of Client, I hereby give my consent to …" at bounding box center [988, 280] width 1053 height 66
click at [468, 254] on input "As Owner, Partner, Principal or Officer of Client, I hereby give my consent to …" at bounding box center [473, 252] width 10 height 10
checkbox input "true"
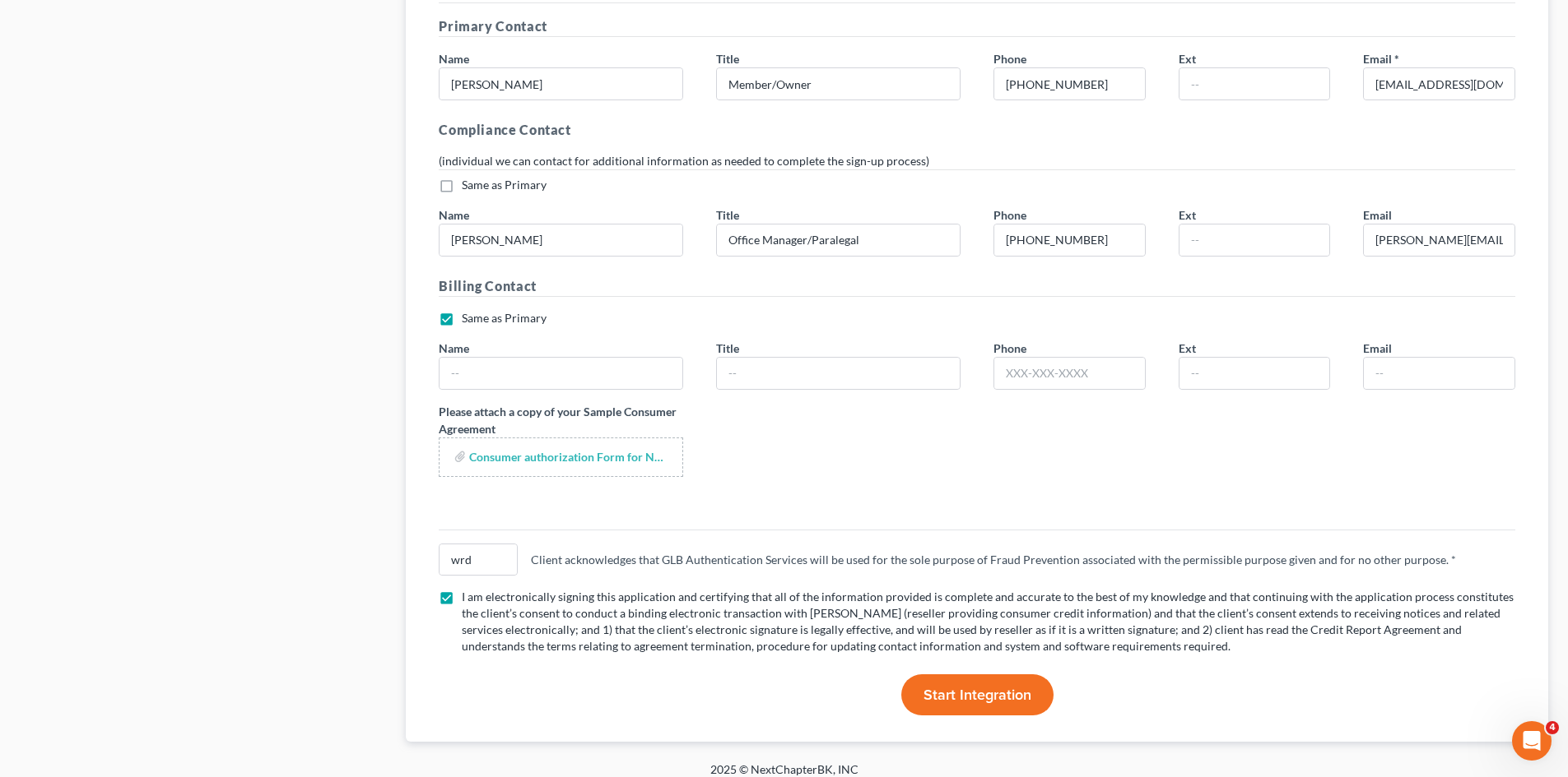
scroll to position [3033, 0]
click at [955, 685] on span "Start Integration" at bounding box center [977, 694] width 107 height 18
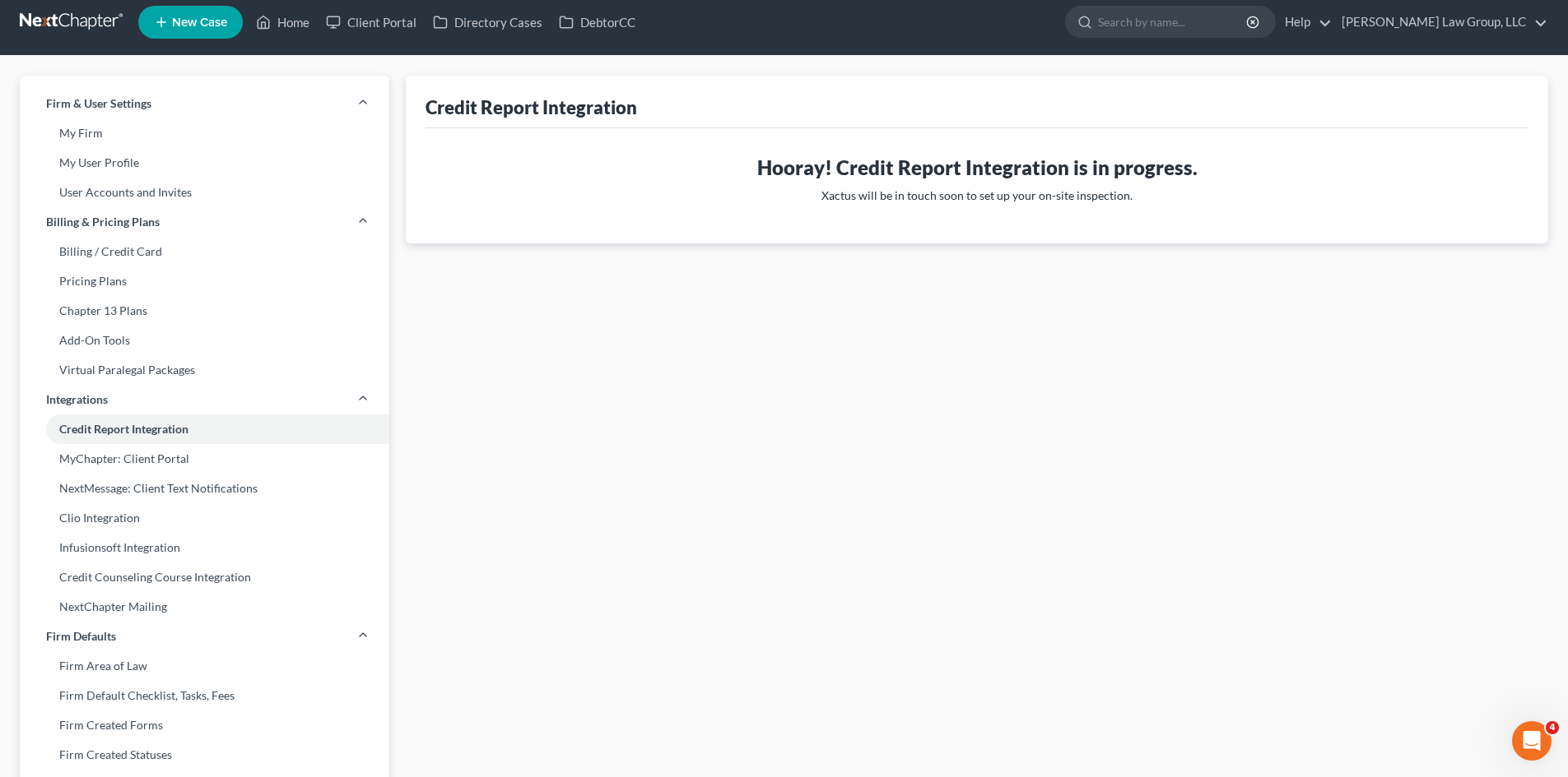
scroll to position [0, 0]
